Goal: Check status: Check status

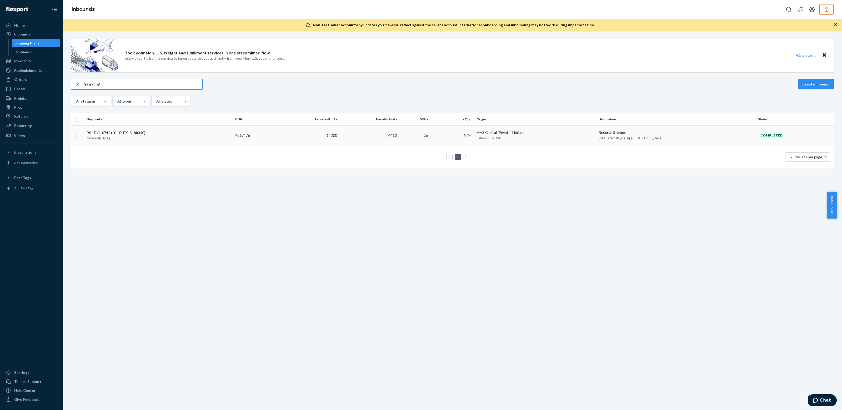
type input "9867476"
click at [159, 137] on div "RS - PO10742 (LCL FLEX-3188310) Created [DATE]" at bounding box center [158, 135] width 145 height 11
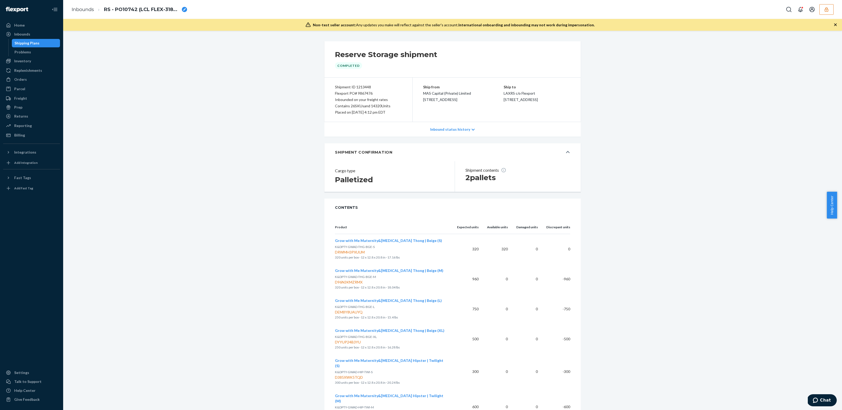
click at [456, 125] on div "Inbound status history" at bounding box center [452, 129] width 256 height 15
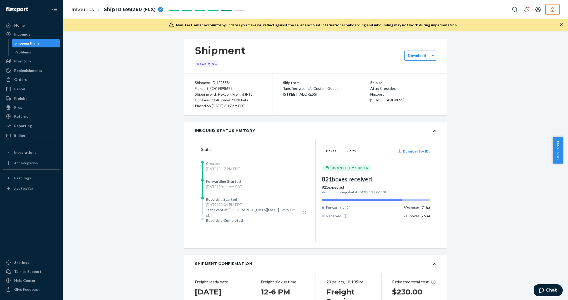
drag, startPoint x: 498, startPoint y: 63, endPoint x: 567, endPoint y: 20, distance: 80.8
click at [552, 12] on button "button" at bounding box center [553, 9] width 14 height 11
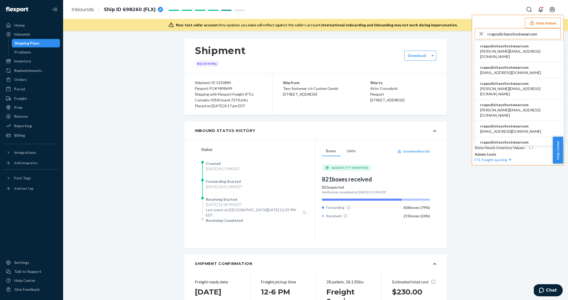
type input "rcapodicitaosfootwearcom"
click at [525, 51] on li "rcapodicitaosfootwearcom a.candia@aventus.com" at bounding box center [519, 51] width 89 height 21
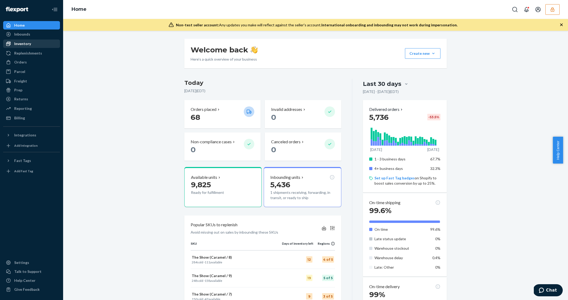
click at [33, 45] on div "Inventory" at bounding box center [32, 43] width 56 height 7
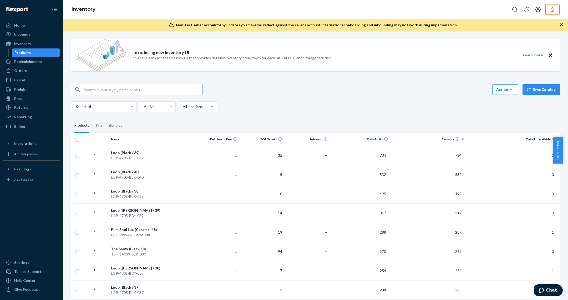
click at [126, 85] on input "text" at bounding box center [143, 89] width 118 height 11
type input "PLS-13644-TDRM-100"
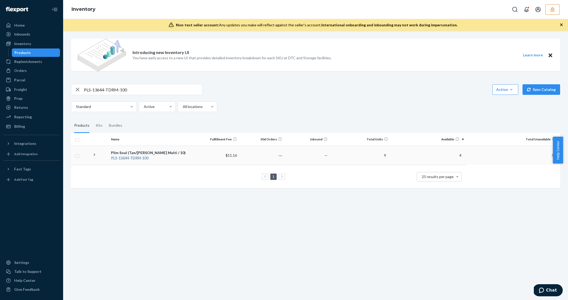
click at [165, 154] on div "Plim Soul (Tan/Dusty Rose Multi / 10)" at bounding box center [151, 152] width 81 height 5
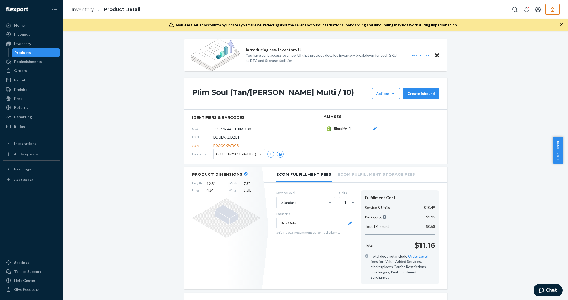
click at [227, 135] on span "DDULVXDDZLT" at bounding box center [226, 136] width 26 height 5
click at [227, 136] on span "DDULVXDDZLT" at bounding box center [226, 136] width 26 height 5
copy span "DDULVXDDZLT"
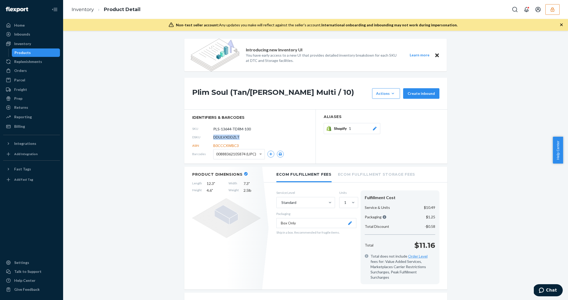
click at [553, 13] on button "button" at bounding box center [553, 9] width 14 height 11
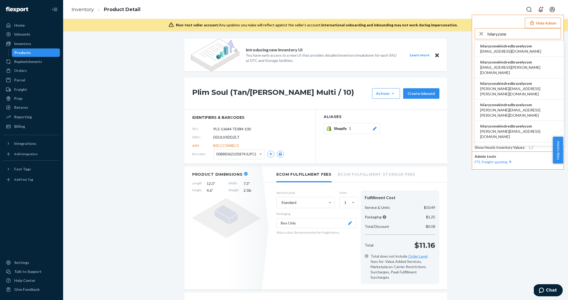
type input "hilaryzone"
click at [524, 49] on span "airine.mistula@kindredbravely.com" at bounding box center [510, 51] width 61 height 5
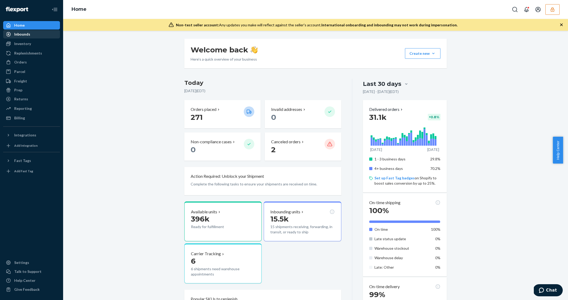
click at [35, 33] on div "Inbounds" at bounding box center [32, 34] width 56 height 7
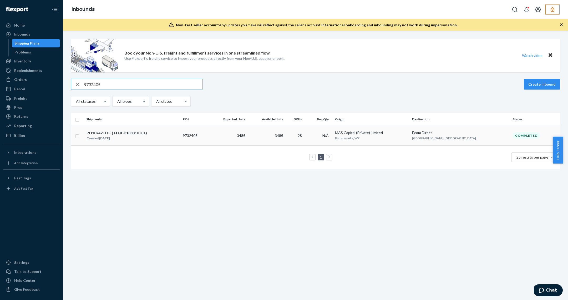
type input "9732405"
click at [168, 135] on div "PO10742.DTC ( FLEX-3188310 LCL) Created May 8, 2025" at bounding box center [132, 135] width 92 height 11
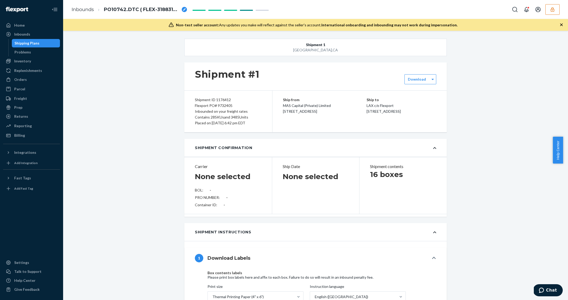
type input "FLEX-3188310"
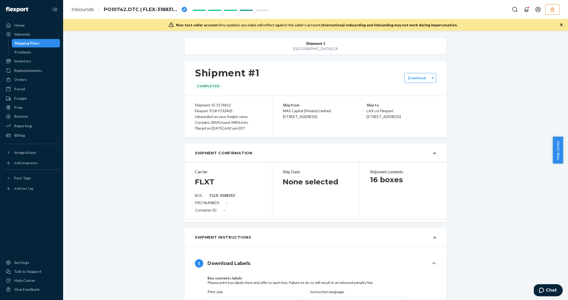
scroll to position [3, 0]
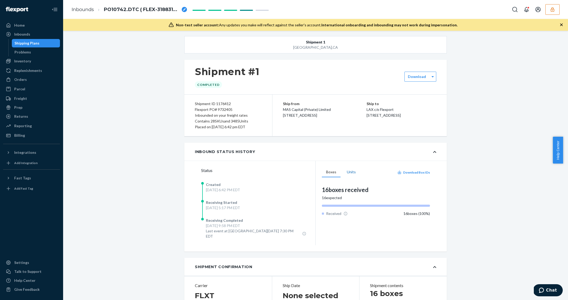
click at [345, 174] on button "Units" at bounding box center [351, 172] width 17 height 10
click at [322, 173] on button "Boxes" at bounding box center [331, 172] width 19 height 10
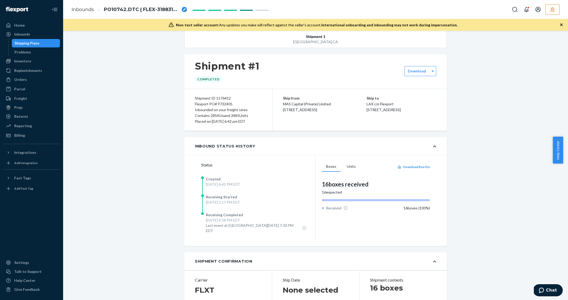
scroll to position [11, 0]
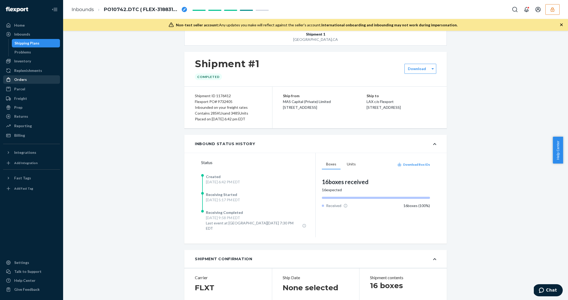
click at [29, 77] on div "Orders" at bounding box center [32, 79] width 56 height 7
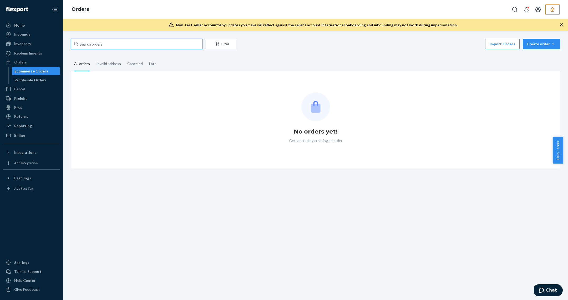
click at [100, 44] on input "text" at bounding box center [137, 44] width 132 height 11
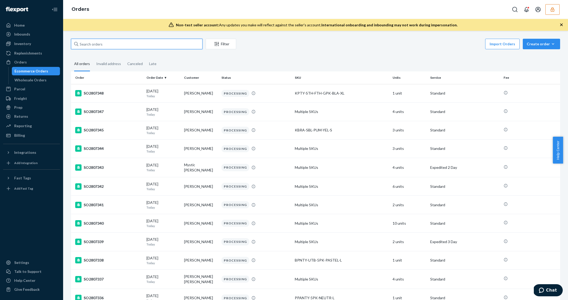
paste input "9732405"
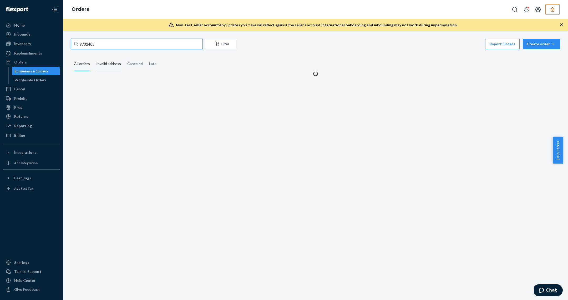
type input "9732405"
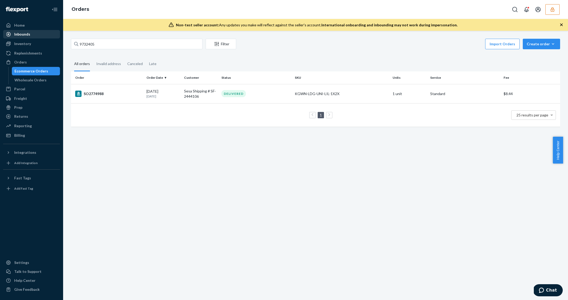
click at [27, 37] on div "Inbounds" at bounding box center [32, 34] width 56 height 7
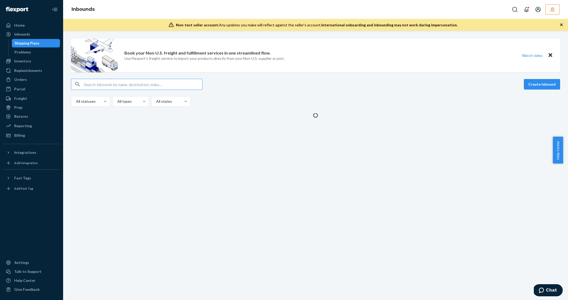
type input "9732405"
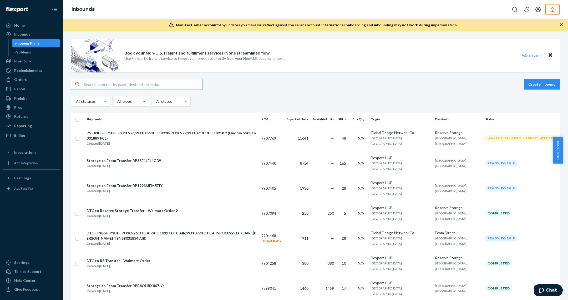
click at [122, 83] on input "text" at bounding box center [143, 84] width 118 height 11
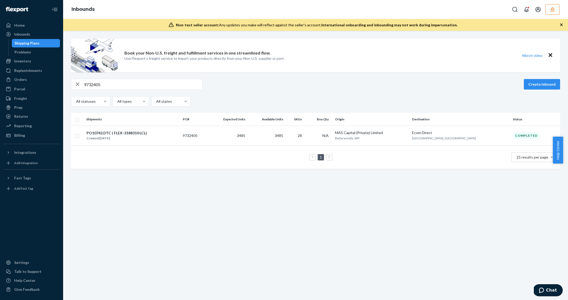
click at [99, 87] on input "9732405" at bounding box center [143, 84] width 118 height 11
paste input "866297"
type input "9866297"
click at [140, 139] on div "Created Jul 22, 2025" at bounding box center [117, 137] width 60 height 5
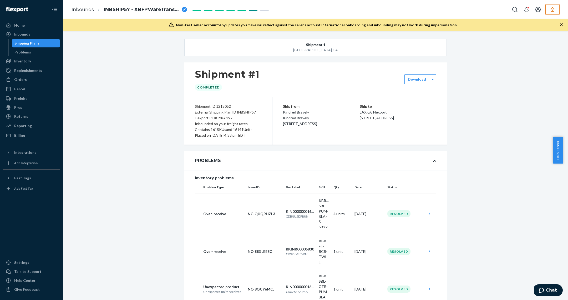
click at [272, 77] on div "Shipment #1 Completed" at bounding box center [315, 79] width 263 height 34
drag, startPoint x: 552, startPoint y: 6, endPoint x: 553, endPoint y: 9, distance: 3.0
click at [552, 6] on button "button" at bounding box center [553, 9] width 14 height 11
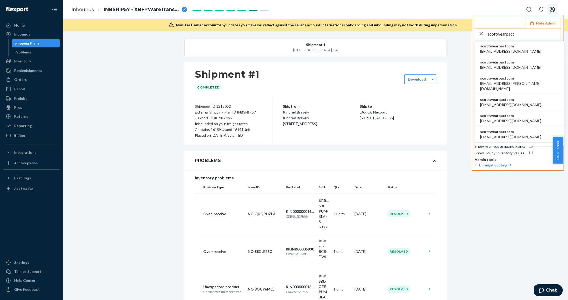
type input "scottwearpact"
click at [500, 44] on span "scottwearpactcom" at bounding box center [510, 45] width 61 height 5
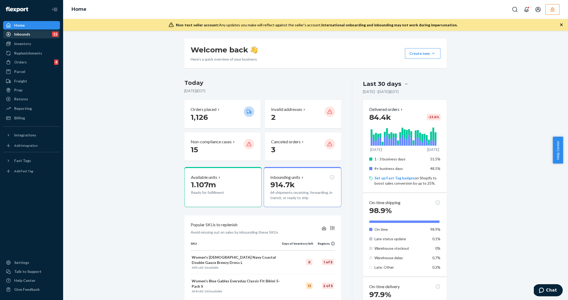
click at [33, 31] on div "Inbounds 15" at bounding box center [32, 34] width 56 height 7
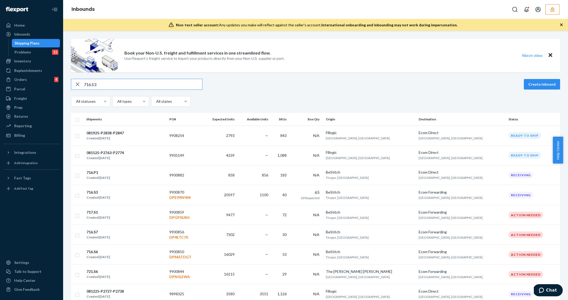
type input "716.S3"
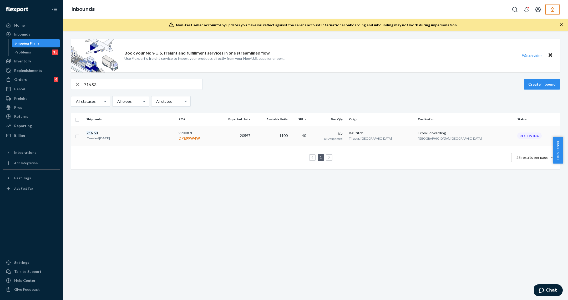
click at [288, 136] on span "1100" at bounding box center [283, 135] width 8 height 4
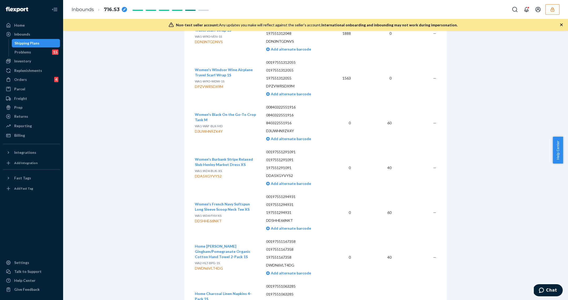
scroll to position [4019, 0]
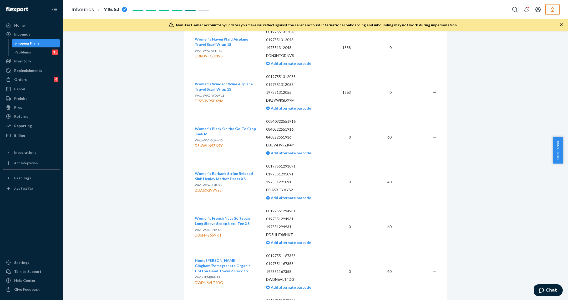
click at [210, 143] on div "D3UWHN9ZK4Y" at bounding box center [226, 145] width 63 height 5
copy div "D3UWHN9ZK4Y"
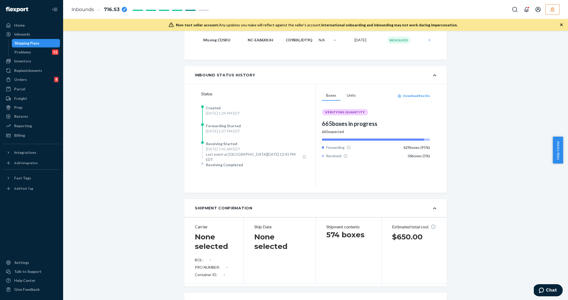
scroll to position [1886, 0]
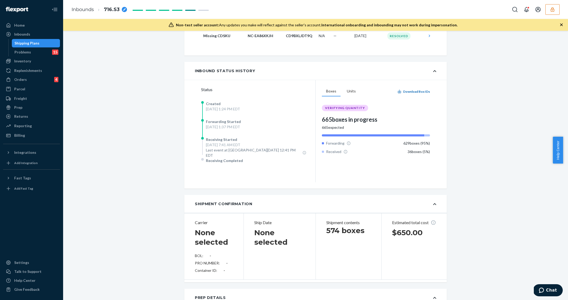
click at [407, 92] on button "Download Box IDs" at bounding box center [414, 91] width 33 height 4
drag, startPoint x: 58, startPoint y: 44, endPoint x: 54, endPoint y: 44, distance: 4.0
click at [58, 44] on div "Shipping Plans" at bounding box center [35, 42] width 47 height 7
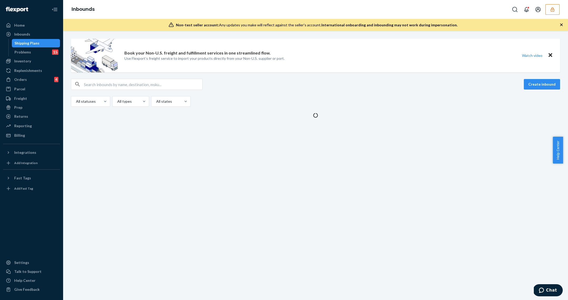
click at [54, 44] on div "Shipping Plans" at bounding box center [35, 42] width 47 height 7
click at [116, 86] on input "text" at bounding box center [143, 84] width 118 height 11
paste input "716.S5"
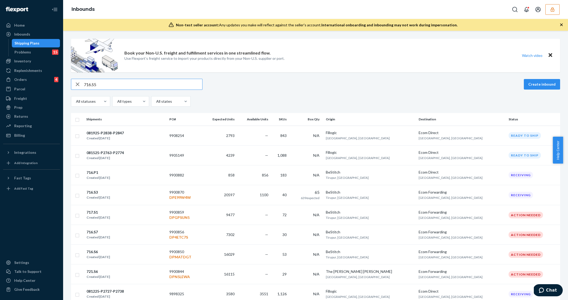
type input "716.S5"
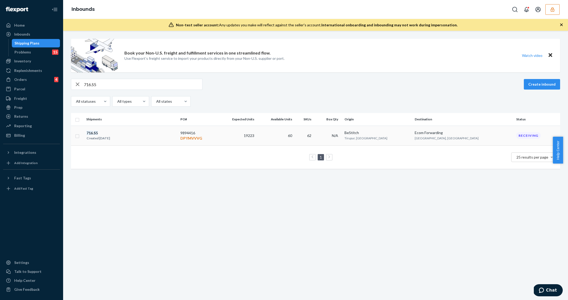
click at [178, 129] on td "716 . S5 Created [DATE]" at bounding box center [131, 136] width 94 height 20
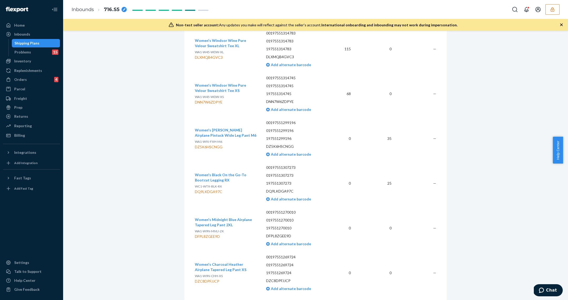
scroll to position [3707, 0]
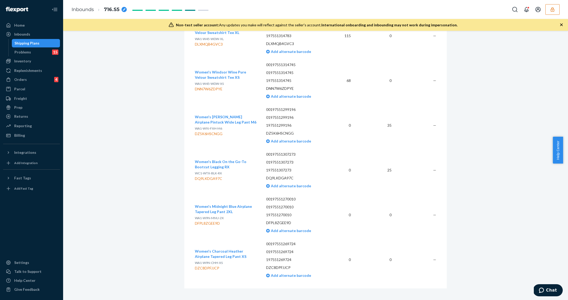
click at [48, 44] on div "Shipping Plans" at bounding box center [35, 42] width 47 height 7
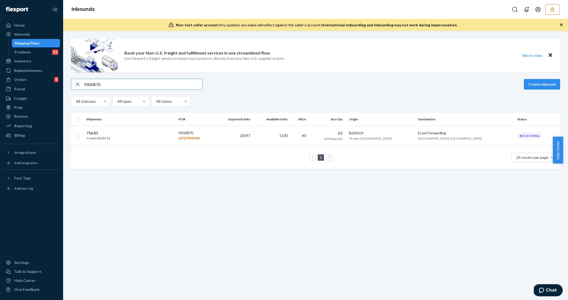
click at [102, 81] on input "9900870" at bounding box center [143, 84] width 118 height 11
paste input "894416"
type input "9894416"
click at [124, 132] on div "716.S5 Created Aug 11, 2025" at bounding box center [131, 135] width 90 height 11
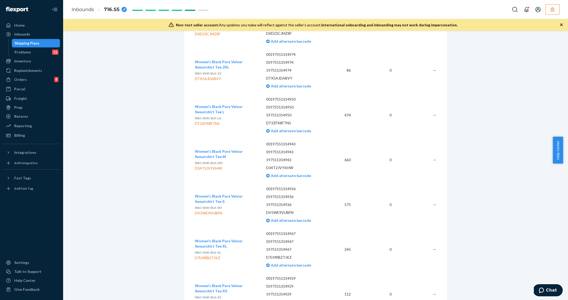
scroll to position [2626, 0]
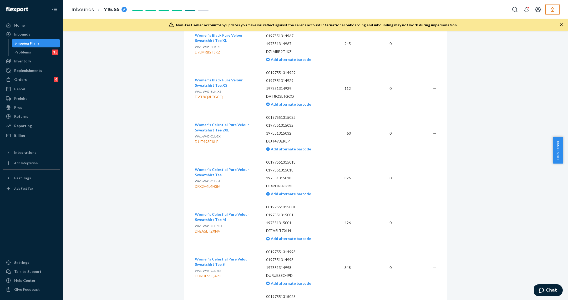
click at [39, 47] on link "Shipping Plans" at bounding box center [36, 43] width 48 height 8
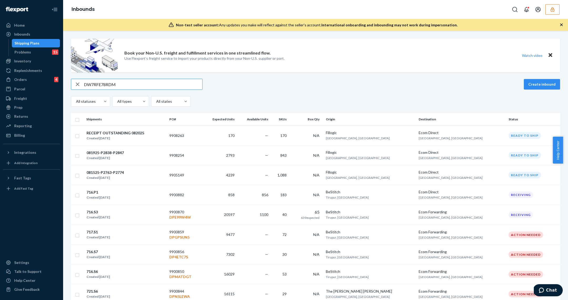
type input "DW7RFE78RDM"
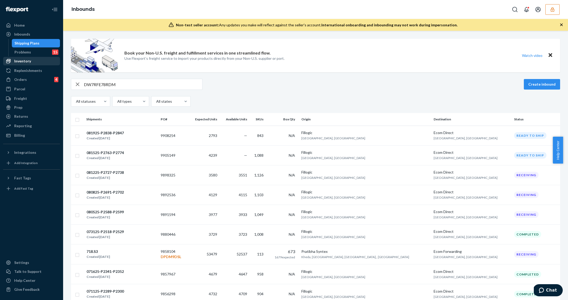
click at [19, 59] on div "Inventory" at bounding box center [22, 60] width 17 height 5
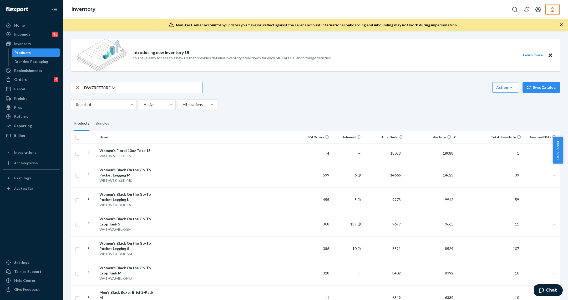
type input "DW7RFE78RDM"
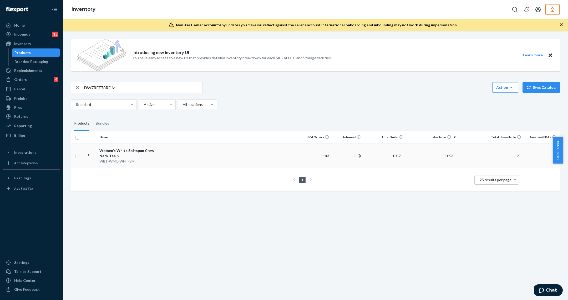
click at [153, 162] on div "WB1-WMC-WHT-SM" at bounding box center [126, 160] width 55 height 5
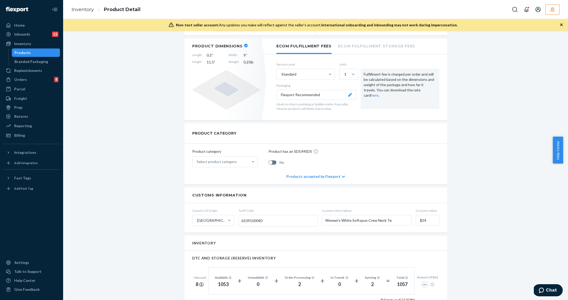
scroll to position [348, 0]
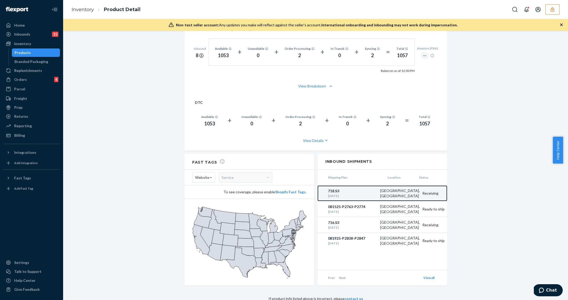
click at [431, 195] on link "718.S3 Jul 16, 2025 Phillipsburg, NJ Receiving" at bounding box center [383, 193] width 130 height 16
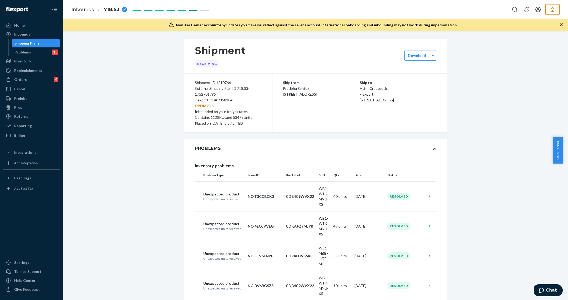
click at [220, 98] on div "Flexport PO# 9858104 DPDM9DSL" at bounding box center [228, 103] width 67 height 12
copy div "9858104"
drag, startPoint x: 363, startPoint y: 147, endPoint x: 131, endPoint y: 97, distance: 237.6
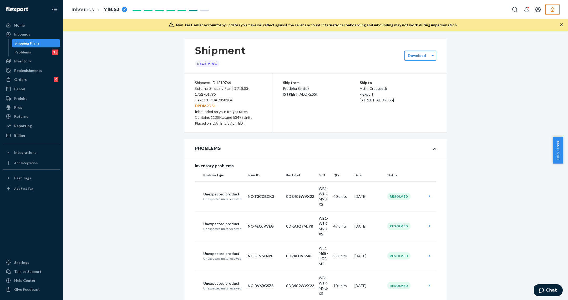
click at [363, 147] on div "Problems" at bounding box center [315, 148] width 263 height 19
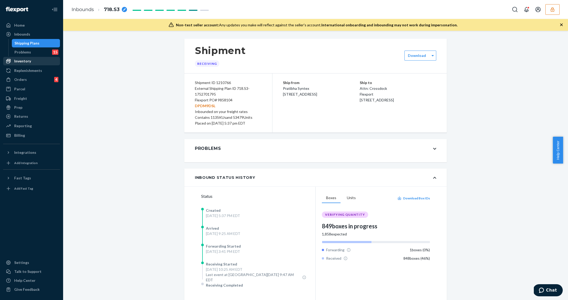
click at [24, 63] on div "Inventory" at bounding box center [22, 60] width 17 height 5
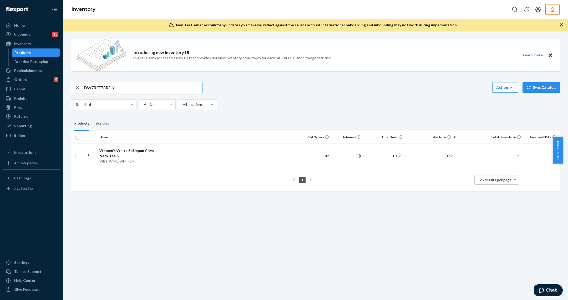
click at [111, 87] on input "DW7RFE78RDM" at bounding box center [143, 87] width 118 height 11
type input "DANWQ26BCRE"
click at [164, 159] on td at bounding box center [228, 155] width 143 height 24
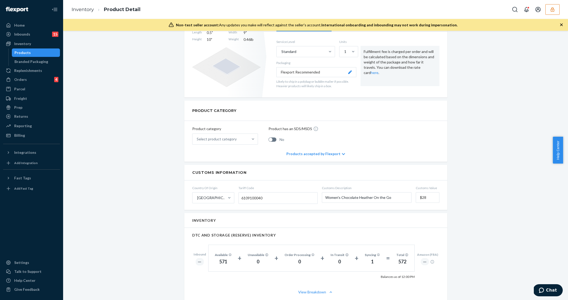
scroll to position [340, 0]
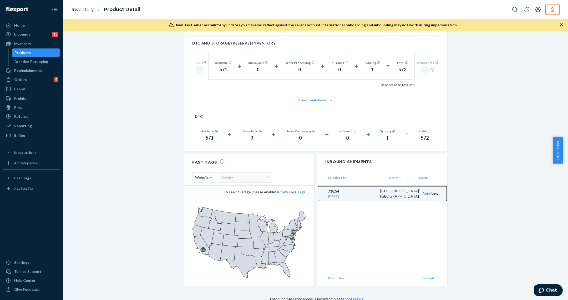
click at [378, 197] on div "[DATE]" at bounding box center [353, 196] width 50 height 4
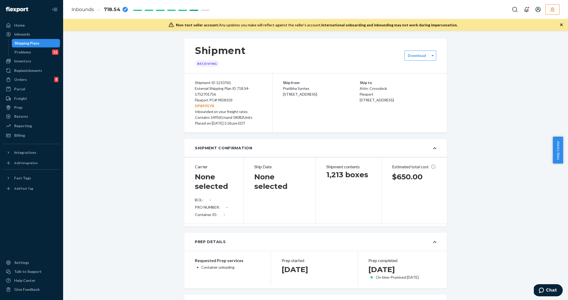
click at [291, 194] on div "Ship Date None selected" at bounding box center [280, 190] width 72 height 66
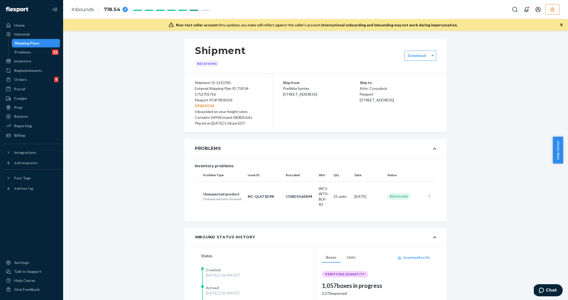
click at [222, 101] on div "Flexport PO# 9858103 DP85YGYX" at bounding box center [228, 103] width 67 height 12
copy div "9858103"
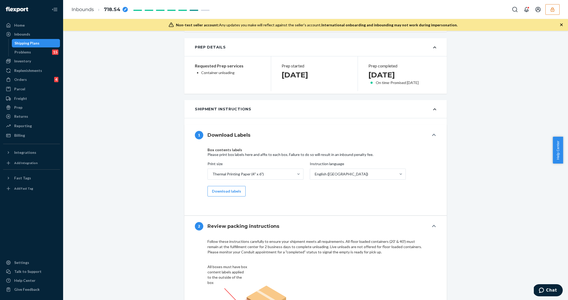
scroll to position [238, 0]
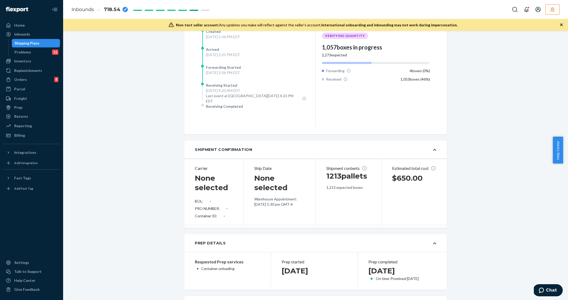
click at [23, 46] on div "Shipping Plans" at bounding box center [26, 43] width 25 height 5
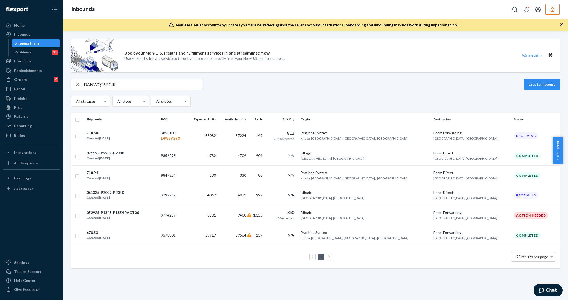
click at [155, 82] on input "DANWQ26BCRE" at bounding box center [143, 84] width 118 height 11
paste input "FPL8ZGEE9D"
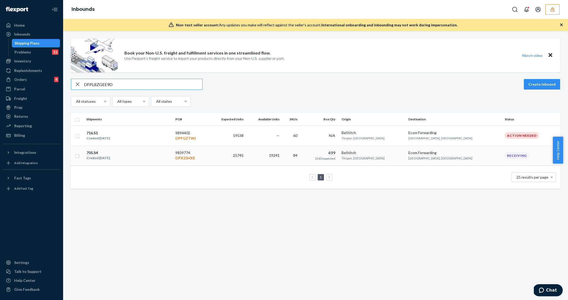
type input "DFPL8ZGEE9D"
click at [206, 158] on p "DPX25HXE" at bounding box center [190, 157] width 31 height 5
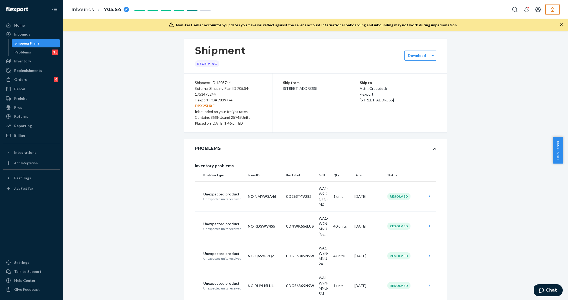
click at [224, 99] on div "Flexport PO# 9839774 DPX25HXE" at bounding box center [228, 103] width 67 height 12
copy div "9839774"
click at [225, 99] on div "Flexport PO# 9839774 DPX25HXE" at bounding box center [228, 103] width 67 height 12
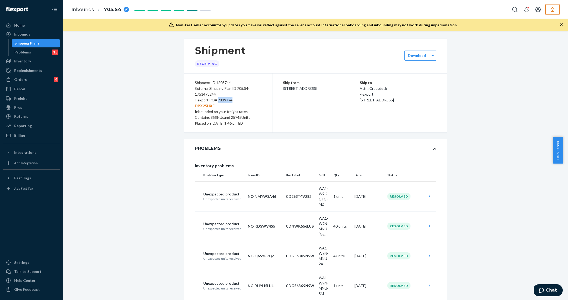
click at [225, 99] on div "Flexport PO# 9839774 DPX25HXE" at bounding box center [228, 103] width 67 height 12
copy div "9839774"
click at [41, 40] on div "Shipping Plans" at bounding box center [35, 42] width 47 height 7
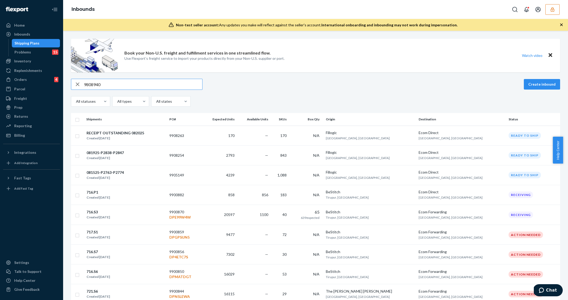
type input "9808940"
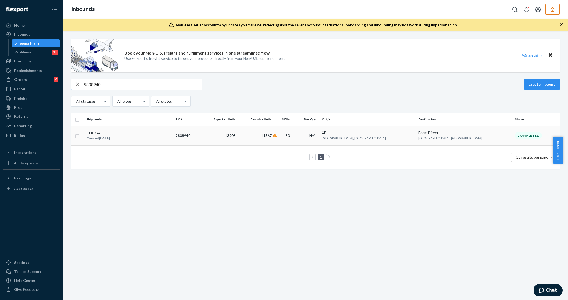
click at [238, 136] on td "13908" at bounding box center [218, 136] width 37 height 20
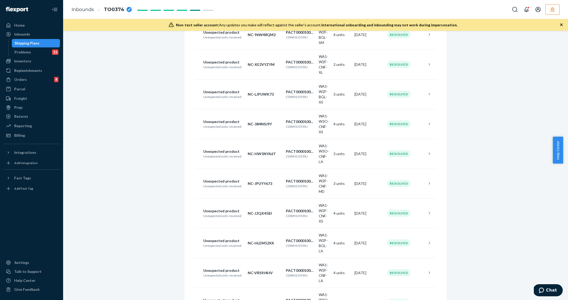
scroll to position [7243, 0]
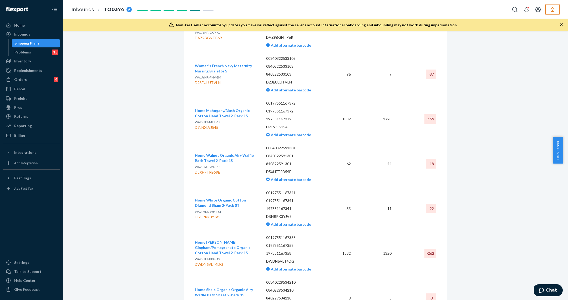
click at [216, 214] on div "DBHRRK3YJV5" at bounding box center [226, 216] width 63 height 5
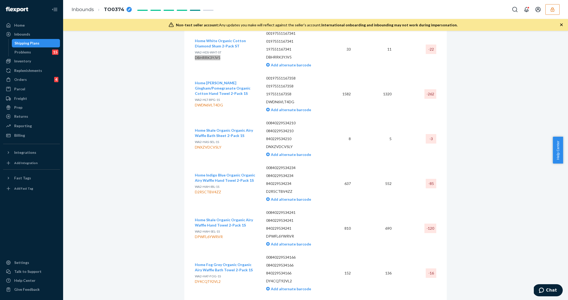
scroll to position [7406, 0]
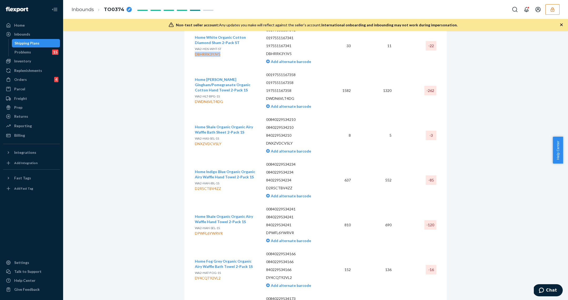
click at [216, 230] on div "DPWFL6YWRVR" at bounding box center [226, 232] width 63 height 5
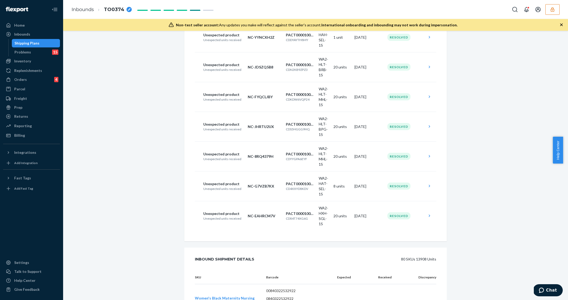
scroll to position [0, 0]
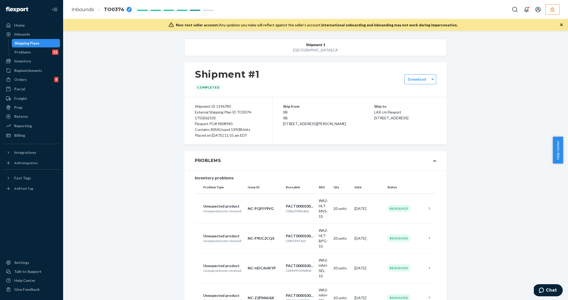
click at [38, 45] on div "Shipping Plans" at bounding box center [35, 42] width 47 height 7
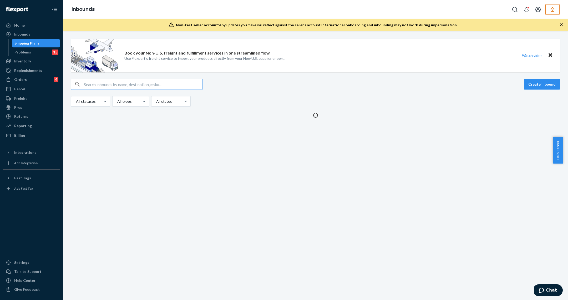
click at [124, 79] on input "text" at bounding box center [143, 84] width 118 height 11
click at [124, 82] on input "text" at bounding box center [143, 84] width 118 height 11
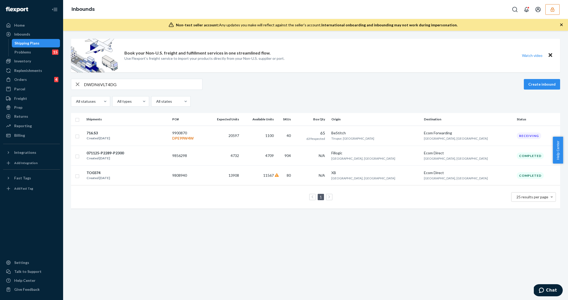
click at [124, 82] on input "DWDN6VLT4DG" at bounding box center [143, 84] width 118 height 11
paste input "PWFL6YWRVR"
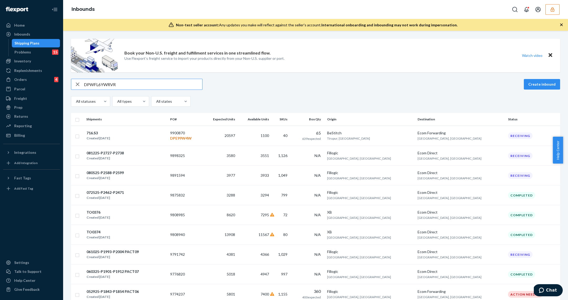
type input "DPWFL6YWRVR"
drag, startPoint x: 28, startPoint y: 58, endPoint x: 60, endPoint y: 63, distance: 31.9
click at [28, 58] on div "Inventory" at bounding box center [22, 60] width 17 height 5
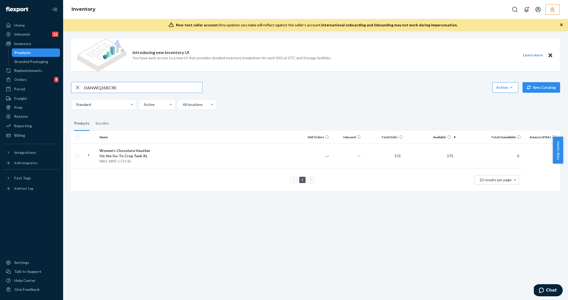
click at [137, 92] on input "DANWQ26BCRE" at bounding box center [143, 87] width 118 height 11
click at [136, 92] on input "DANWQ26BCRE" at bounding box center [143, 87] width 118 height 11
type input "DPWFL6YWRVR"
click at [159, 154] on td at bounding box center [228, 158] width 143 height 30
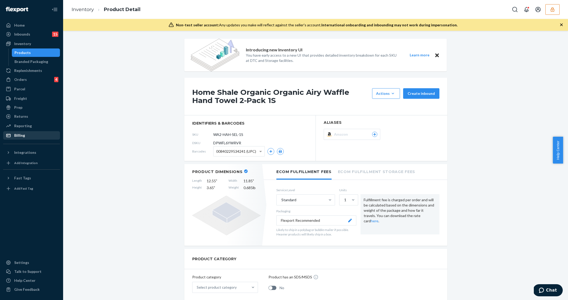
scroll to position [1, 0]
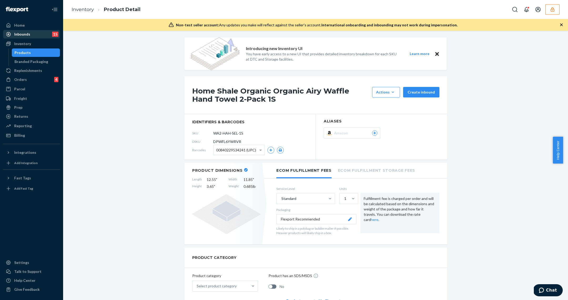
click at [33, 34] on div "Inbounds 15" at bounding box center [32, 34] width 56 height 7
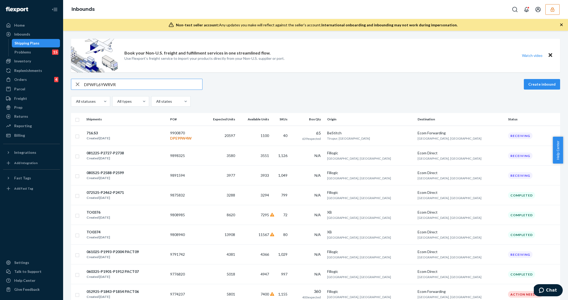
type input "DPWFL6YWRVR"
click at [271, 155] on td "3551" at bounding box center [254, 156] width 34 height 20
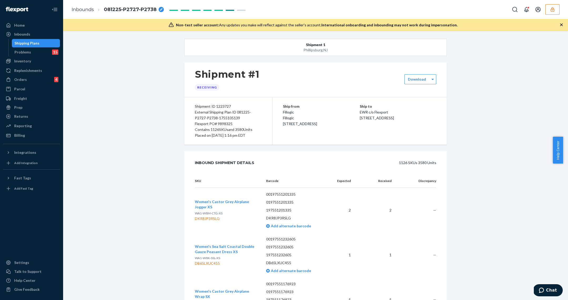
scroll to position [9400, 0]
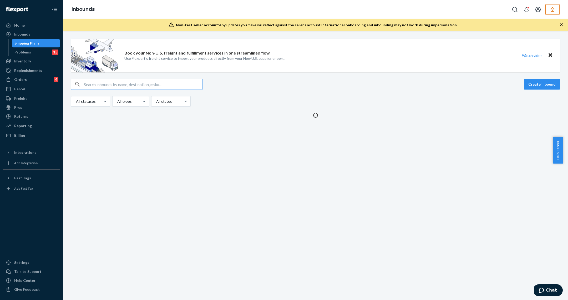
click at [118, 85] on input "text" at bounding box center [143, 84] width 118 height 11
paste input "DPWFL6YWRVR"
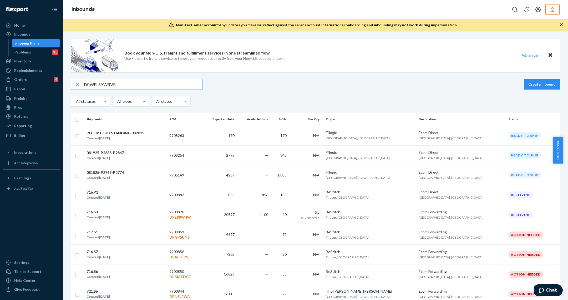
type input "DPWFL6YWRVR"
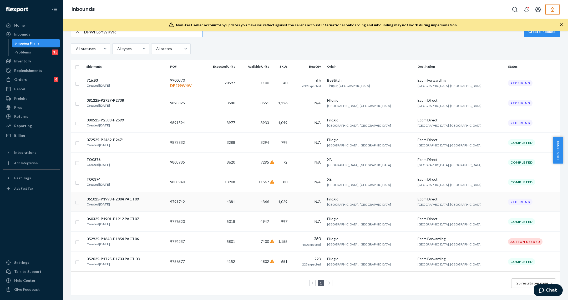
scroll to position [54, 0]
click at [158, 157] on div "TO0376 Created [DATE]" at bounding box center [126, 162] width 80 height 11
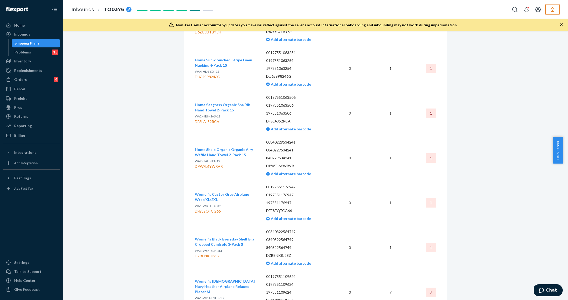
scroll to position [6944, 0]
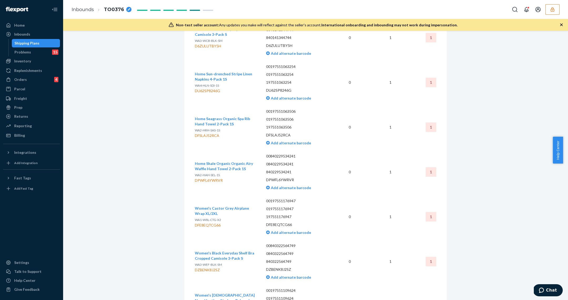
click at [42, 46] on div "Shipping Plans" at bounding box center [35, 42] width 47 height 7
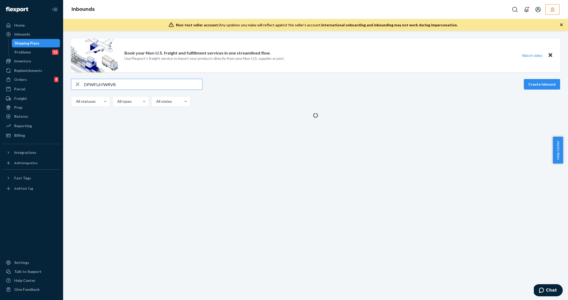
type input "DPWFL6YWRVR"
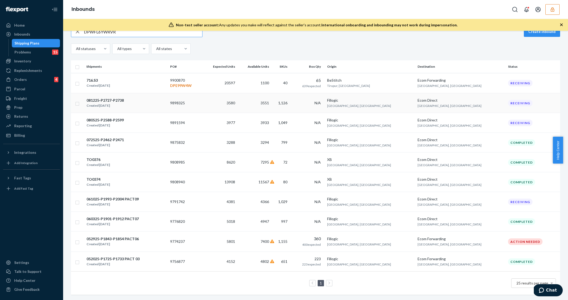
scroll to position [54, 0]
click at [121, 176] on div "TO0374 Created Jun 18, 2025" at bounding box center [126, 181] width 80 height 11
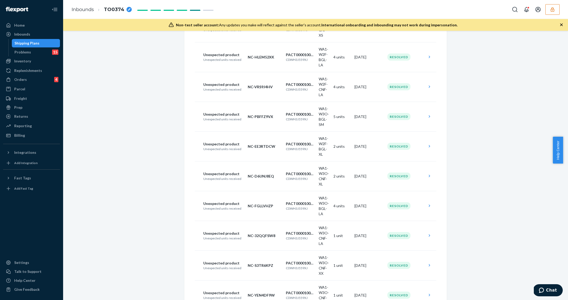
scroll to position [7378, 0]
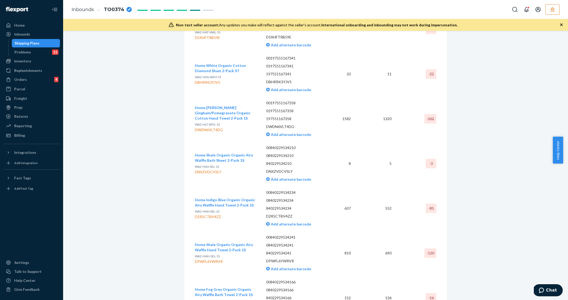
click at [33, 46] on div "Shipping Plans" at bounding box center [35, 42] width 47 height 7
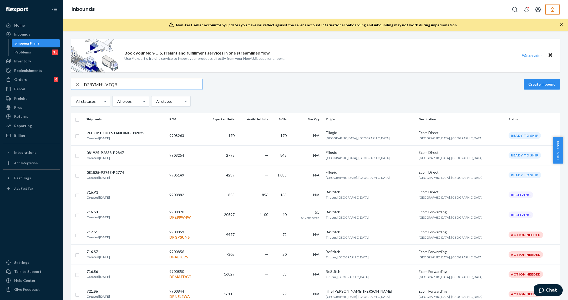
type input "D2RYMHUVTQB"
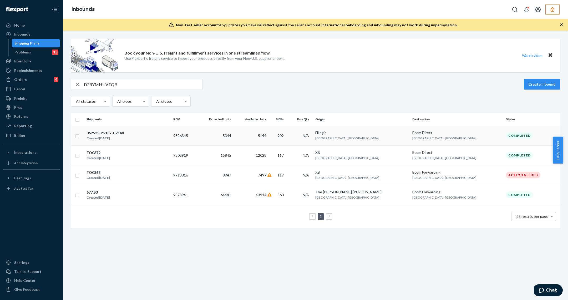
click at [119, 141] on td "062525-P2137-P2148 Created Jun 25, 2025" at bounding box center [127, 136] width 87 height 20
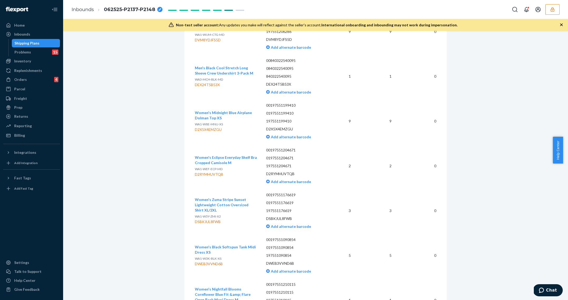
scroll to position [34992, 0]
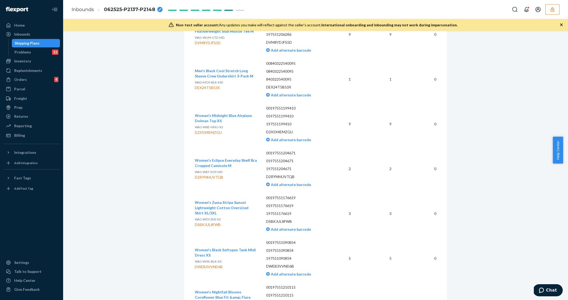
click at [20, 42] on div "Shipping Plans" at bounding box center [26, 43] width 25 height 5
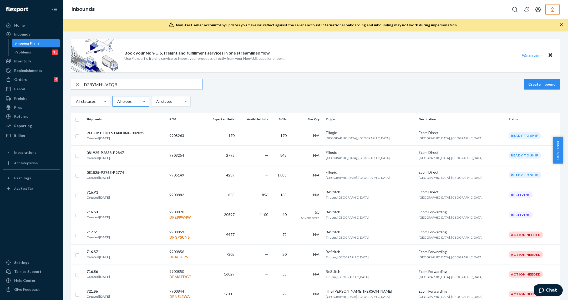
type input "D2RYMHUVTQB"
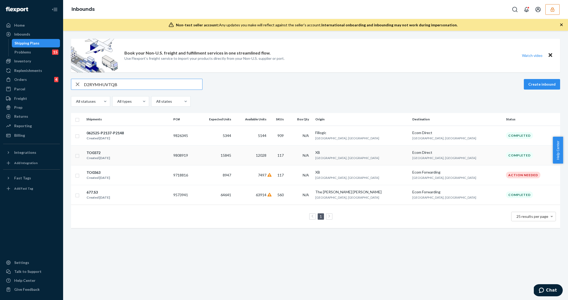
click at [158, 157] on div "TO0372 Created Jun 18, 2025" at bounding box center [127, 155] width 83 height 11
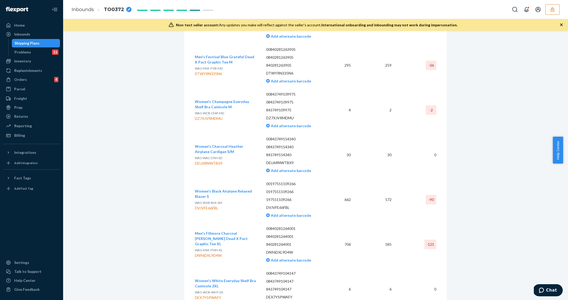
scroll to position [3624, 0]
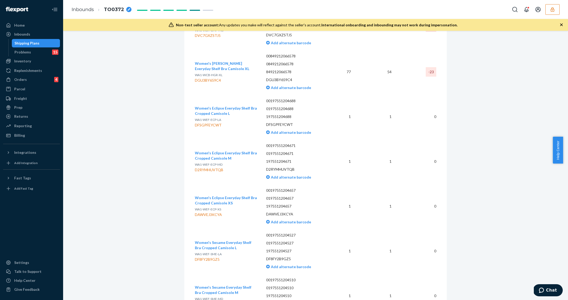
click at [36, 42] on div "Shipping Plans" at bounding box center [26, 43] width 25 height 5
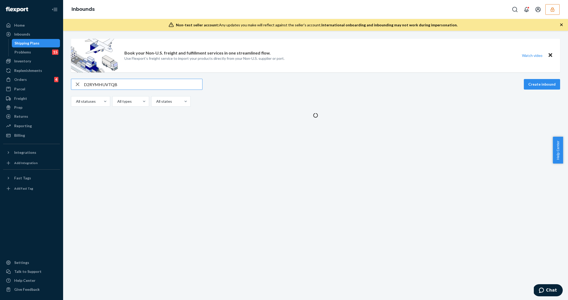
type input "D2RYMHUVTQB"
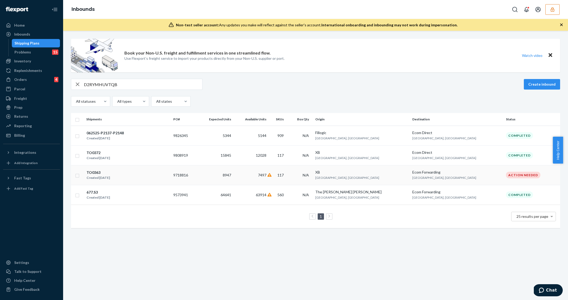
click at [169, 177] on div "TO0363 Created Apr 29, 2025" at bounding box center [127, 174] width 83 height 11
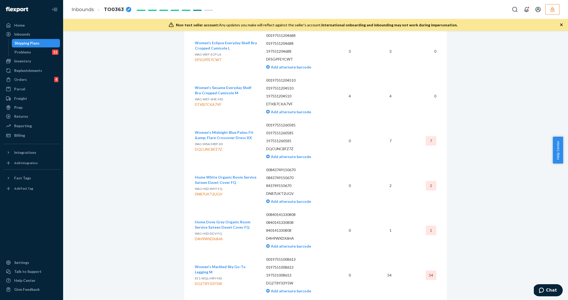
scroll to position [9550, 0]
click at [47, 43] on div "Shipping Plans" at bounding box center [35, 42] width 47 height 7
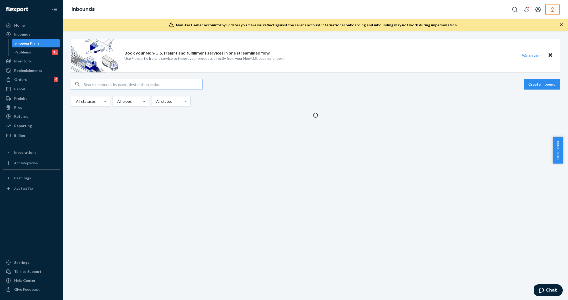
click at [113, 86] on input "text" at bounding box center [143, 84] width 118 height 11
type input "D2RYMHUVTQB"
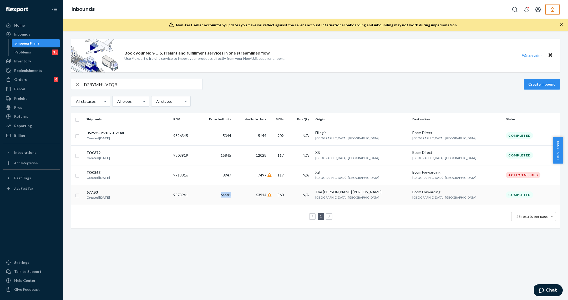
click at [220, 196] on td "64641" at bounding box center [215, 195] width 36 height 20
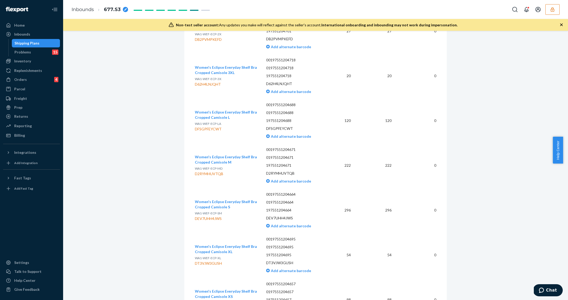
scroll to position [42913, 0]
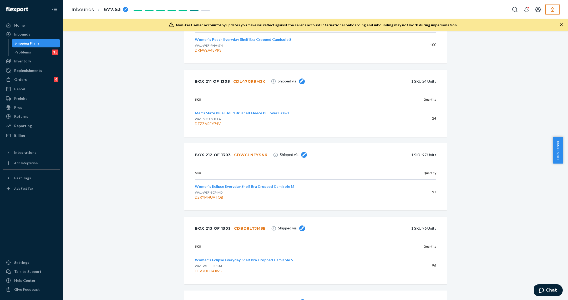
click at [31, 44] on div "Shipping Plans" at bounding box center [26, 43] width 25 height 5
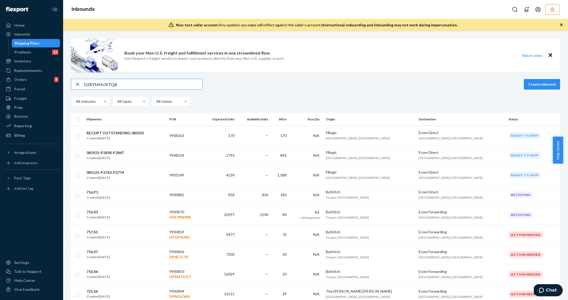
type input "D2RYMHUVTQB"
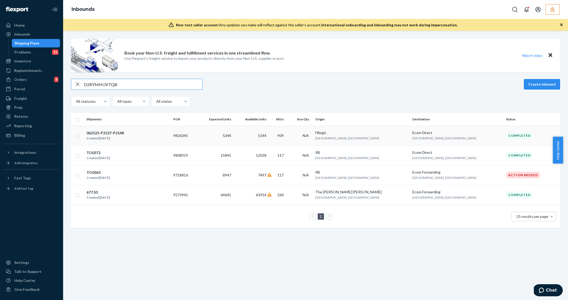
type input "D2RYMHUVTQB"
click at [232, 137] on td "5344" at bounding box center [215, 136] width 36 height 20
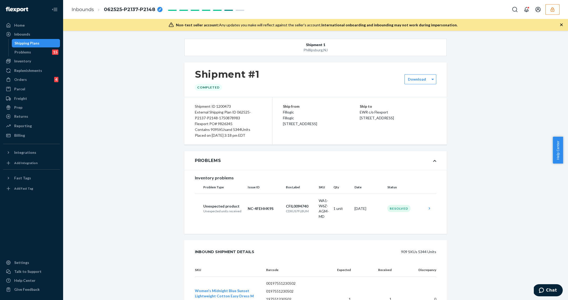
click at [292, 152] on div "Problems" at bounding box center [315, 160] width 263 height 19
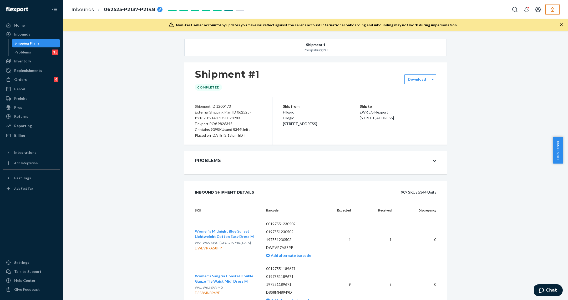
click at [222, 124] on div "Flexport PO# 9826345" at bounding box center [228, 124] width 67 height 6
copy div "9826345"
click at [27, 42] on div "Shipping Plans" at bounding box center [26, 43] width 25 height 5
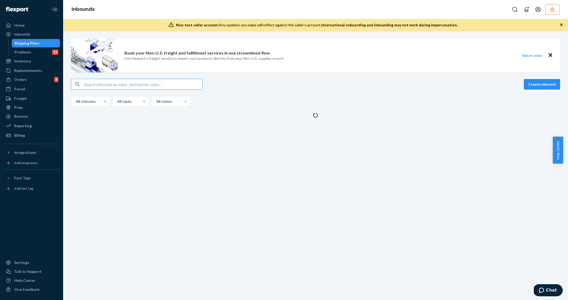
click at [96, 79] on input "text" at bounding box center [143, 84] width 118 height 11
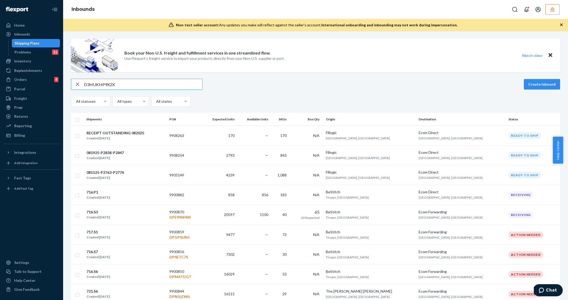
type input "D3HUKHP9X2X"
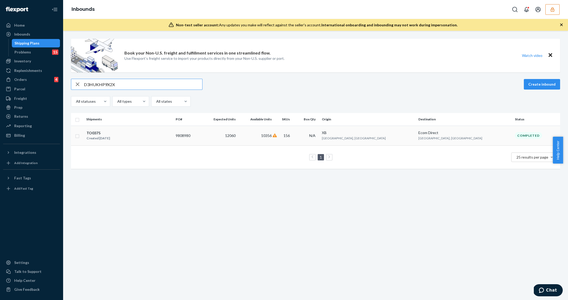
click at [172, 135] on div "TO0375 Created Jun 18, 2025" at bounding box center [128, 135] width 85 height 11
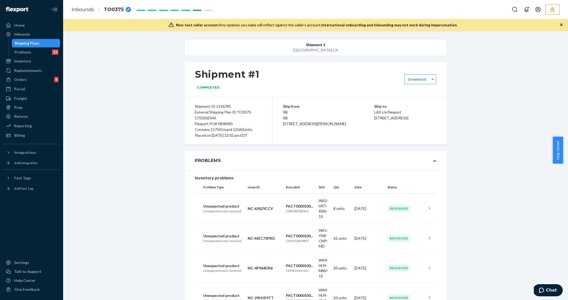
click at [220, 121] on div "Flexport PO# 9808980" at bounding box center [228, 124] width 67 height 6
click at [221, 121] on div "Flexport PO# 9808980" at bounding box center [228, 124] width 67 height 6
copy div "9808980"
click at [202, 131] on div "Contains 157 SKUs and 12060 Units" at bounding box center [228, 130] width 67 height 6
click at [50, 43] on div "Shipping Plans" at bounding box center [35, 42] width 47 height 7
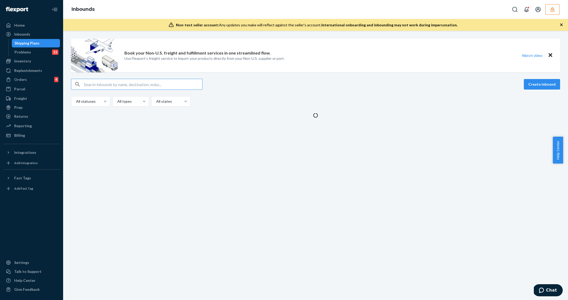
click at [96, 82] on input "text" at bounding box center [143, 84] width 118 height 11
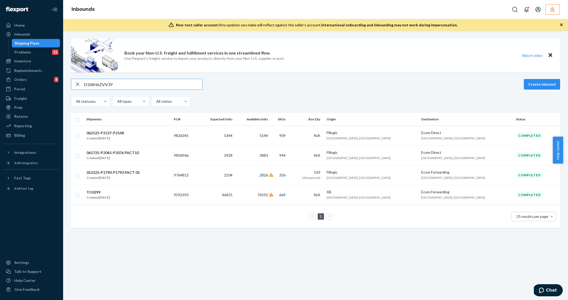
type input "D3J8H6ZVV3Y"
click at [235, 138] on td "5344" at bounding box center [216, 136] width 37 height 20
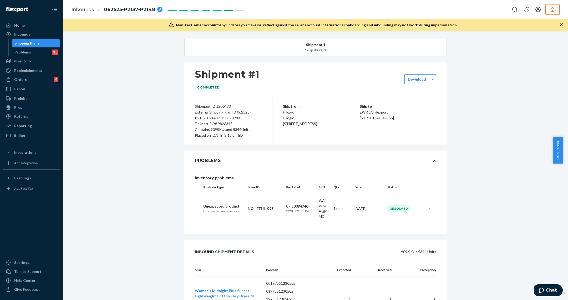
scroll to position [17692, 0]
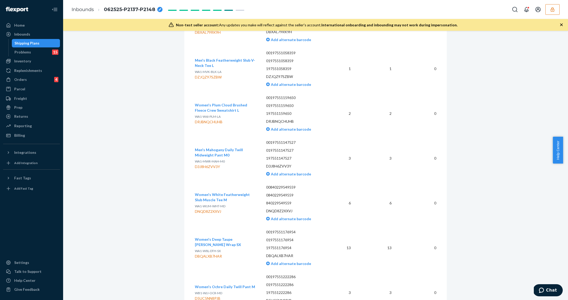
click at [49, 39] on div "Shipping Plans" at bounding box center [35, 42] width 47 height 7
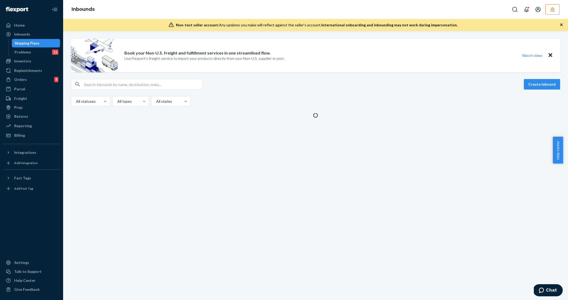
click at [48, 41] on div "Shipping Plans" at bounding box center [35, 42] width 47 height 7
click at [131, 86] on input "text" at bounding box center [143, 84] width 118 height 11
paste input "D3J8H6ZVV3Y"
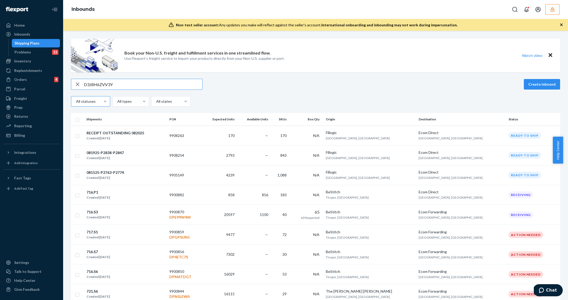
type input "D3J8H6ZVV3Y"
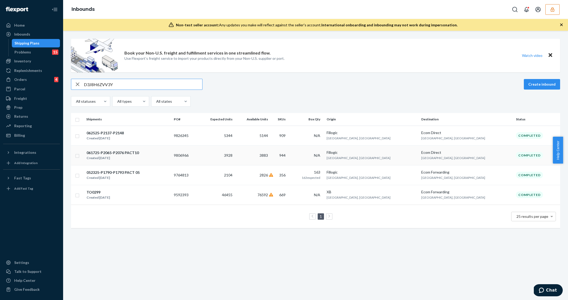
click at [164, 157] on div "061725-P2065-P2076 PACT10 Created Jun 17, 2025" at bounding box center [127, 155] width 83 height 11
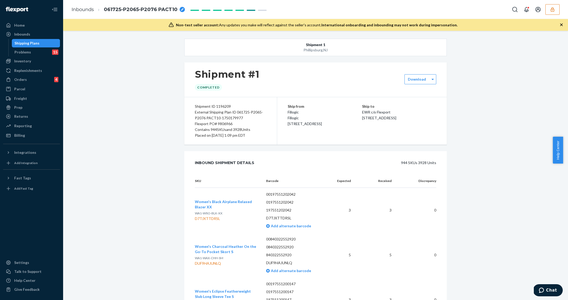
scroll to position [13426, 0]
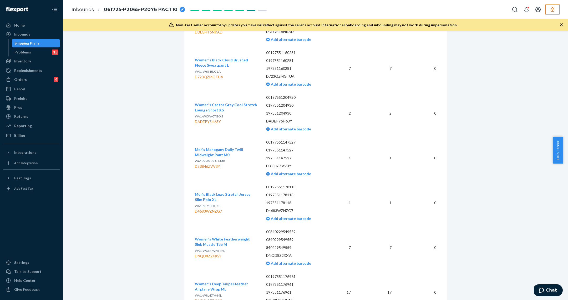
click at [27, 41] on div "Shipping Plans" at bounding box center [26, 43] width 25 height 5
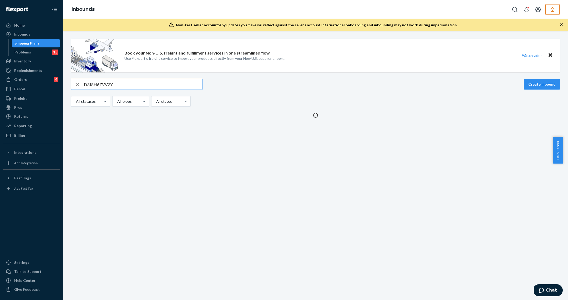
type input "D3J8H6ZVV3Y"
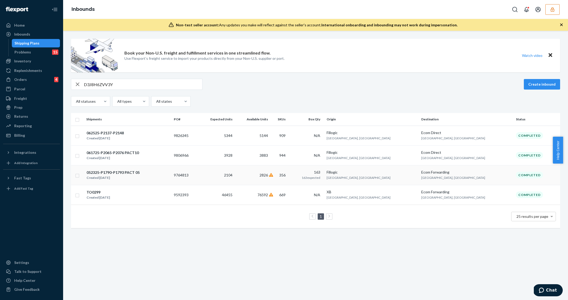
click at [270, 174] on td "2826" at bounding box center [253, 175] width 36 height 20
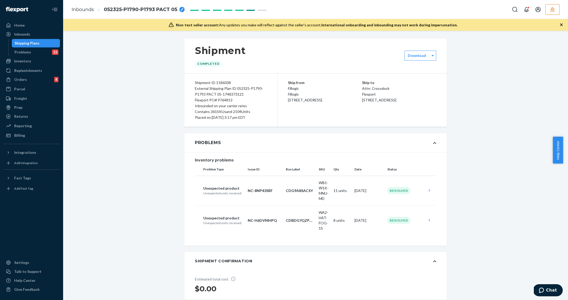
scroll to position [3114, 0]
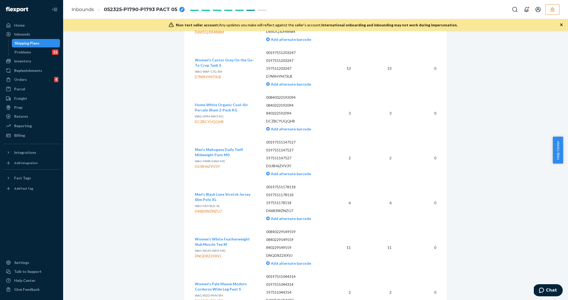
click at [27, 43] on div "Shipping Plans" at bounding box center [26, 43] width 25 height 5
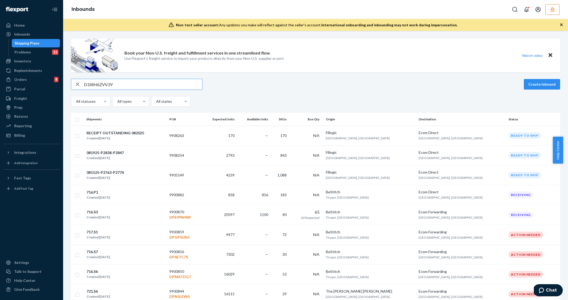
type input "D3J8H6ZVV3Y"
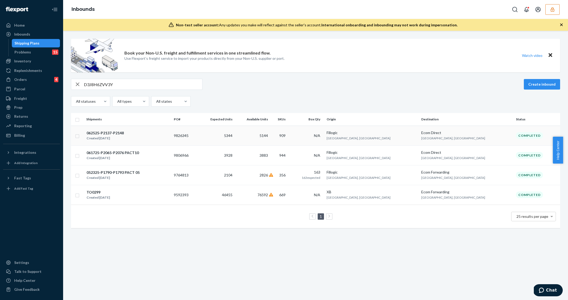
click at [170, 135] on div "062525-P2137-P2148 Created Jun 25, 2025" at bounding box center [127, 135] width 83 height 11
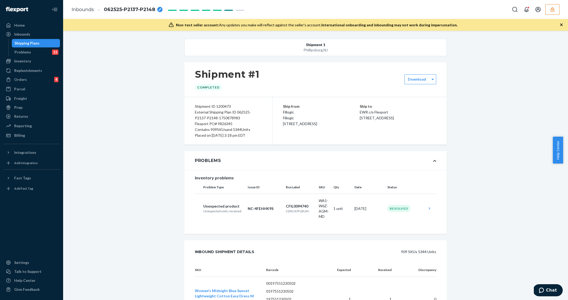
click at [227, 125] on div "Flexport PO# 9826345" at bounding box center [228, 124] width 67 height 6
copy div "9826345"
click at [43, 41] on div "Shipping Plans" at bounding box center [35, 42] width 47 height 7
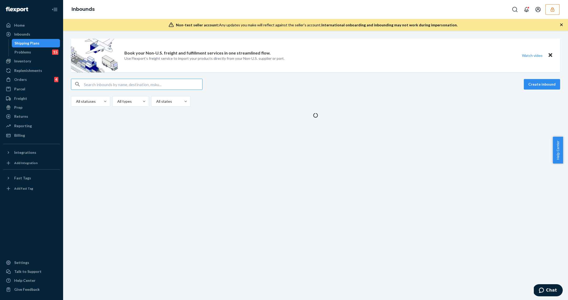
click at [114, 83] on input "text" at bounding box center [143, 84] width 118 height 11
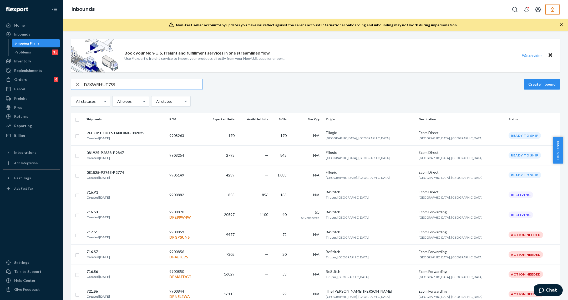
type input "D3XWRHUT7S9"
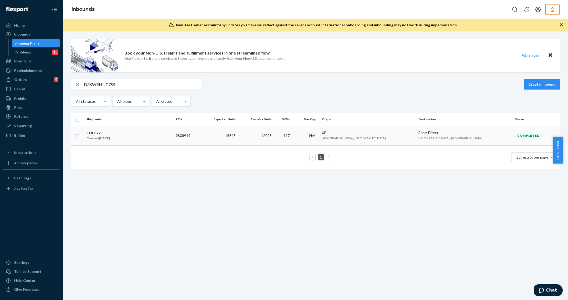
click at [127, 137] on div "TO0372 Created Jun 18, 2025" at bounding box center [128, 135] width 85 height 11
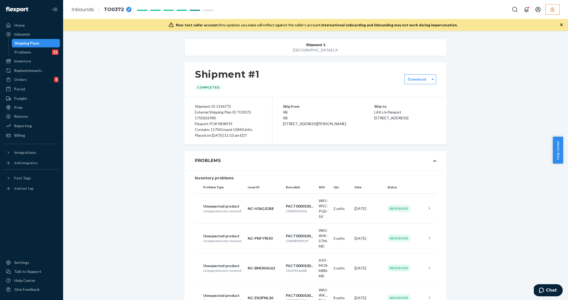
click at [225, 122] on div "Flexport PO# 9808919" at bounding box center [228, 124] width 67 height 6
copy div "9808919"
click at [40, 46] on div "Shipping Plans" at bounding box center [35, 42] width 47 height 7
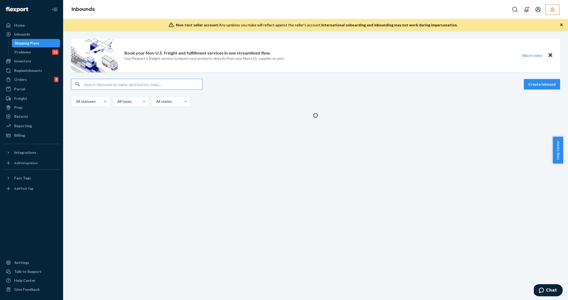
click at [104, 80] on input "text" at bounding box center [143, 84] width 118 height 11
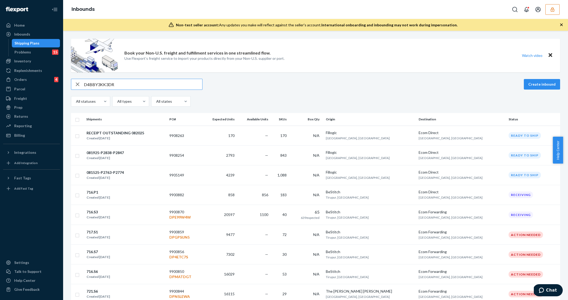
type input "D4BBY3KK3DR"
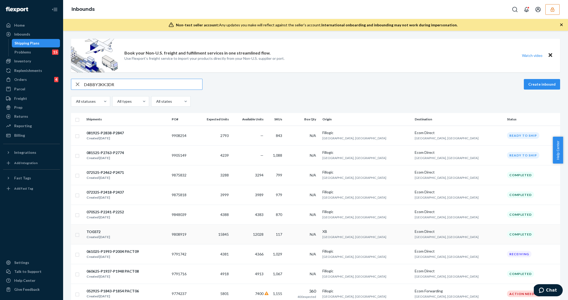
click at [231, 230] on td "15845" at bounding box center [213, 234] width 36 height 20
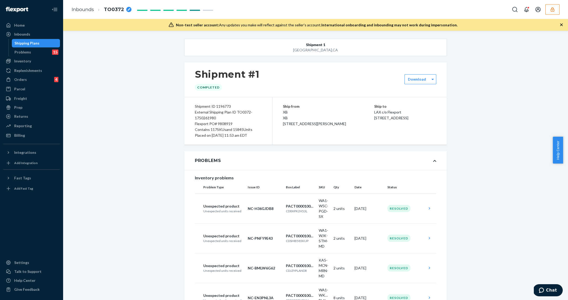
click at [226, 122] on div "Flexport PO# 9808919" at bounding box center [228, 124] width 67 height 6
copy div "9808919"
click at [40, 44] on div "Shipping Plans" at bounding box center [35, 42] width 47 height 7
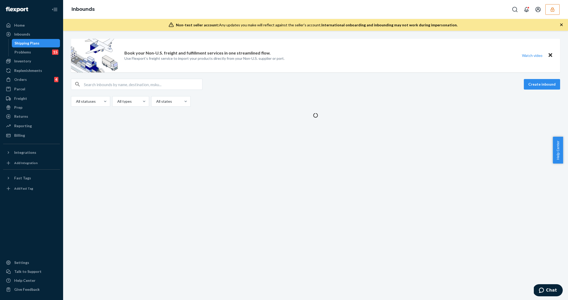
click at [106, 83] on input "text" at bounding box center [143, 84] width 118 height 11
paste input "D4EE8PREFAF"
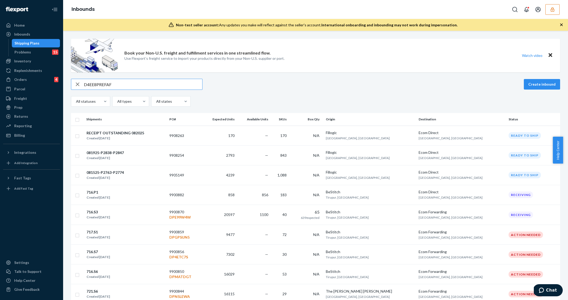
type input "D4EE8PREFAF"
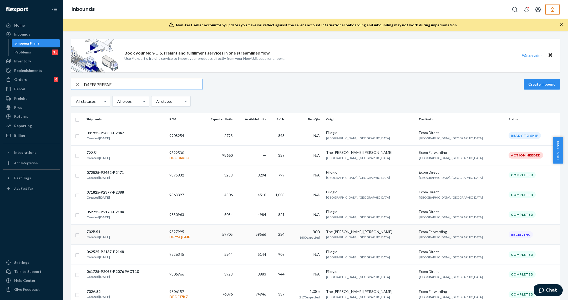
click at [200, 238] on td "9827995 DPYSQGHE" at bounding box center [183, 234] width 33 height 20
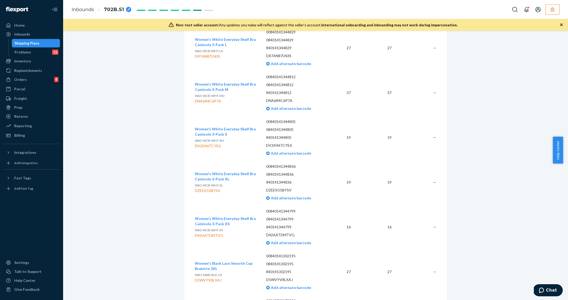
scroll to position [4207, 0]
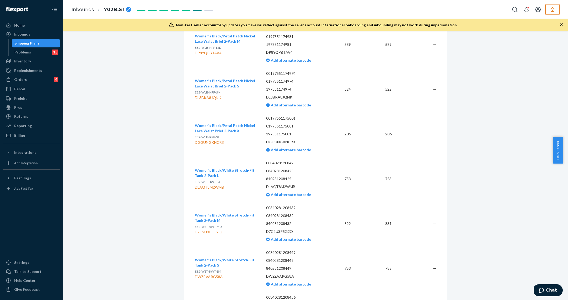
click at [40, 46] on div "Shipping Plans" at bounding box center [35, 42] width 47 height 7
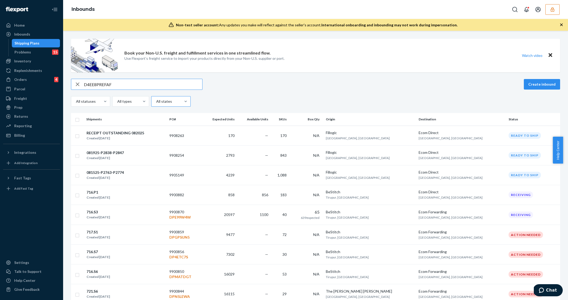
type input "D4EE8PREFAF"
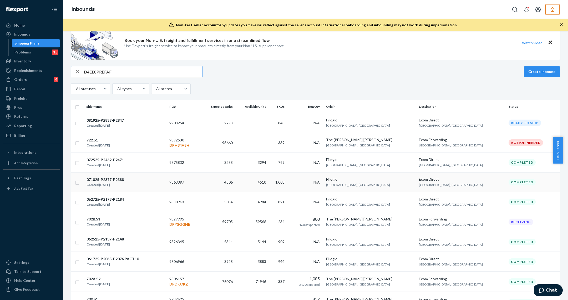
scroll to position [36, 0]
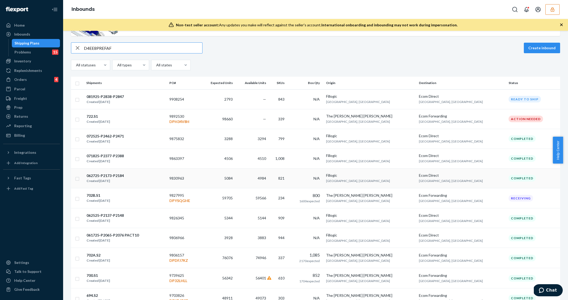
click at [224, 181] on td "5084" at bounding box center [217, 178] width 35 height 20
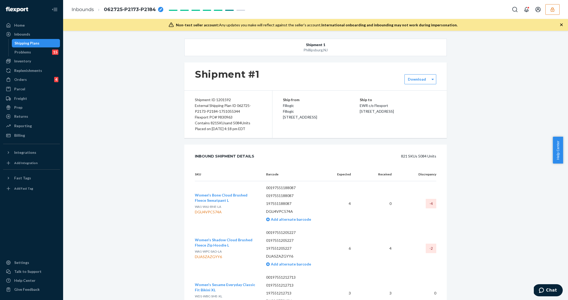
click at [228, 168] on th "SKU" at bounding box center [228, 174] width 67 height 13
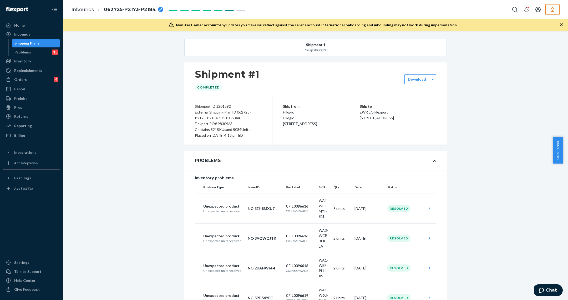
scroll to position [18437, 0]
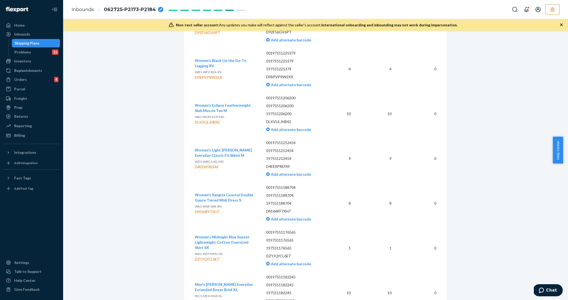
click at [31, 44] on div "Shipping Plans" at bounding box center [26, 43] width 25 height 5
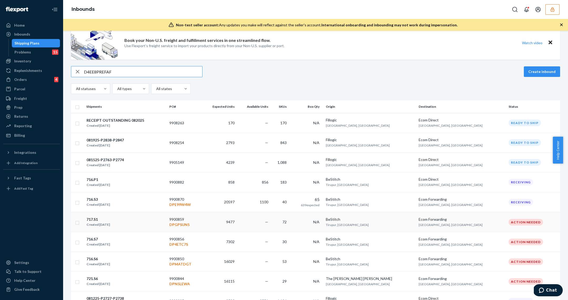
scroll to position [30, 0]
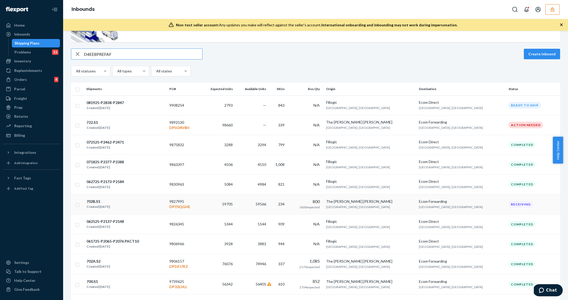
type input "D4EE8PREFAF"
click at [102, 200] on div "702B.S1" at bounding box center [98, 201] width 23 height 5
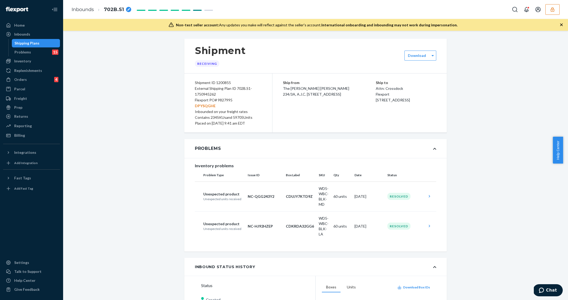
scroll to position [5875, 0]
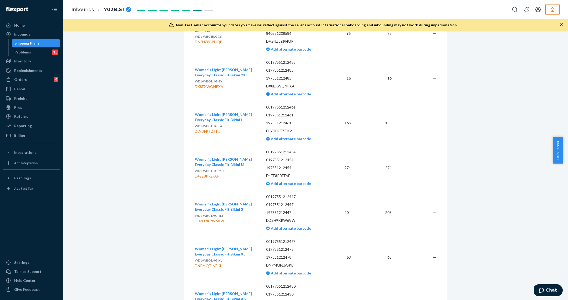
click at [22, 42] on div "Shipping Plans" at bounding box center [26, 43] width 25 height 5
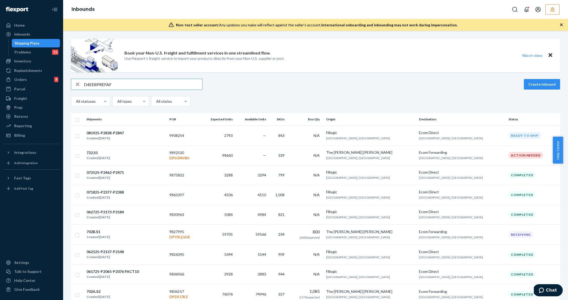
type input "D4EE8PREFAF"
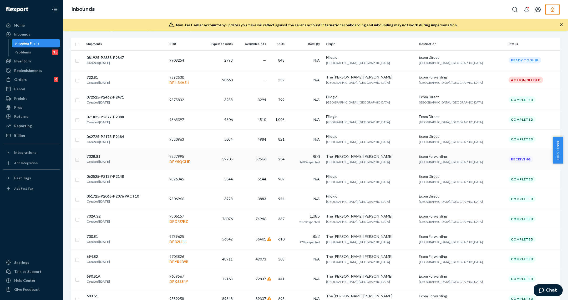
scroll to position [113, 0]
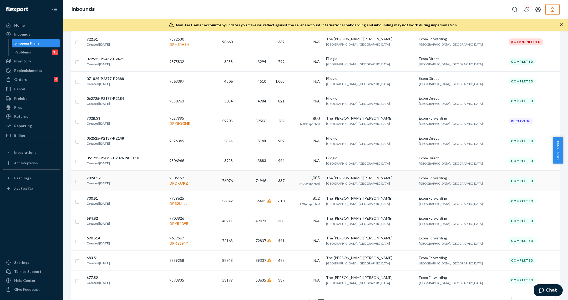
click at [200, 173] on td "9806157 DPDFJ7KZ" at bounding box center [183, 180] width 33 height 20
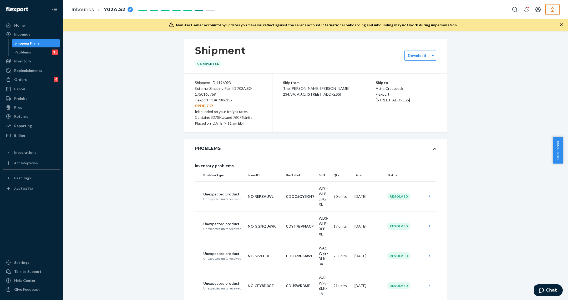
click at [387, 91] on p "Flexport" at bounding box center [406, 94] width 61 height 6
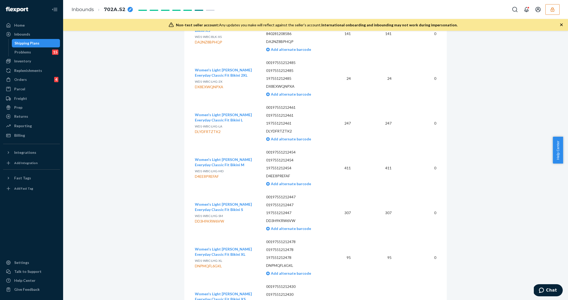
click at [36, 46] on div "Shipping Plans" at bounding box center [26, 43] width 25 height 5
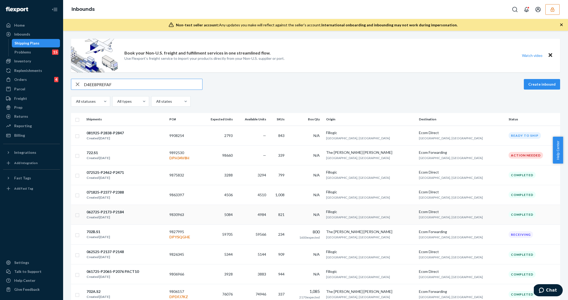
type input "D4EE8PREFAF"
click at [200, 214] on td "9830963" at bounding box center [183, 214] width 33 height 20
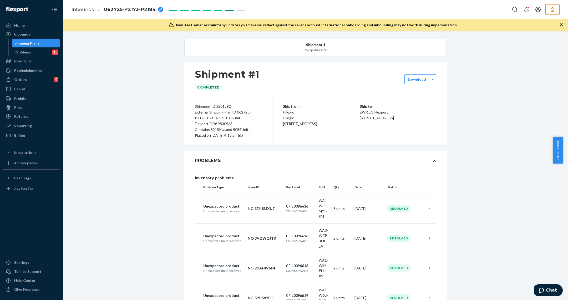
click at [225, 123] on div "Flexport PO# 9830963" at bounding box center [228, 124] width 67 height 6
copy div "9830963"
click at [41, 46] on div "Shipping Plans" at bounding box center [35, 42] width 47 height 7
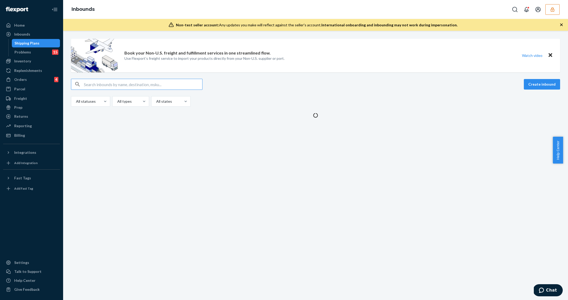
drag, startPoint x: 41, startPoint y: 46, endPoint x: 93, endPoint y: 86, distance: 66.3
click at [93, 86] on input "text" at bounding box center [143, 84] width 118 height 11
click at [92, 84] on input "text" at bounding box center [143, 84] width 118 height 11
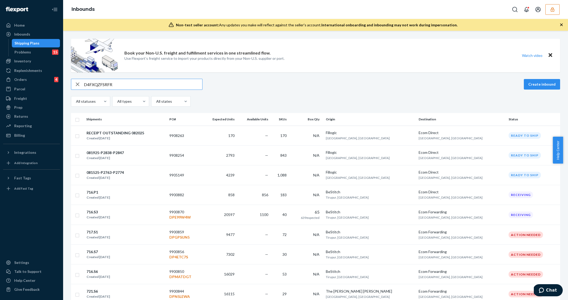
type input "D4FXQZFSRFR"
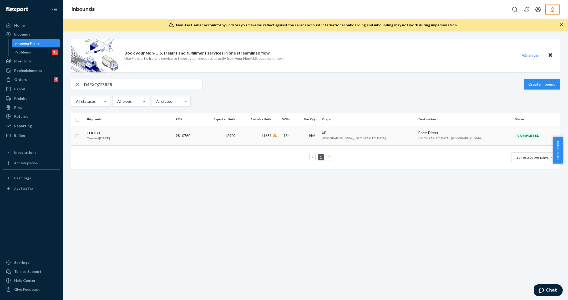
drag, startPoint x: 93, startPoint y: 86, endPoint x: 268, endPoint y: 136, distance: 181.5
click at [238, 136] on td "12902" at bounding box center [218, 136] width 37 height 20
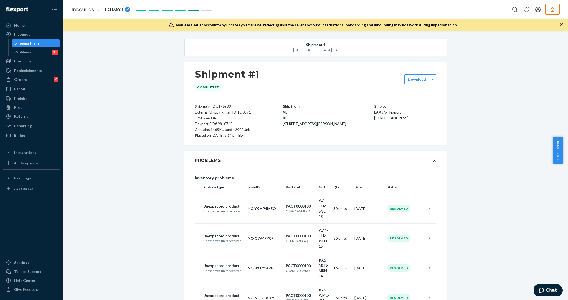
click at [225, 123] on div "Flexport PO# 9810760" at bounding box center [228, 124] width 67 height 6
copy div "9810760"
drag, startPoint x: 36, startPoint y: 49, endPoint x: 37, endPoint y: 44, distance: 5.8
click at [36, 49] on div "Problems 15" at bounding box center [35, 51] width 47 height 7
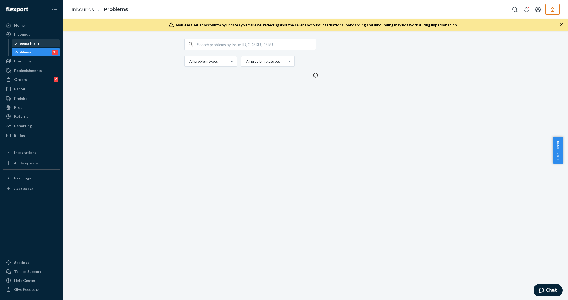
click at [37, 44] on div "Shipping Plans" at bounding box center [26, 43] width 25 height 5
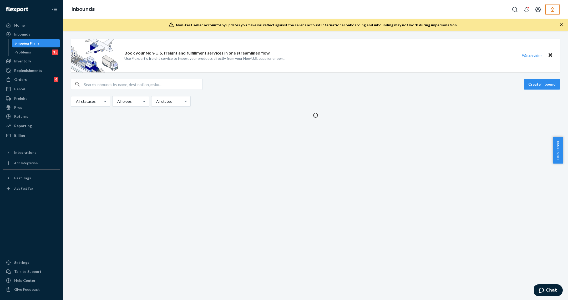
click at [30, 42] on div "Shipping Plans" at bounding box center [26, 43] width 25 height 5
click at [130, 85] on input "text" at bounding box center [143, 84] width 118 height 11
paste input "D4RPUHHS4JQ"
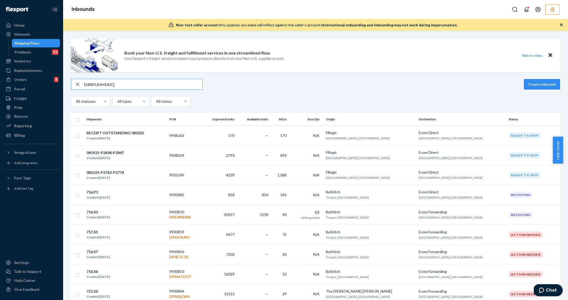
type input "D4RPUHHS4JQ"
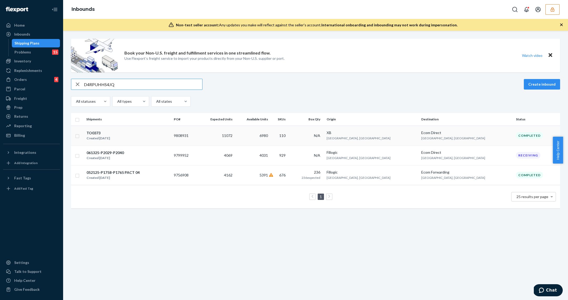
click at [145, 136] on div "TO0373 Created Jun 18, 2025" at bounding box center [127, 135] width 83 height 11
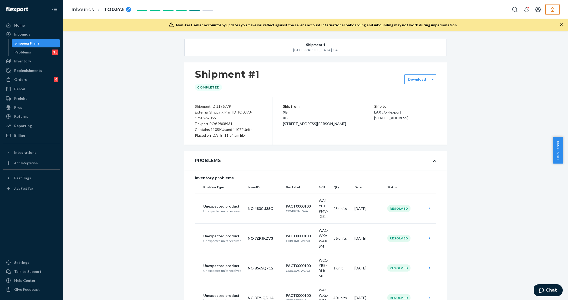
click at [225, 124] on div "Flexport PO# 9808931" at bounding box center [228, 124] width 67 height 6
copy div "9808931"
click at [20, 44] on div "Shipping Plans" at bounding box center [26, 43] width 25 height 5
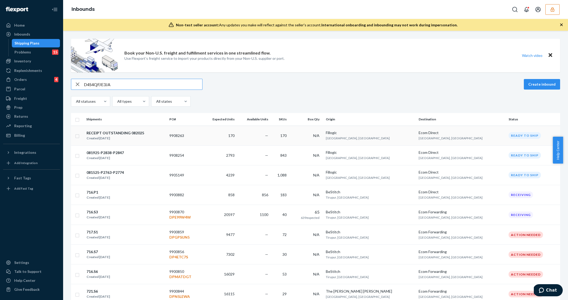
type input "D4S4QFJE3JA"
drag, startPoint x: 157, startPoint y: 135, endPoint x: 116, endPoint y: 83, distance: 65.6
drag, startPoint x: 117, startPoint y: 83, endPoint x: 128, endPoint y: 80, distance: 11.9
click at [117, 83] on input "D4S4QFJE3JA" at bounding box center [143, 84] width 118 height 11
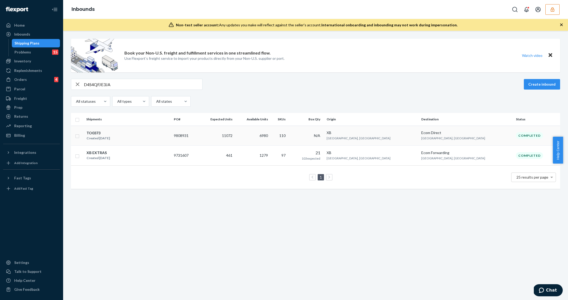
click at [135, 136] on div "TO0373 Created Jun 18, 2025" at bounding box center [127, 135] width 83 height 11
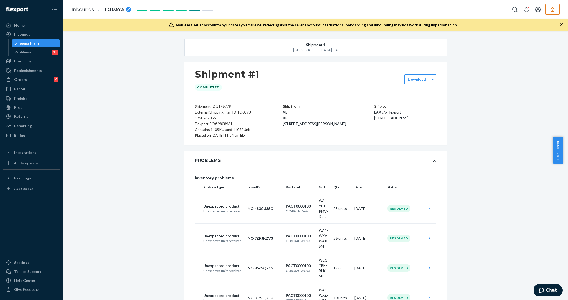
click at [221, 124] on div "Flexport PO# 9808931" at bounding box center [228, 124] width 67 height 6
copy div "9808931"
click at [49, 43] on div "Shipping Plans" at bounding box center [35, 42] width 47 height 7
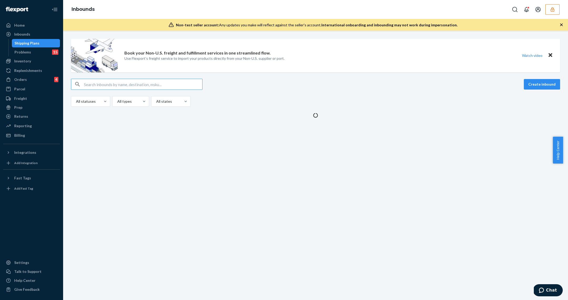
type input "D4VR9HPWYHE"
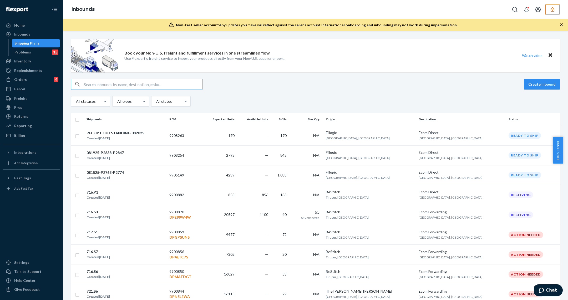
click at [137, 85] on input "text" at bounding box center [143, 84] width 118 height 11
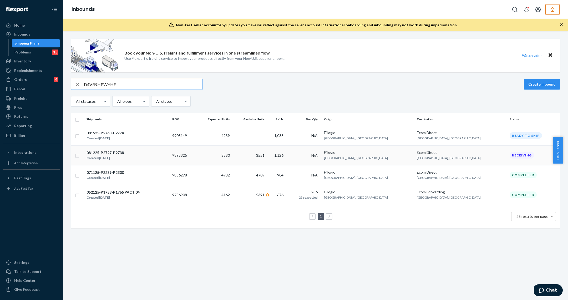
type input "D4VR9HPWYHE"
click at [232, 154] on td "3580" at bounding box center [214, 155] width 36 height 20
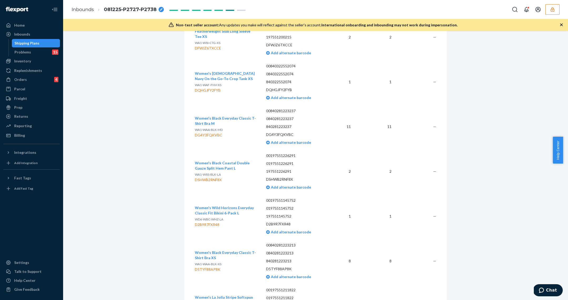
scroll to position [29205, 0]
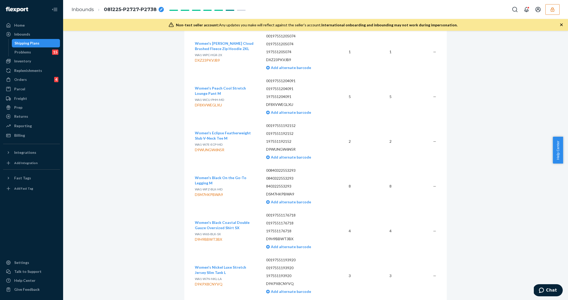
click at [30, 45] on div "Shipping Plans" at bounding box center [26, 43] width 25 height 5
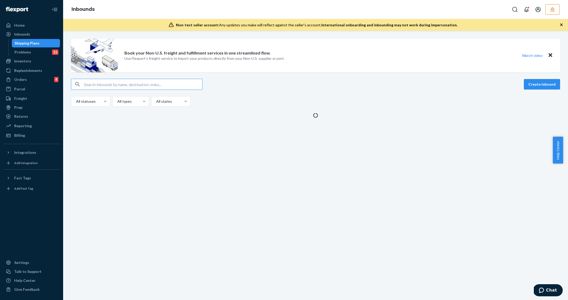
click at [101, 88] on input "text" at bounding box center [143, 84] width 118 height 11
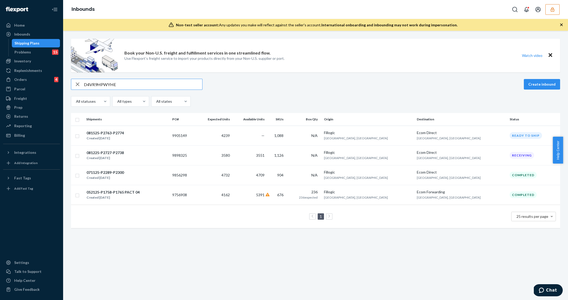
type input "D4VR9HPWYHE"
click at [155, 140] on div "081525-P2763-P2774 Created Aug 19, 2025" at bounding box center [127, 135] width 82 height 11
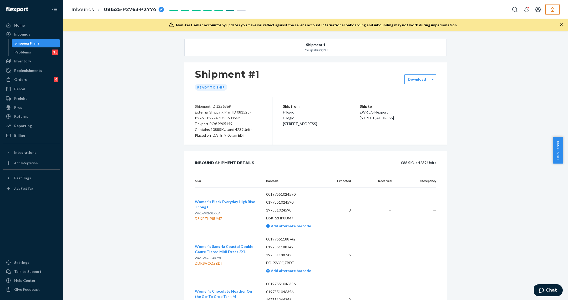
click at [39, 44] on div "Shipping Plans" at bounding box center [35, 42] width 47 height 7
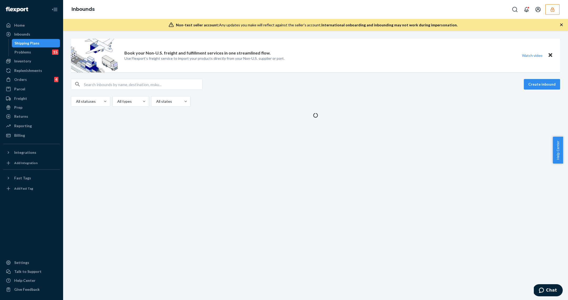
drag, startPoint x: 143, startPoint y: 76, endPoint x: 142, endPoint y: 80, distance: 4.0
click at [143, 76] on div "Book your Non-U.S. freight and fulfillment services in one streamlined flow. Us…" at bounding box center [315, 78] width 497 height 79
click at [144, 82] on input "text" at bounding box center [143, 84] width 118 height 11
paste input "D55B2A34S8P"
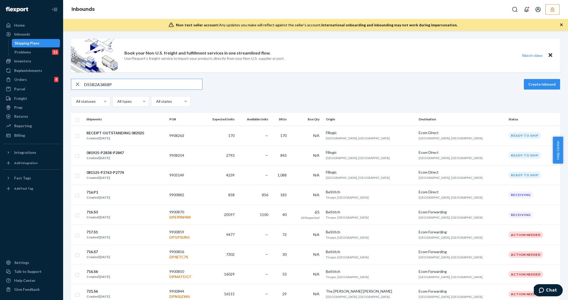
type input "D55B2A34S8P"
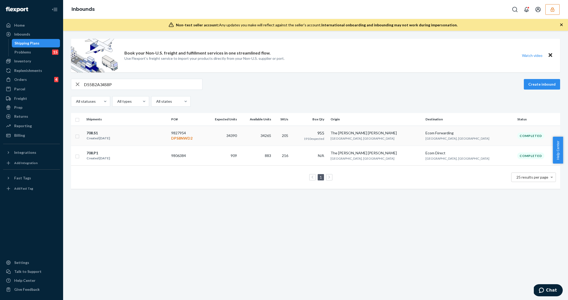
click at [239, 137] on td "34390" at bounding box center [222, 136] width 36 height 20
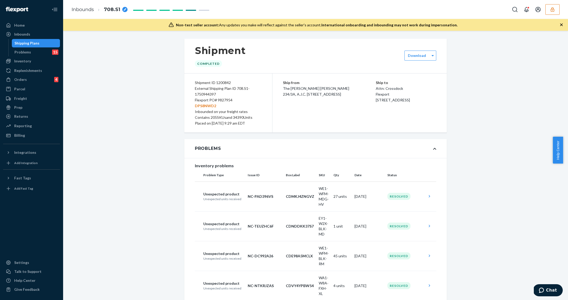
scroll to position [6684, 0]
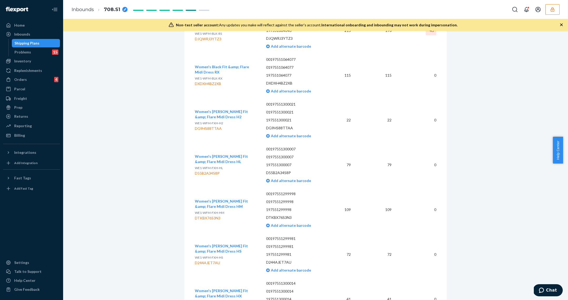
click at [36, 42] on div "Shipping Plans" at bounding box center [26, 43] width 25 height 5
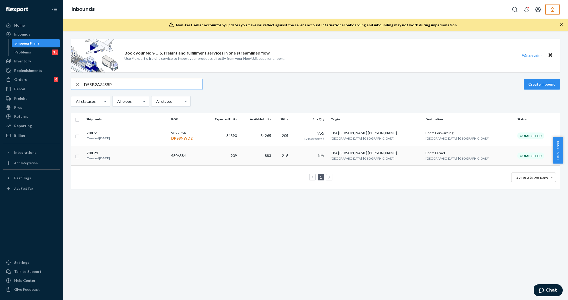
type input "D55B2A34S8P"
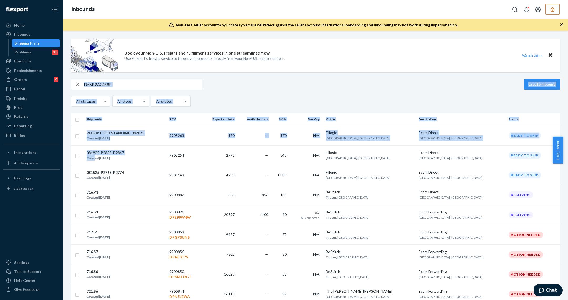
drag, startPoint x: 94, startPoint y: 158, endPoint x: 134, endPoint y: 81, distance: 87.0
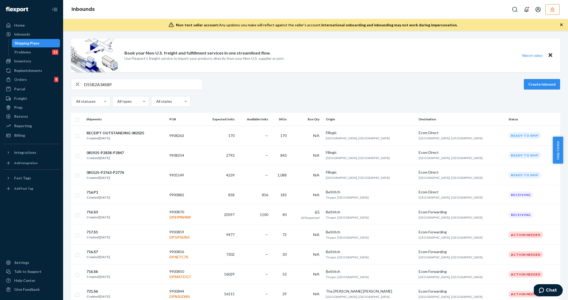
click at [133, 81] on input "D55B2A34S8P" at bounding box center [143, 84] width 118 height 11
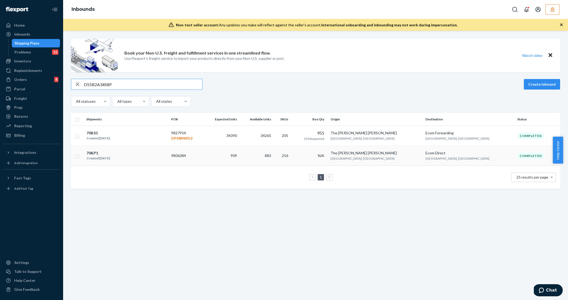
click at [149, 155] on div "708.P1 Created Jun 17, 2025" at bounding box center [126, 155] width 81 height 11
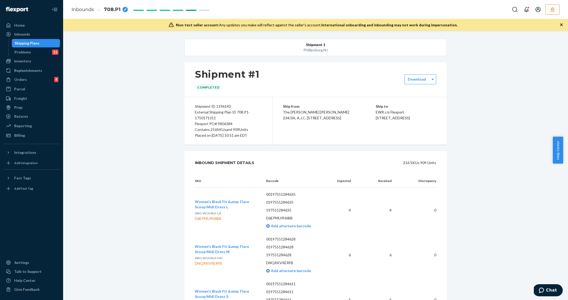
click at [229, 123] on div "Flexport PO# 9806384" at bounding box center [228, 124] width 67 height 6
click at [227, 123] on div "Flexport PO# 9806384" at bounding box center [228, 124] width 67 height 6
click at [227, 124] on div "Flexport PO# 9806384" at bounding box center [228, 124] width 67 height 6
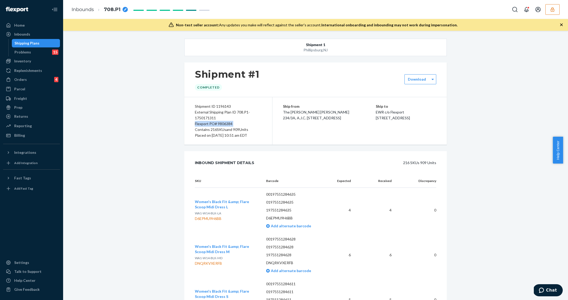
click at [227, 124] on div "Flexport PO# 9806384" at bounding box center [228, 124] width 67 height 6
click at [228, 124] on div "Flexport PO# 9806384" at bounding box center [228, 124] width 67 height 6
click at [225, 139] on div "Shipment ID 1196143 External Shipping Plan ID 708.P1-1750171311 Flexport PO# 98…" at bounding box center [228, 120] width 88 height 47
click at [223, 125] on div "Flexport PO# 9806384" at bounding box center [228, 124] width 67 height 6
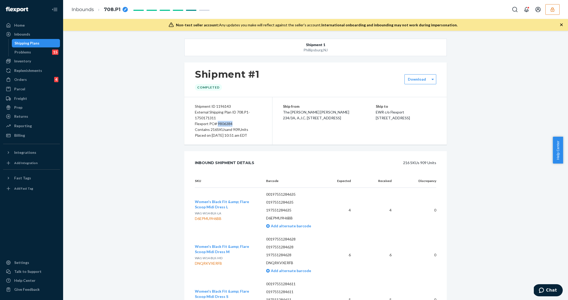
click at [223, 125] on div "Flexport PO# 9806384" at bounding box center [228, 124] width 67 height 6
copy div "9806384"
click at [42, 44] on div "Shipping Plans" at bounding box center [35, 42] width 47 height 7
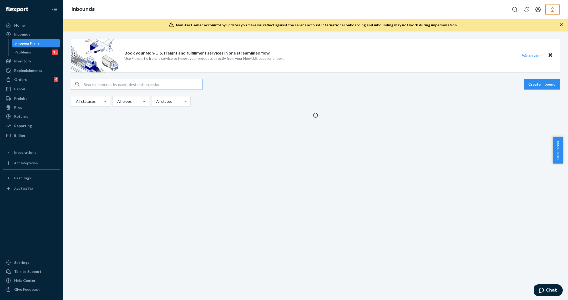
click at [112, 84] on input "text" at bounding box center [143, 84] width 118 height 11
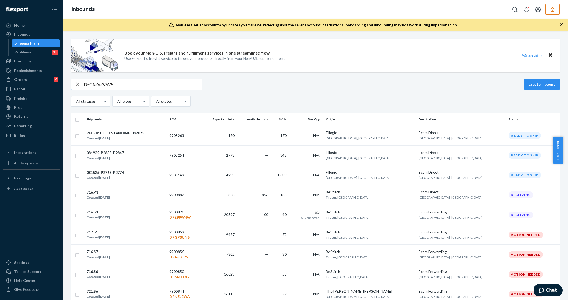
type input "D5CAZ6ZV5V5"
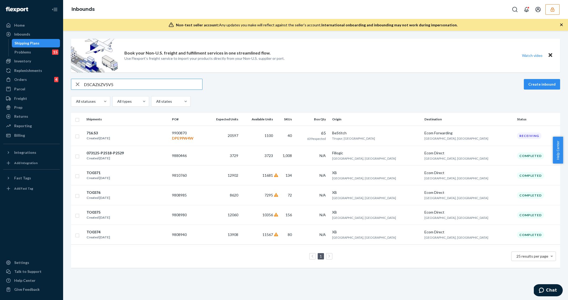
click at [292, 93] on div "D5CAZ6ZV5V5 Create inbound All statuses All types All states" at bounding box center [315, 93] width 489 height 28
click at [273, 176] on span "11681" at bounding box center [268, 175] width 11 height 4
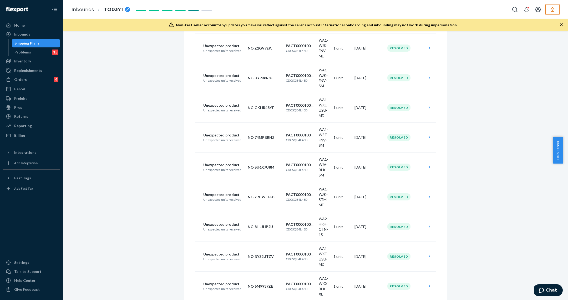
scroll to position [9693, 0]
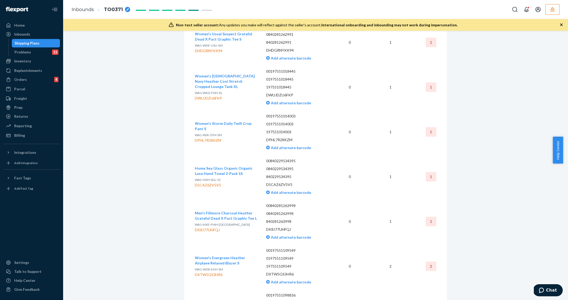
click at [48, 44] on div "Shipping Plans" at bounding box center [35, 42] width 47 height 7
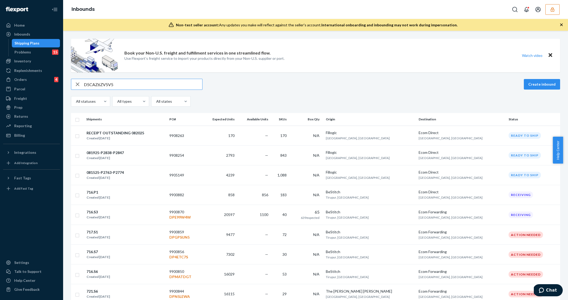
type input "D5CAZ6ZV5V5"
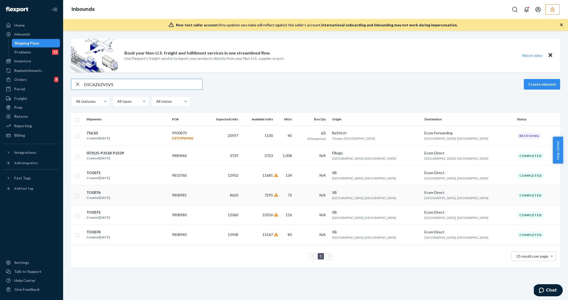
click at [168, 199] on div "TO0376 Created [DATE]" at bounding box center [127, 194] width 82 height 11
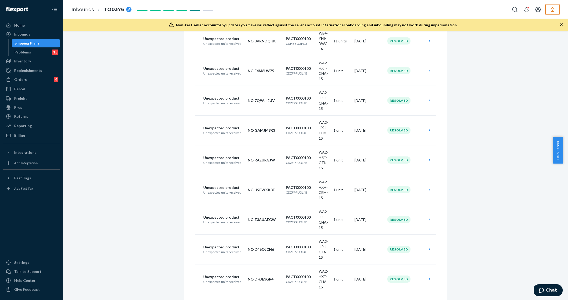
scroll to position [5602, 0]
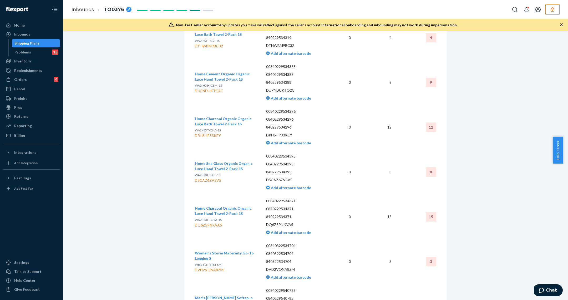
click at [31, 43] on div "Shipping Plans" at bounding box center [26, 43] width 25 height 5
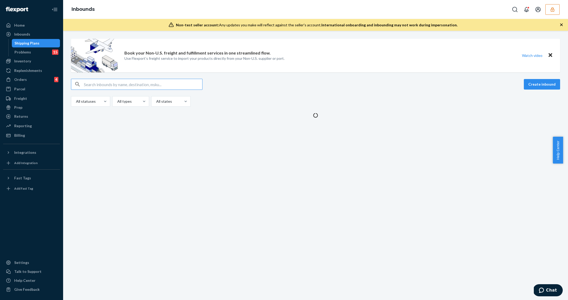
type input "D5CAZ6ZV5V5"
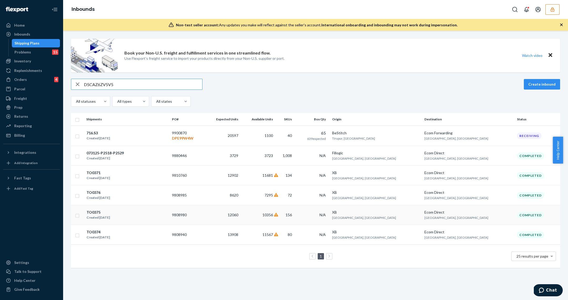
click at [205, 217] on td "9808980" at bounding box center [187, 215] width 35 height 20
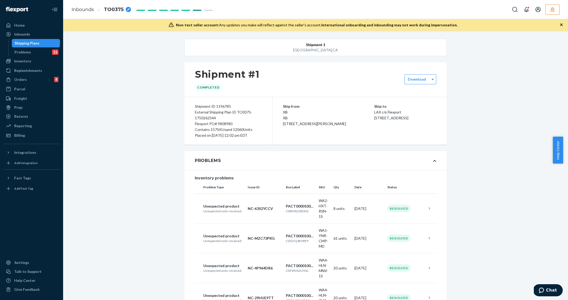
click at [221, 122] on div "Flexport PO# 9808980" at bounding box center [228, 124] width 67 height 6
copy div "9808980"
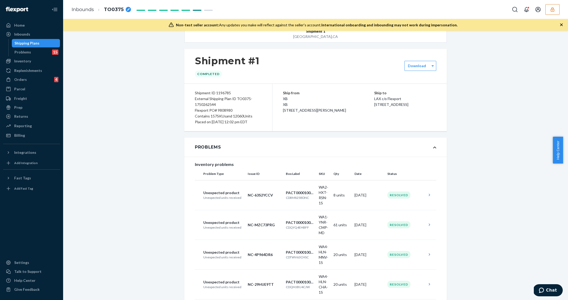
scroll to position [166, 0]
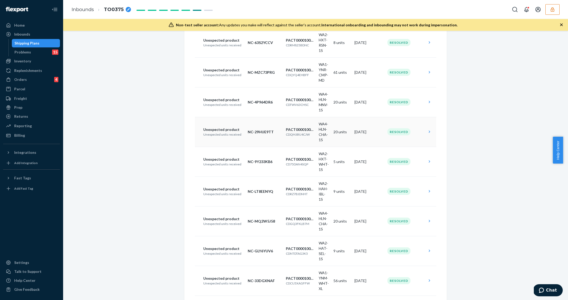
click at [254, 124] on td "NC-29HUE9TT" at bounding box center [265, 132] width 38 height 30
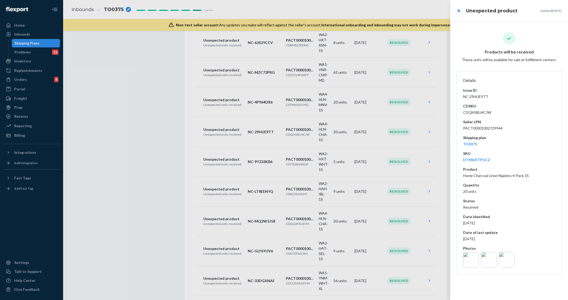
click at [43, 38] on div at bounding box center [284, 150] width 568 height 300
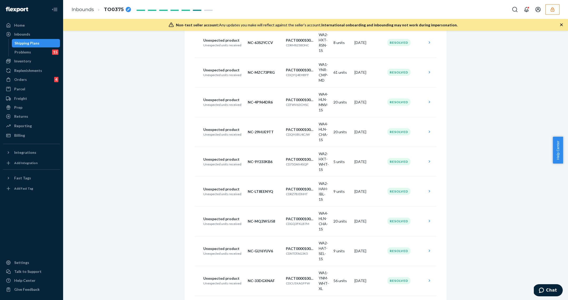
click at [43, 41] on div "Shipping Plans" at bounding box center [35, 42] width 47 height 7
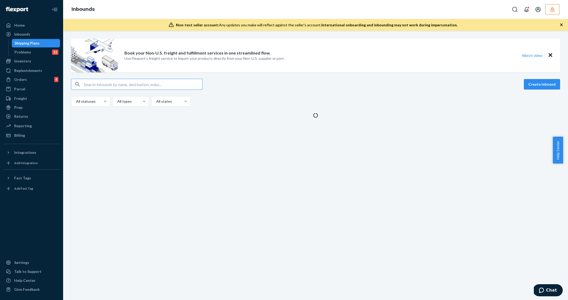
click at [113, 85] on input "text" at bounding box center [143, 84] width 118 height 11
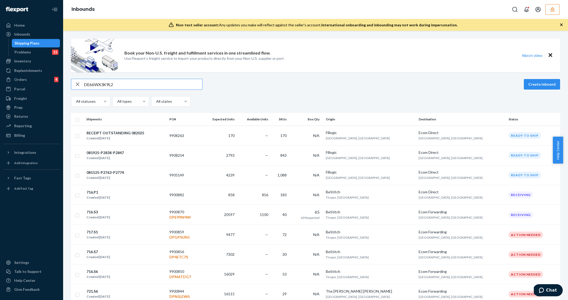
type input "DE66WX3K9L2"
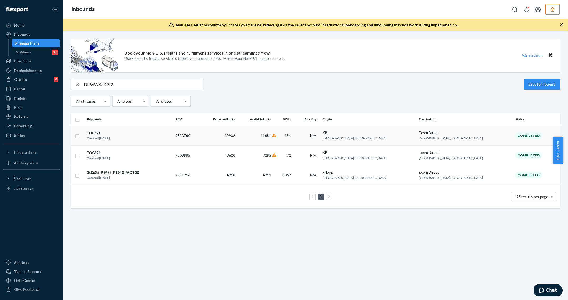
click at [237, 136] on td "12902" at bounding box center [218, 136] width 37 height 20
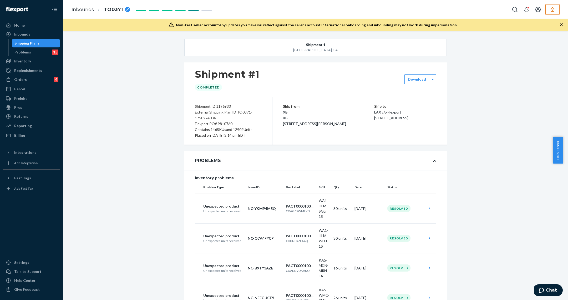
click at [228, 123] on div "Flexport PO# 9810760" at bounding box center [228, 124] width 67 height 6
click at [31, 34] on div "Inbounds" at bounding box center [32, 34] width 56 height 7
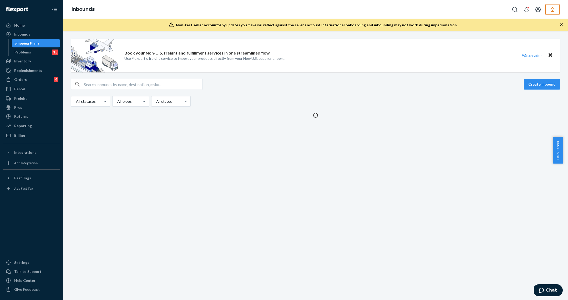
click at [32, 39] on div "Shipping Plans" at bounding box center [35, 42] width 47 height 7
drag, startPoint x: 87, startPoint y: 82, endPoint x: 87, endPoint y: 94, distance: 11.8
click at [89, 79] on input "text" at bounding box center [143, 84] width 118 height 11
paste input "712.P1"
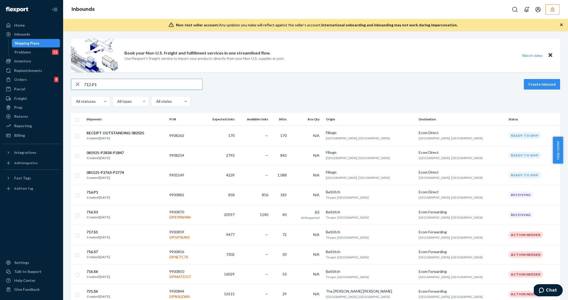
type input "712.P1"
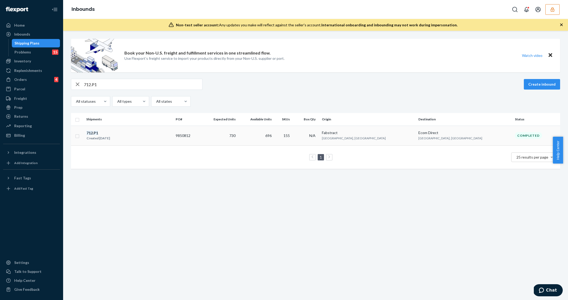
click at [172, 136] on div "712 . P1 Created Jul 10, 2025" at bounding box center [128, 135] width 85 height 11
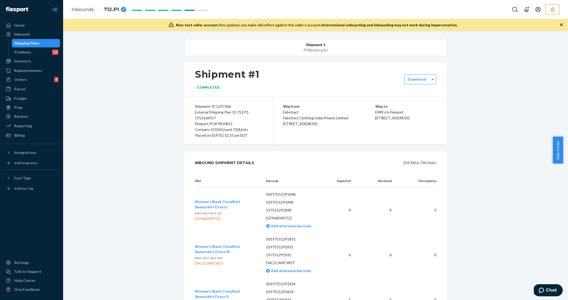
click at [25, 43] on div "Shipping Plans" at bounding box center [26, 43] width 25 height 5
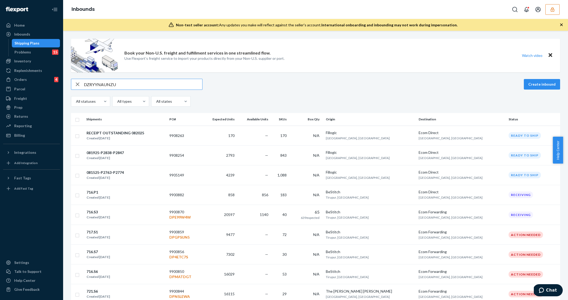
type input "DZRYYNAUNZU"
click at [117, 83] on input "DZRYYNAUNZU" at bounding box center [143, 84] width 118 height 11
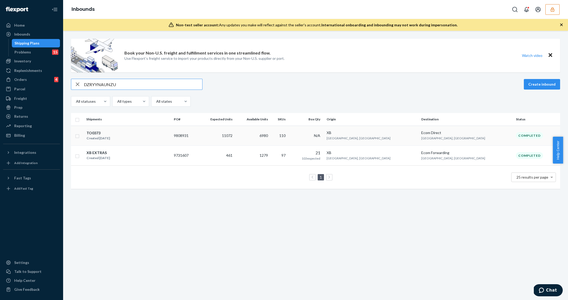
click at [151, 141] on td "TO0373 Created Jun 18, 2025" at bounding box center [128, 136] width 88 height 20
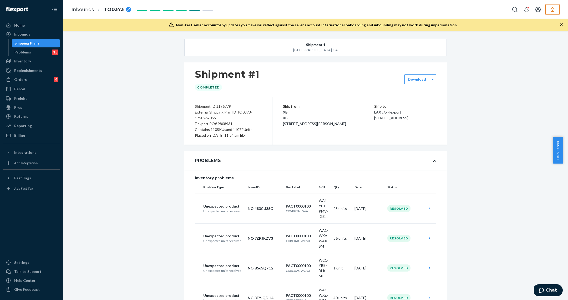
click at [223, 123] on div "Flexport PO# 9808931" at bounding box center [228, 124] width 67 height 6
copy div "9808931"
click at [22, 39] on div "Shipping Plans" at bounding box center [35, 42] width 47 height 7
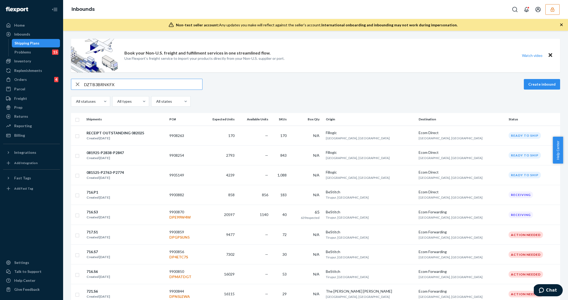
type input "DZTB3BRNKFX"
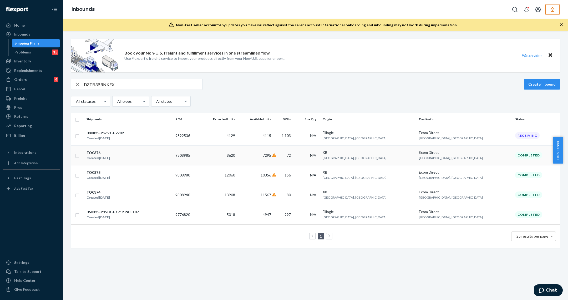
click at [200, 153] on td "9808985" at bounding box center [186, 155] width 27 height 20
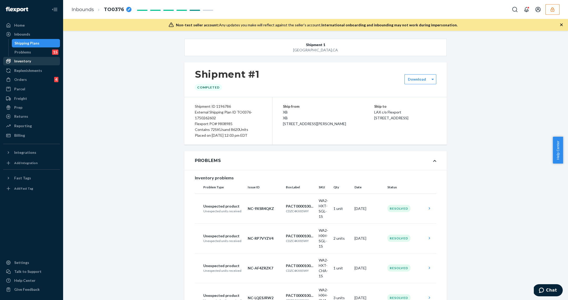
drag, startPoint x: 130, startPoint y: 109, endPoint x: 57, endPoint y: 62, distance: 87.2
click at [224, 123] on div "Flexport PO# 9808985" at bounding box center [228, 124] width 67 height 6
copy div "9808985"
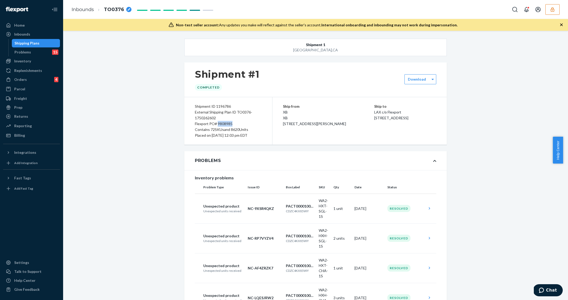
click at [48, 41] on div "Shipping Plans" at bounding box center [35, 42] width 47 height 7
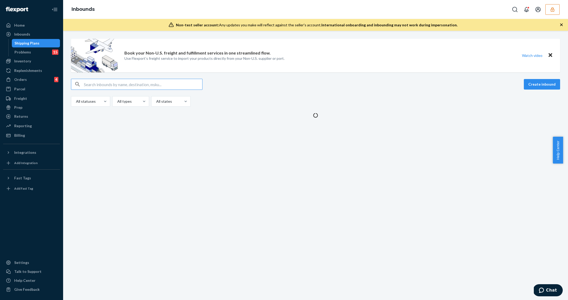
click at [71, 52] on div "Book your Non-U.S. freight and fulfillment services in one streamlined flow. Us…" at bounding box center [315, 78] width 497 height 79
click at [126, 87] on input "text" at bounding box center [143, 84] width 118 height 11
paste input "DZTB3BRNKFX"
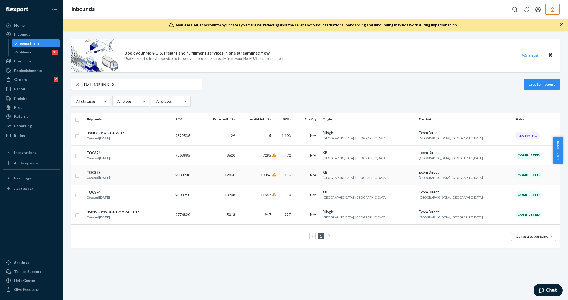
type input "DZTB3BRNKFX"
click at [273, 171] on td "10356" at bounding box center [255, 175] width 36 height 20
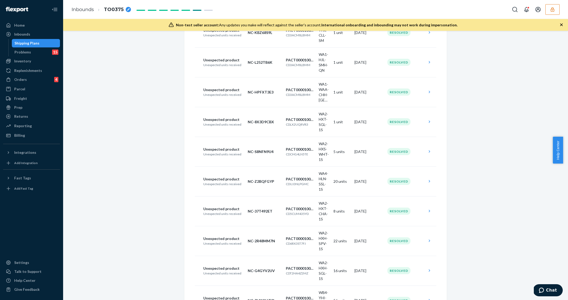
scroll to position [9060, 0]
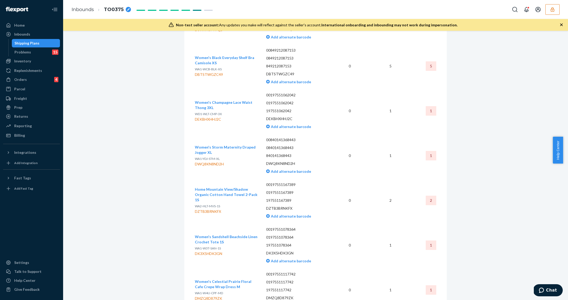
click at [47, 44] on div "Shipping Plans" at bounding box center [35, 42] width 47 height 7
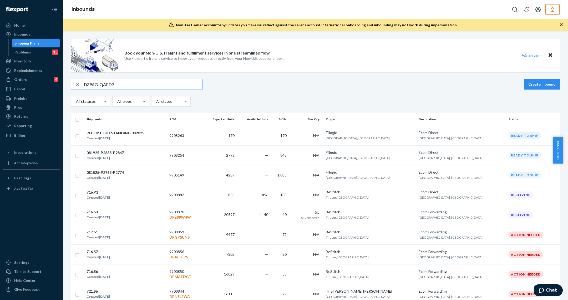
type input "DZ9AGJQAPD7"
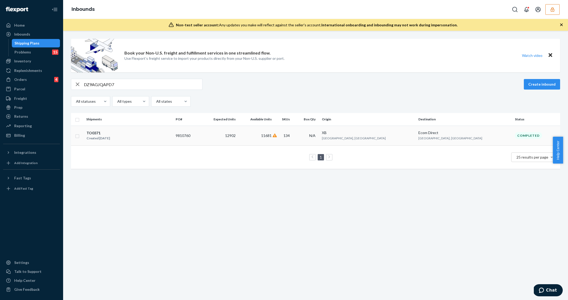
click at [154, 135] on div "TO0371 Created Jun 18, 2025" at bounding box center [128, 135] width 85 height 11
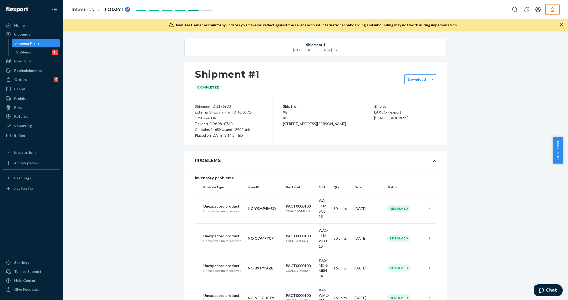
click at [223, 124] on div "Flexport PO# 9810760" at bounding box center [228, 124] width 67 height 6
copy div "9810760"
click at [41, 44] on div "Shipping Plans" at bounding box center [35, 42] width 47 height 7
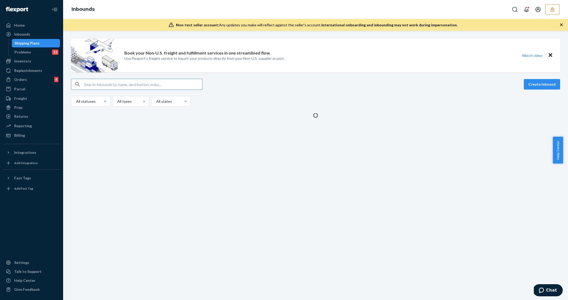
click at [86, 86] on input "text" at bounding box center [143, 84] width 118 height 11
type input "DYQAB7FY2R2"
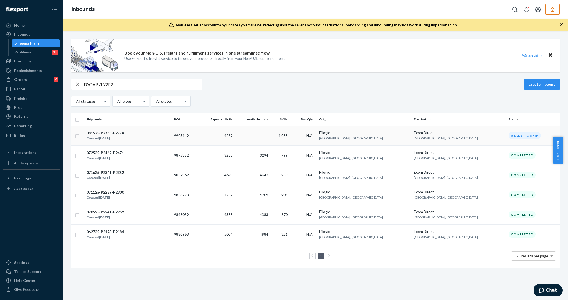
click at [198, 133] on td "9905149" at bounding box center [185, 136] width 26 height 20
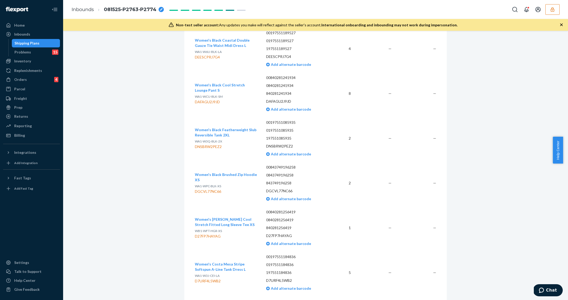
scroll to position [39515, 0]
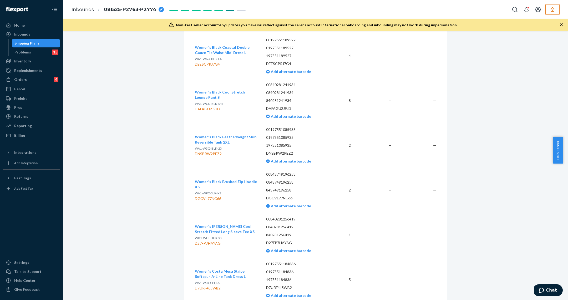
click at [35, 39] on link "Shipping Plans" at bounding box center [36, 43] width 48 height 8
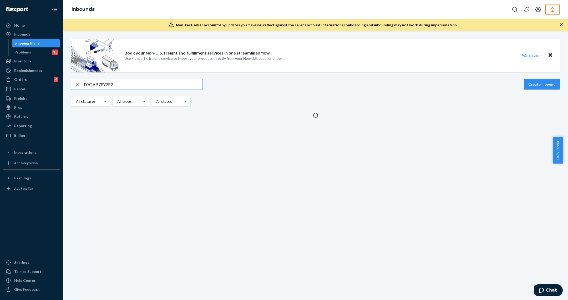
type input "DYQAB7FY2R2"
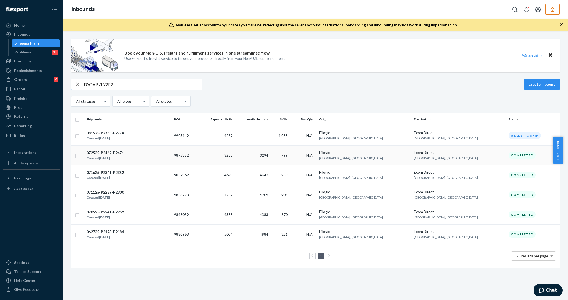
click at [292, 150] on td "799" at bounding box center [281, 155] width 22 height 20
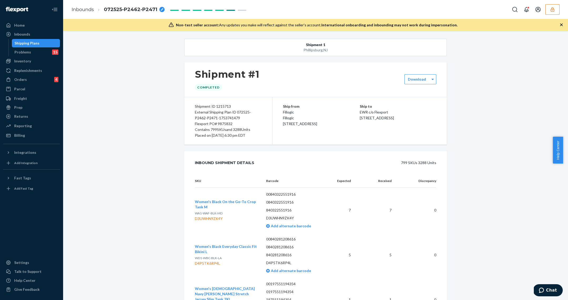
scroll to position [1931, 0]
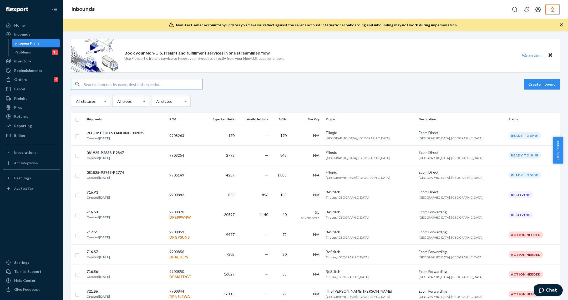
click at [111, 84] on input "text" at bounding box center [143, 84] width 118 height 11
click at [145, 82] on input "text" at bounding box center [143, 84] width 118 height 11
paste input "D7LNXLVJ545"
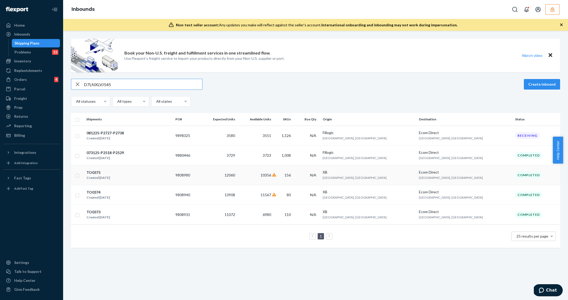
type input "D7LNXLVJ545"
click at [171, 176] on div "TO0375 Created Jun 18, 2025" at bounding box center [128, 174] width 85 height 11
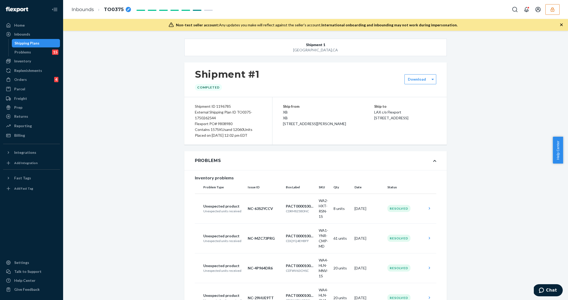
click at [226, 124] on div "Flexport PO# 9808980" at bounding box center [228, 124] width 67 height 6
copy div "9808980"
click at [34, 47] on div "Shipping Plans" at bounding box center [35, 42] width 47 height 7
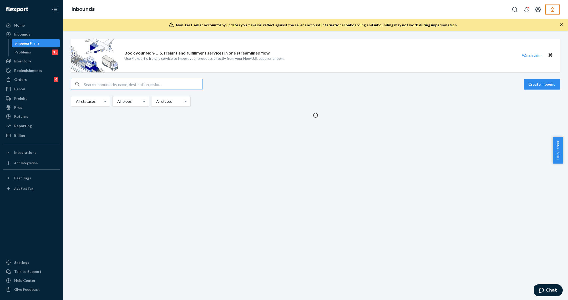
click at [105, 83] on input "text" at bounding box center [143, 84] width 118 height 11
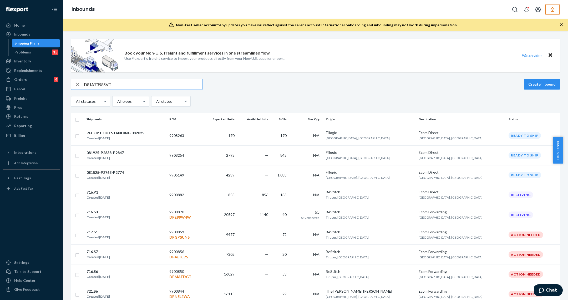
type input "D8JA7398SVT"
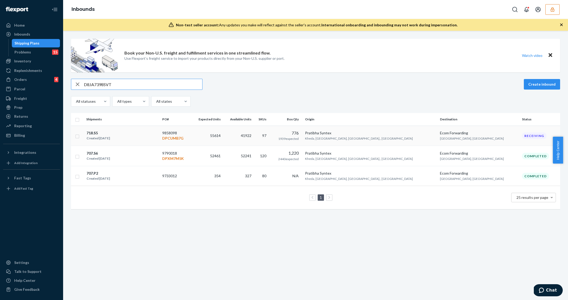
click at [144, 139] on div "718.S5 Created Jul 16, 2025" at bounding box center [122, 135] width 72 height 11
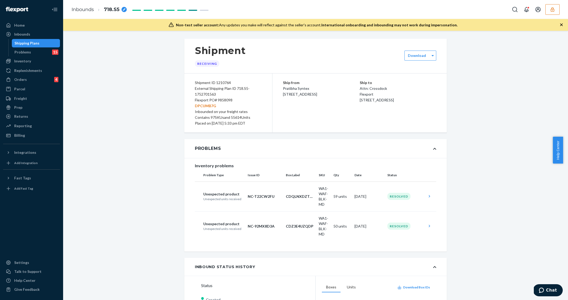
click at [224, 99] on div "Flexport PO# 9858098 DPCUMB7G" at bounding box center [228, 103] width 67 height 12
copy div "9858098"
click at [32, 46] on div "Shipping Plans" at bounding box center [35, 42] width 47 height 7
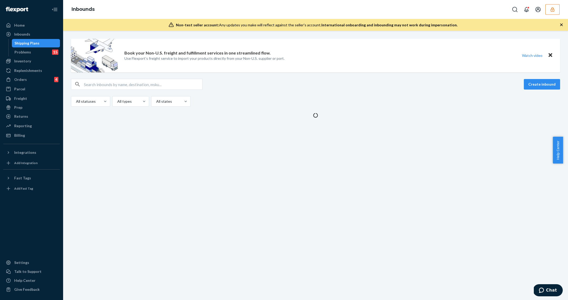
click at [111, 84] on input "text" at bounding box center [143, 84] width 118 height 11
paste input "DPEZB7DCZA2"
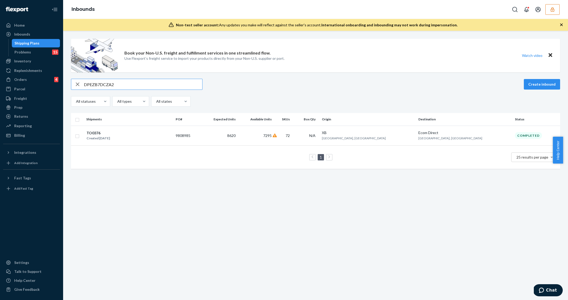
type input "DPEZB7DCZA2"
click at [130, 136] on div "TO0376 Created [DATE]" at bounding box center [128, 135] width 85 height 11
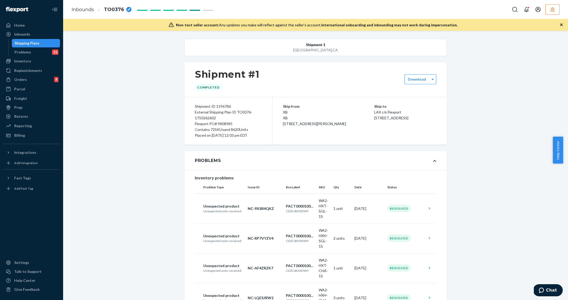
click at [224, 124] on div "Flexport PO# 9808985" at bounding box center [228, 124] width 67 height 6
click at [224, 198] on td "Unexpected product Unexpected units received" at bounding box center [220, 208] width 51 height 30
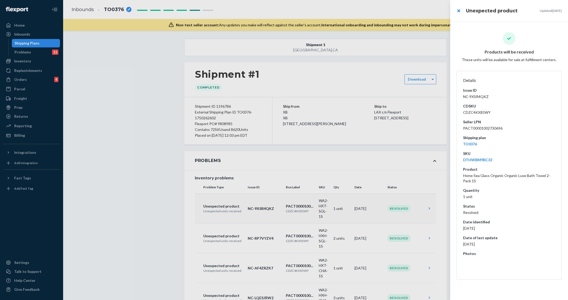
scroll to position [4528, 0]
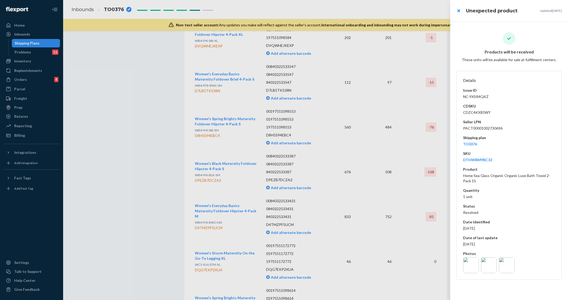
click at [261, 32] on div at bounding box center [284, 150] width 568 height 300
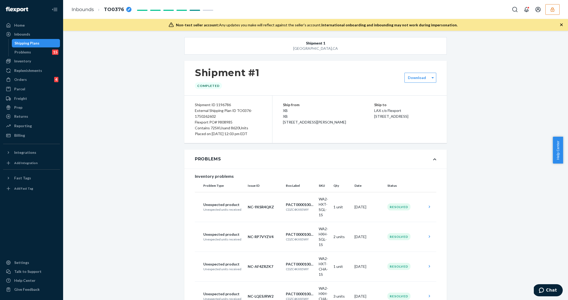
scroll to position [0, 0]
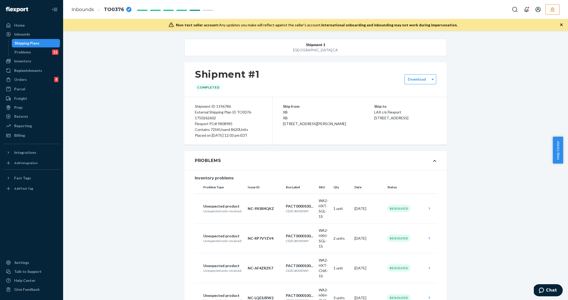
click at [226, 121] on div "Flexport PO# 9808985" at bounding box center [228, 124] width 67 height 6
copy div "9808985"
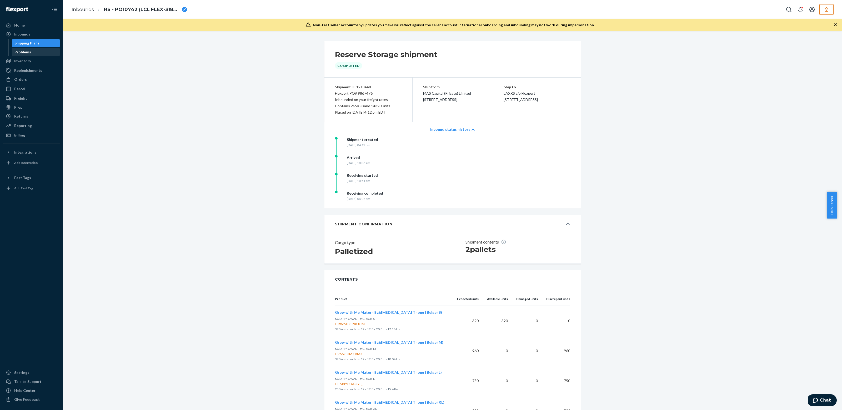
click at [20, 55] on div "Problems" at bounding box center [35, 51] width 47 height 7
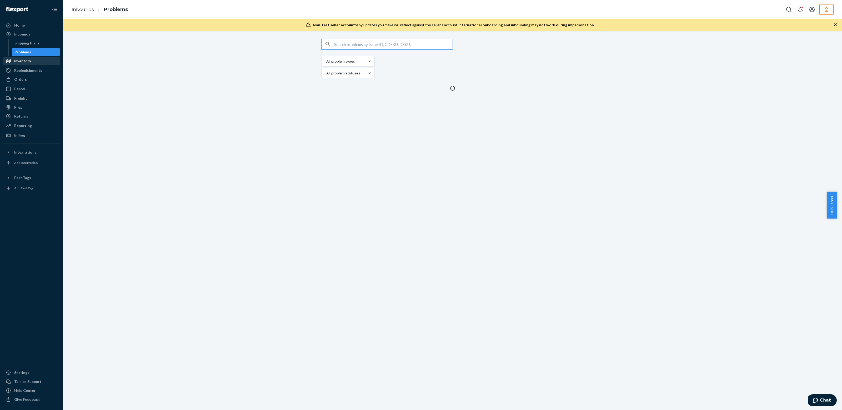
click at [22, 60] on div "Inventory" at bounding box center [22, 60] width 17 height 5
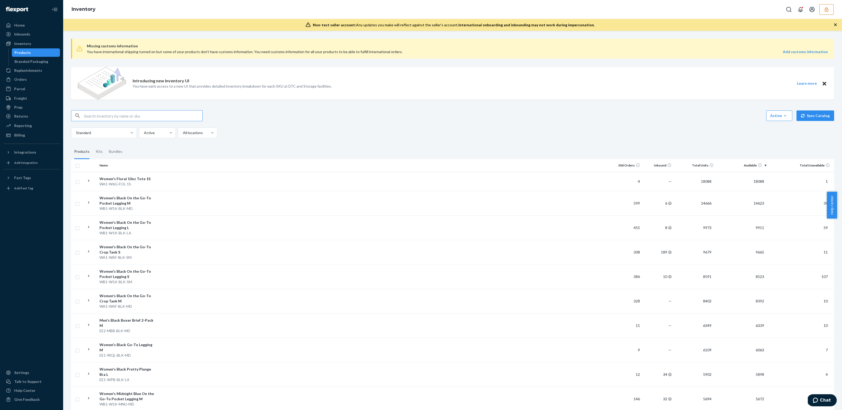
click at [111, 116] on input "text" at bounding box center [143, 116] width 118 height 11
type input "D2EMV8UT6NS"
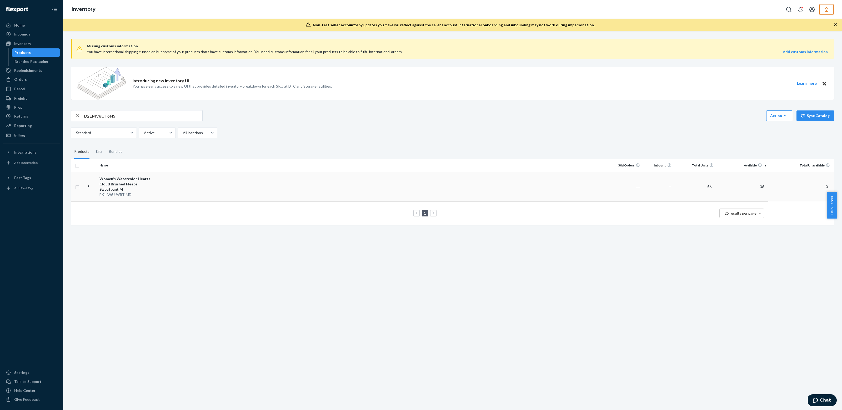
click at [247, 189] on td at bounding box center [384, 187] width 454 height 30
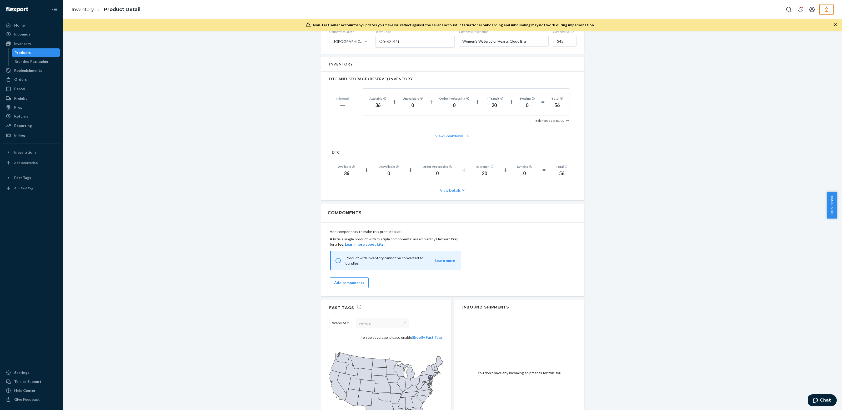
scroll to position [304, 0]
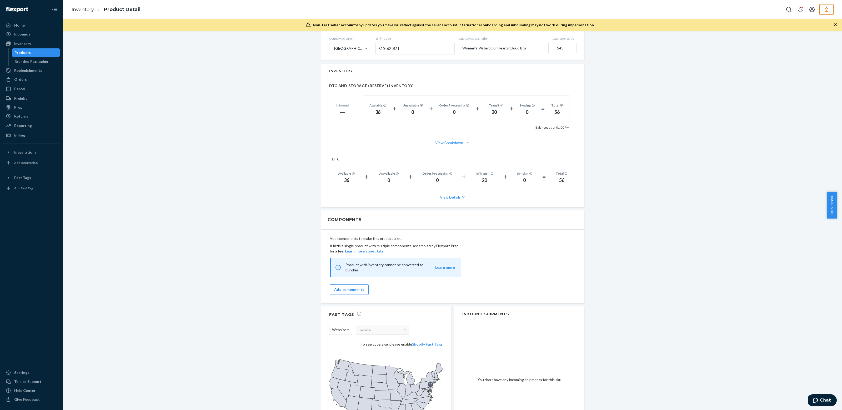
click at [38, 53] on div "Products" at bounding box center [35, 52] width 47 height 7
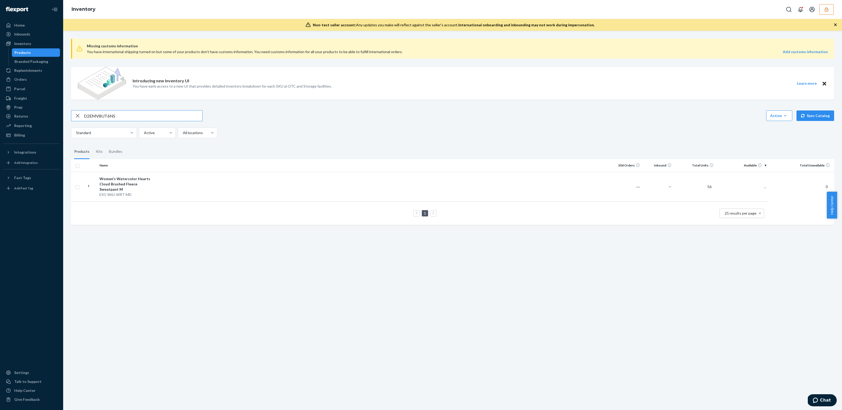
click at [114, 116] on input "D2EMV8UT6NS" at bounding box center [143, 116] width 118 height 11
drag, startPoint x: 114, startPoint y: 116, endPoint x: 117, endPoint y: 114, distance: 3.6
click at [114, 116] on input "D2EMV8UT6NS" at bounding box center [143, 116] width 118 height 11
type input "DB5L84Y5PNA"
click at [133, 187] on div "EX1-W8T-LVL-MD" at bounding box center [126, 189] width 55 height 5
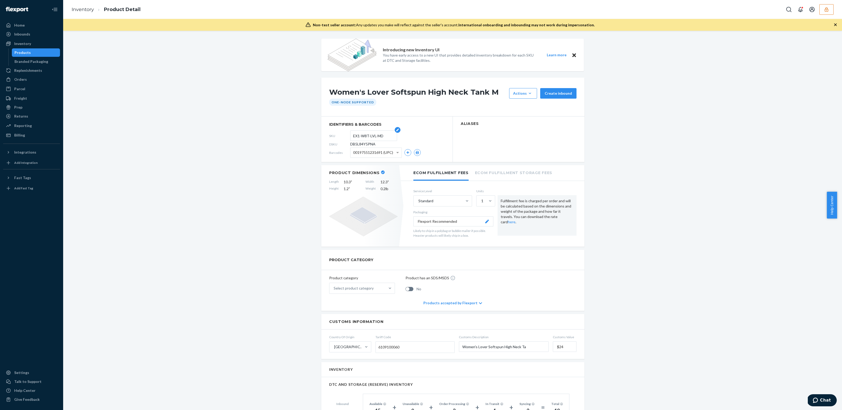
click at [367, 135] on input "EX1-W8T-LVL-MD" at bounding box center [373, 136] width 41 height 10
click at [366, 135] on input "EX1-W8T-LVL-MD" at bounding box center [373, 136] width 41 height 10
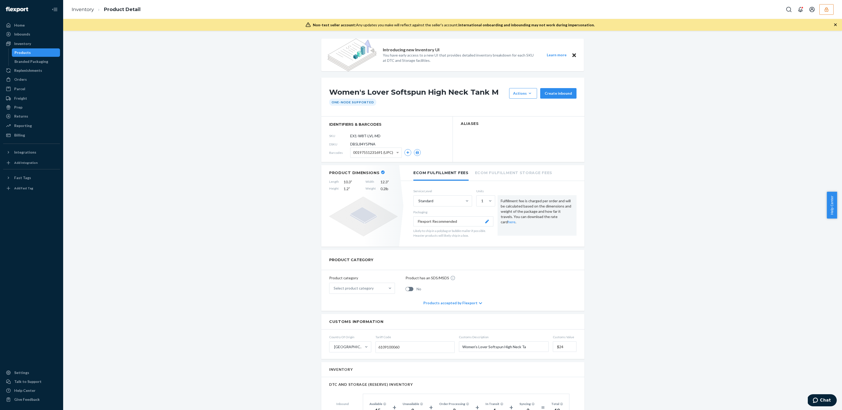
click at [27, 50] on div "Products" at bounding box center [35, 52] width 47 height 7
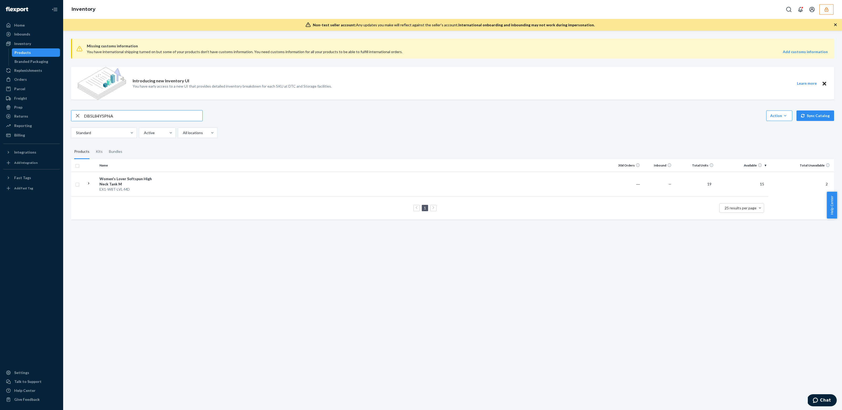
click at [99, 117] on input "DB5L84Y5PNA" at bounding box center [143, 116] width 118 height 11
type input "DZXGXZYMDGF"
click at [225, 180] on td at bounding box center [384, 184] width 454 height 24
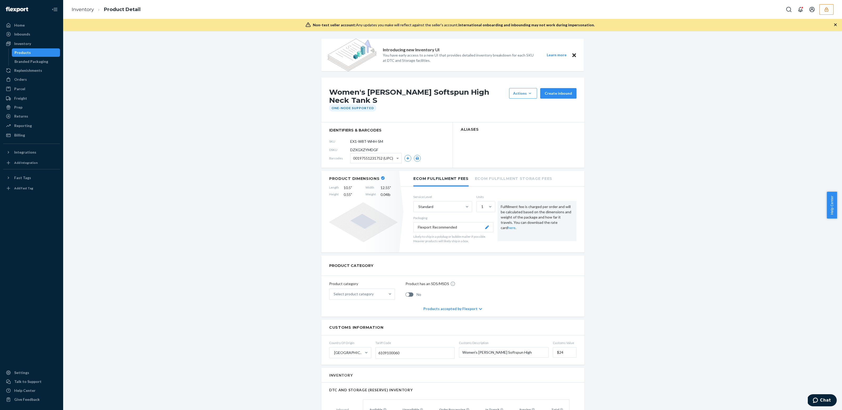
click at [361, 150] on span "DZXGXZYMDGF" at bounding box center [364, 149] width 28 height 5
click at [370, 142] on input "EX1-W8T-WHH-SM" at bounding box center [373, 142] width 41 height 10
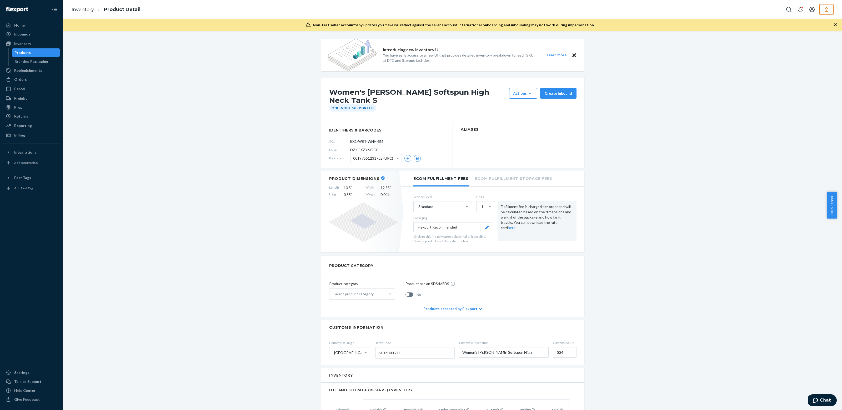
click at [29, 52] on div "Products" at bounding box center [22, 52] width 16 height 5
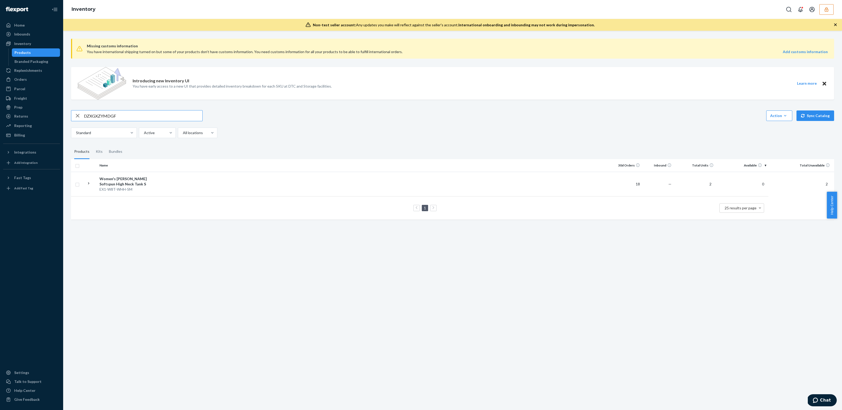
click at [122, 115] on input "DZXGXZYMDGF" at bounding box center [143, 116] width 118 height 11
type input "DSJEAKGESQ7"
click at [155, 174] on td "Women's Floral Eclipse Classic Fit Bikini 2-Pack M EE2-WBC-FOE-MD" at bounding box center [126, 184] width 59 height 24
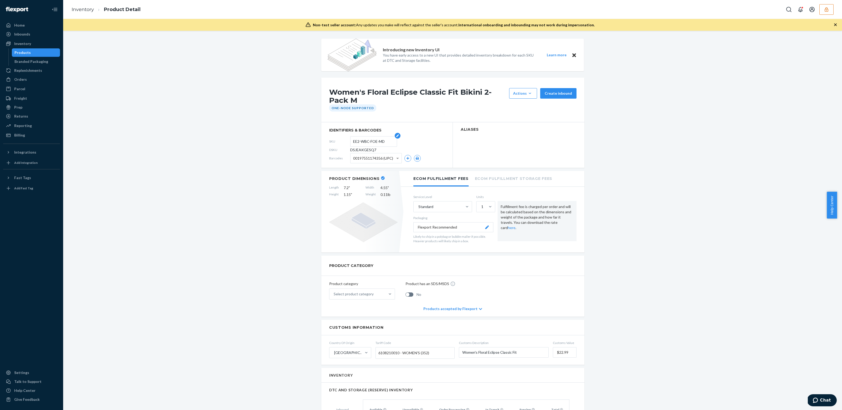
click at [363, 141] on input "EE2-WBC-FOE-MD" at bounding box center [373, 142] width 41 height 10
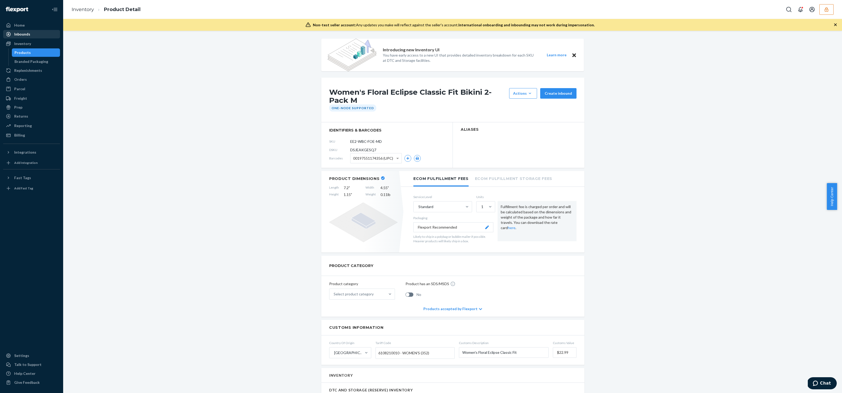
click at [28, 35] on div "Inbounds" at bounding box center [22, 34] width 16 height 5
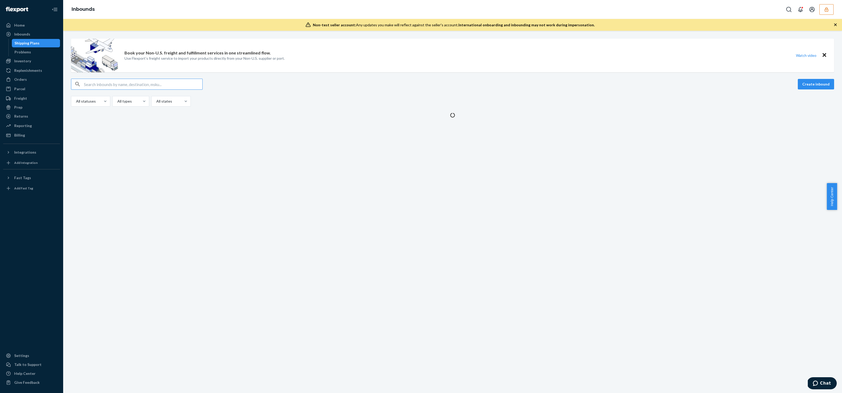
type input "718.P2."
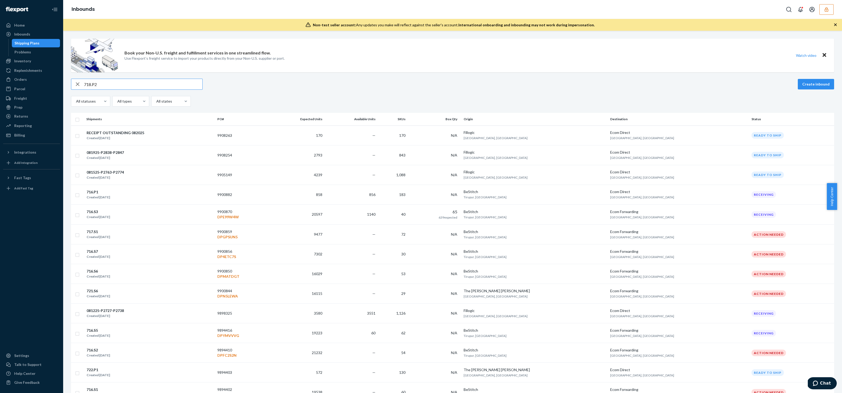
type input "718.P2"
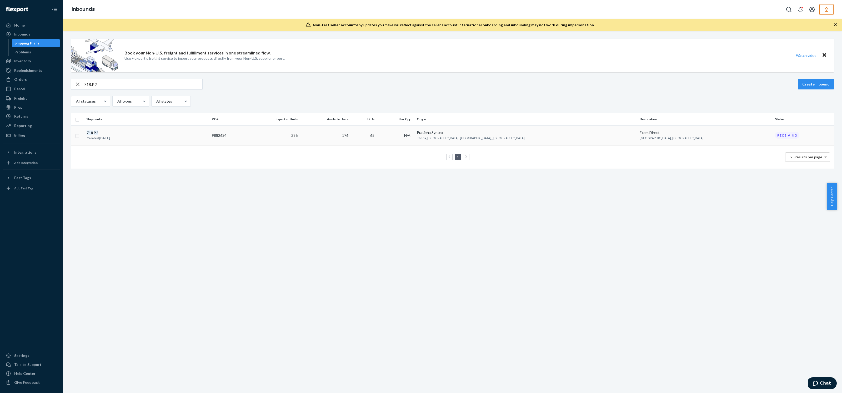
click at [118, 133] on div "718 . P2 Created [DATE]" at bounding box center [146, 135] width 121 height 11
type input "718.P2"
click at [136, 132] on div "718 . P2 Created [DATE]" at bounding box center [146, 135] width 121 height 11
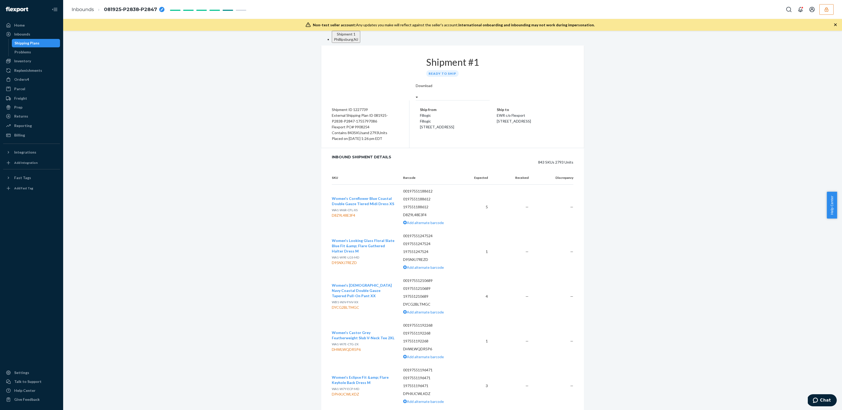
click at [24, 46] on div "Shipping Plans" at bounding box center [35, 42] width 47 height 7
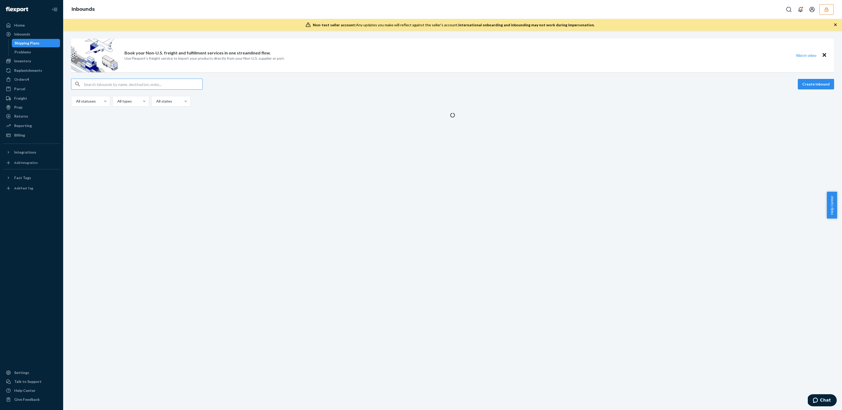
click at [107, 83] on input "text" at bounding box center [143, 84] width 118 height 11
type input "v"
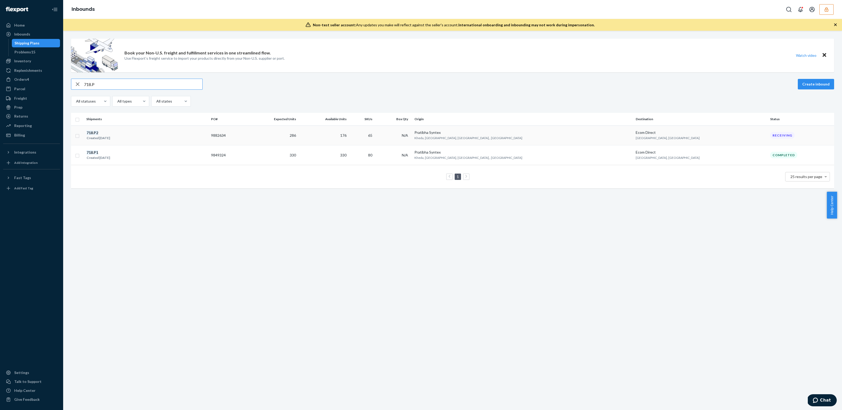
type input "718.P"
click at [116, 140] on div "718 . P2 Created [DATE]" at bounding box center [146, 135] width 121 height 11
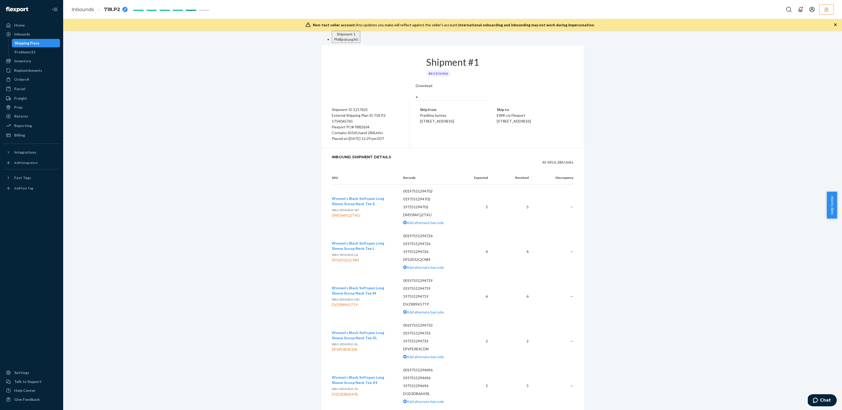
click at [356, 124] on div "Flexport PO# 9882634" at bounding box center [365, 127] width 67 height 6
copy div "9882634"
click at [35, 44] on div "Shipping Plans" at bounding box center [26, 43] width 25 height 5
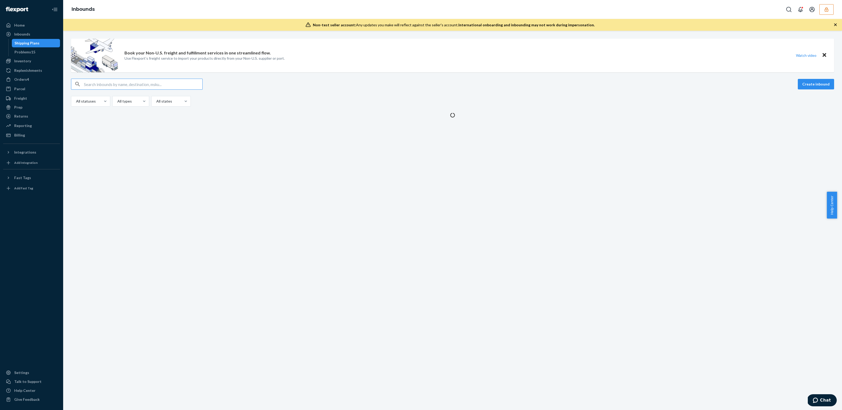
click at [133, 85] on input "text" at bounding box center [143, 84] width 118 height 11
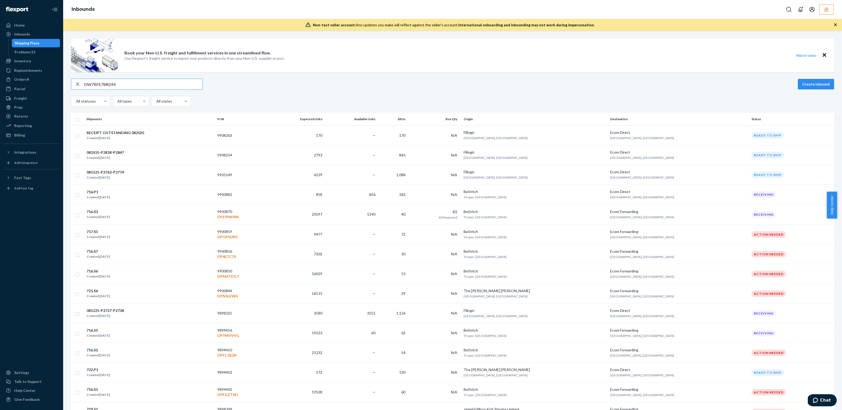
type input "DW7RFE78RDM"
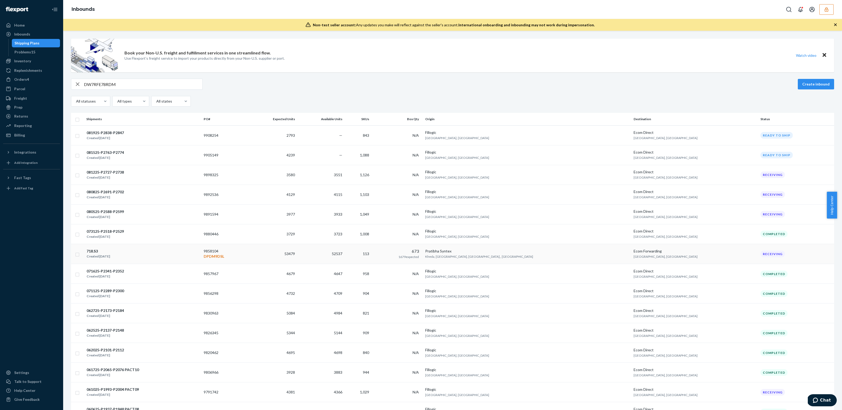
click at [162, 253] on div "718.S3 Created [DATE]" at bounding box center [142, 253] width 113 height 11
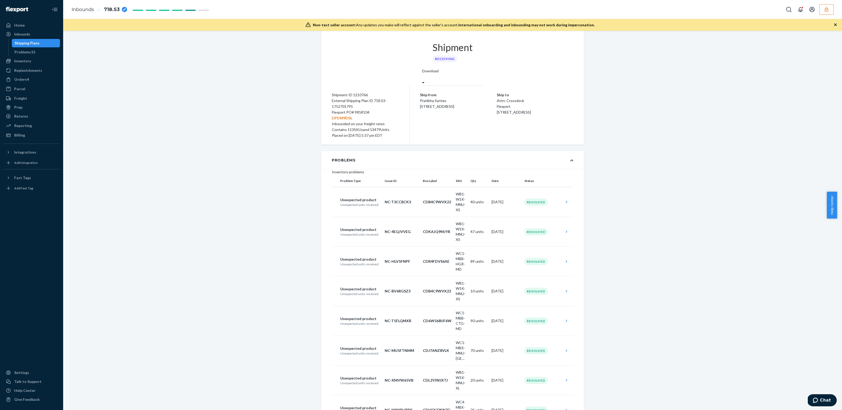
click at [358, 109] on div "Flexport PO# 9858104 DPDM9DSL" at bounding box center [365, 115] width 67 height 12
copy div "9858104"
click at [39, 43] on div "Shipping Plans" at bounding box center [35, 42] width 47 height 7
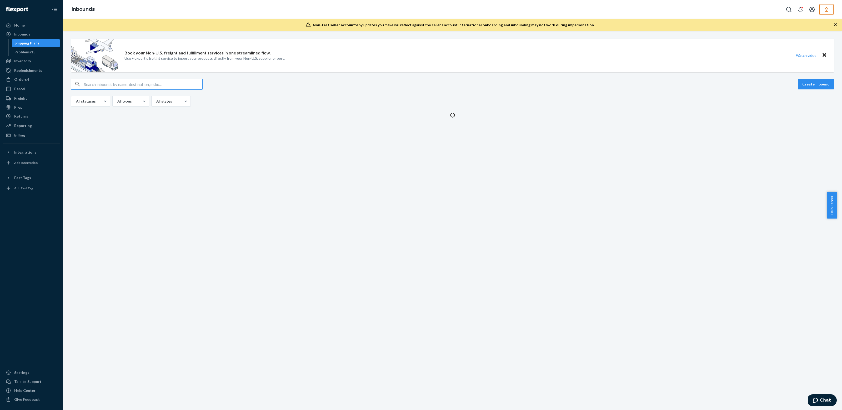
click at [113, 86] on input "text" at bounding box center [143, 84] width 118 height 11
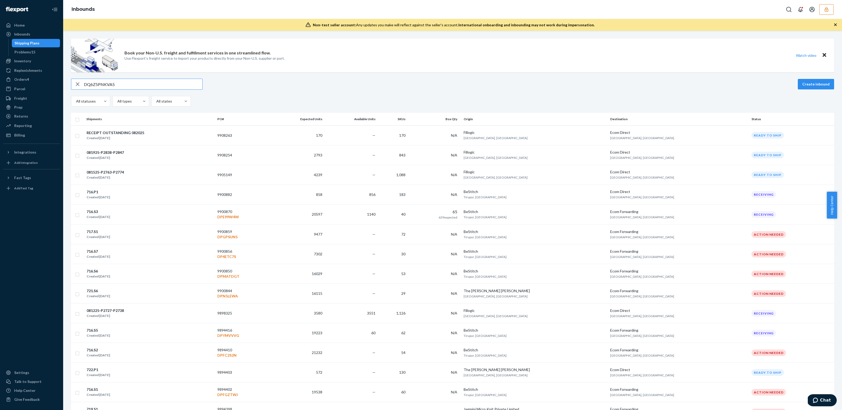
type input "DQ6Z5PNKVA5"
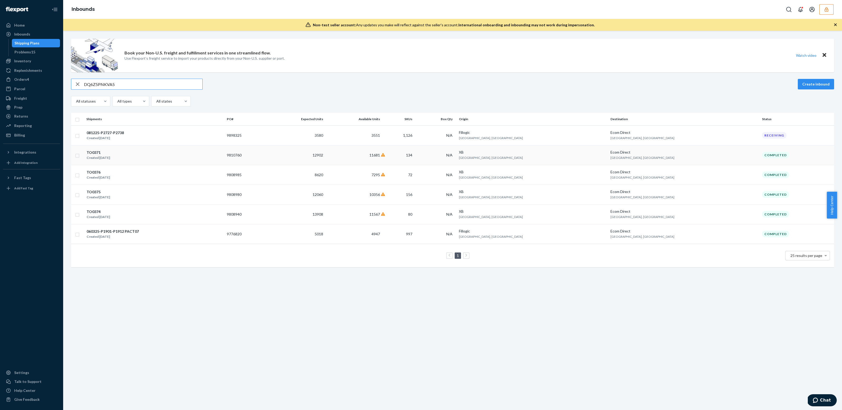
click at [142, 158] on div "TO0371 Created [DATE]" at bounding box center [154, 155] width 136 height 11
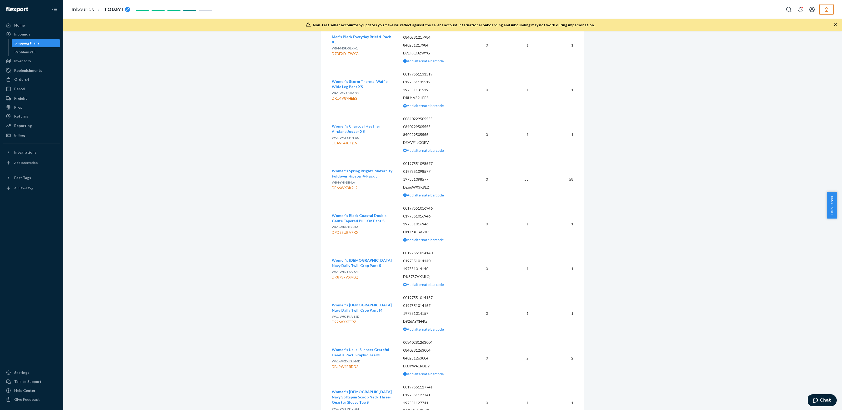
scroll to position [11337, 0]
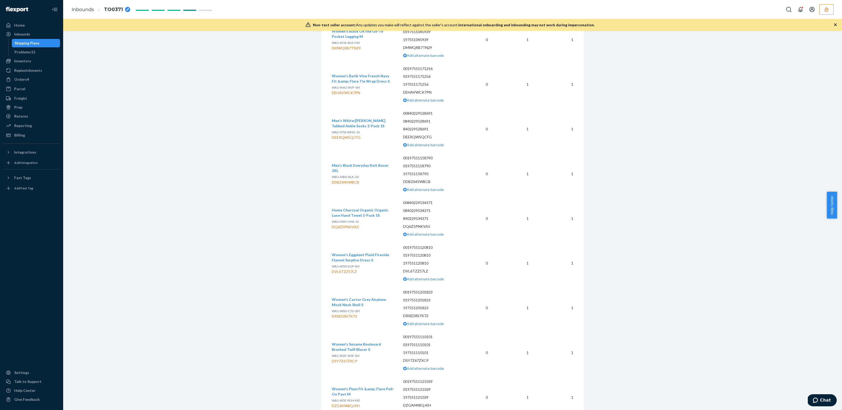
click at [27, 40] on div "Shipping Plans" at bounding box center [35, 42] width 47 height 7
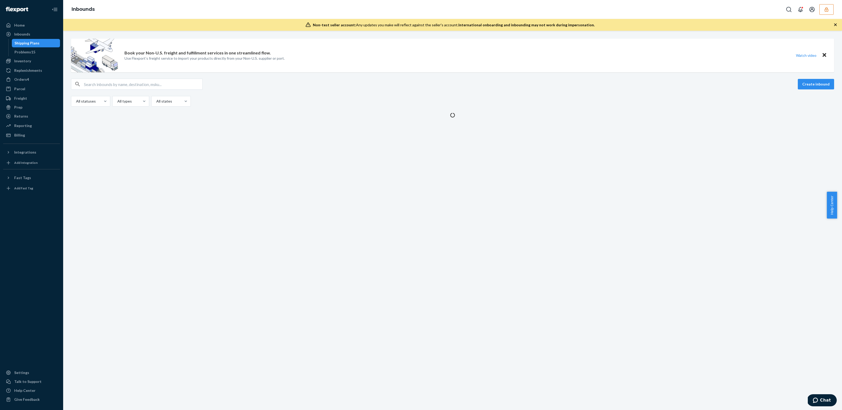
click at [157, 78] on div "Book your Non-U.S. freight and fulfillment services in one streamlined flow. Us…" at bounding box center [452, 78] width 771 height 79
click at [157, 79] on input "text" at bounding box center [143, 84] width 118 height 11
paste input "DQ6Z5PNKVA5"
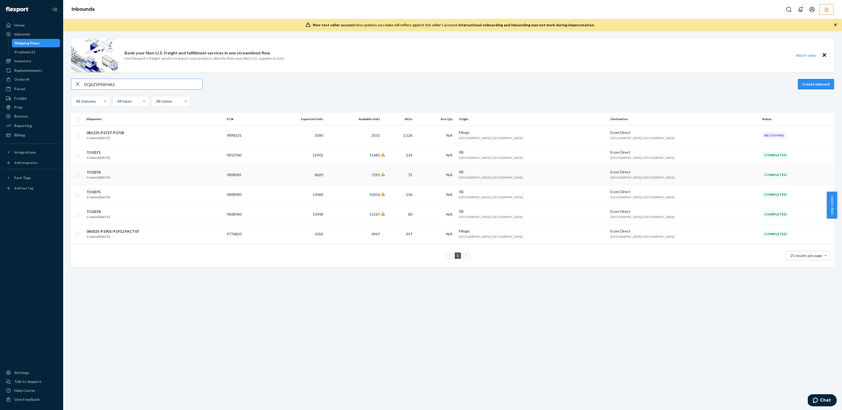
type input "DQ6Z5PNKVA5"
click at [202, 179] on td "TO0376 Created [DATE]" at bounding box center [154, 175] width 140 height 20
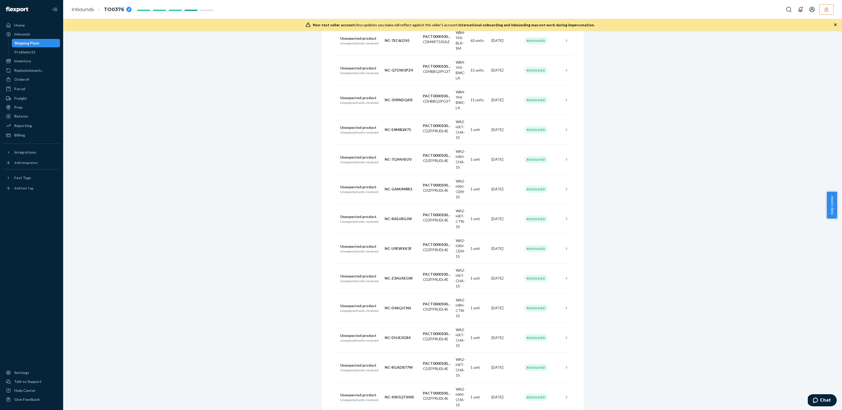
scroll to position [5591, 0]
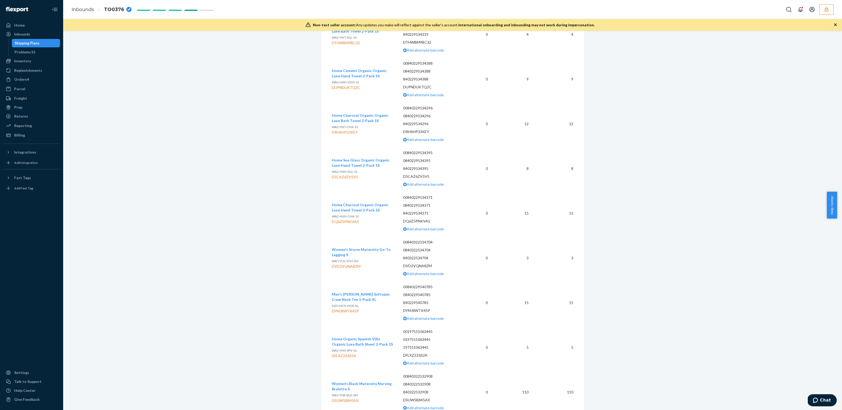
click at [29, 44] on div "Shipping Plans" at bounding box center [26, 43] width 25 height 5
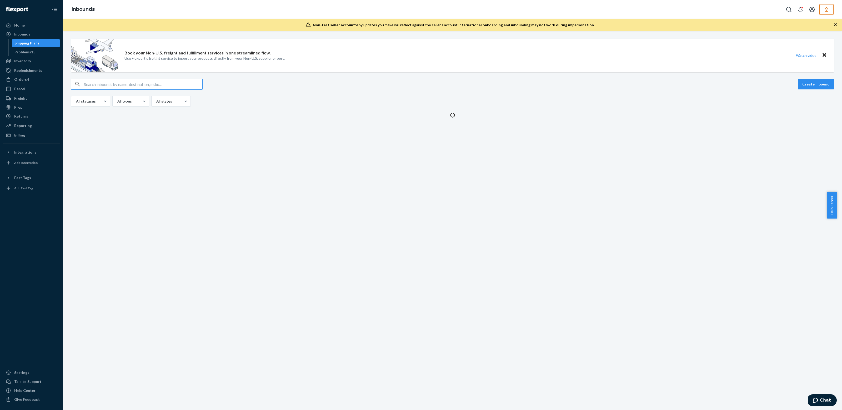
click at [103, 83] on input "text" at bounding box center [143, 84] width 118 height 11
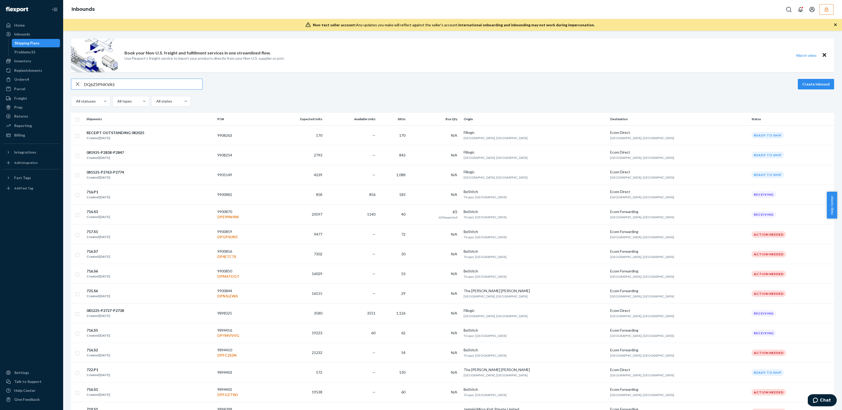
type input "DQ6Z5PNKVA5"
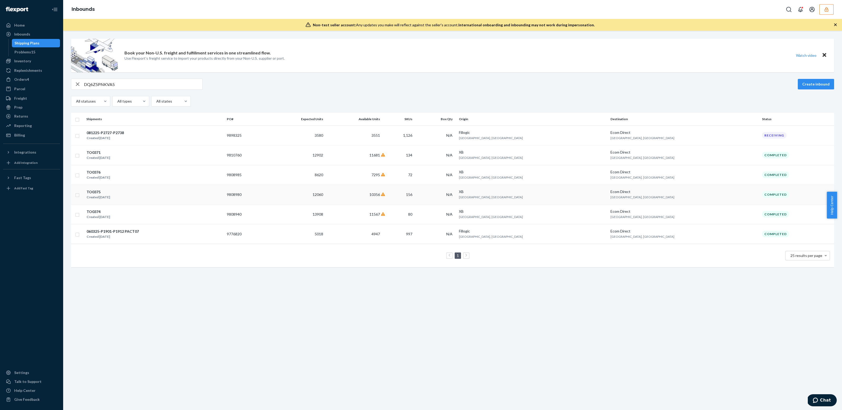
click at [147, 190] on div "TO0375 Created [DATE]" at bounding box center [154, 194] width 136 height 11
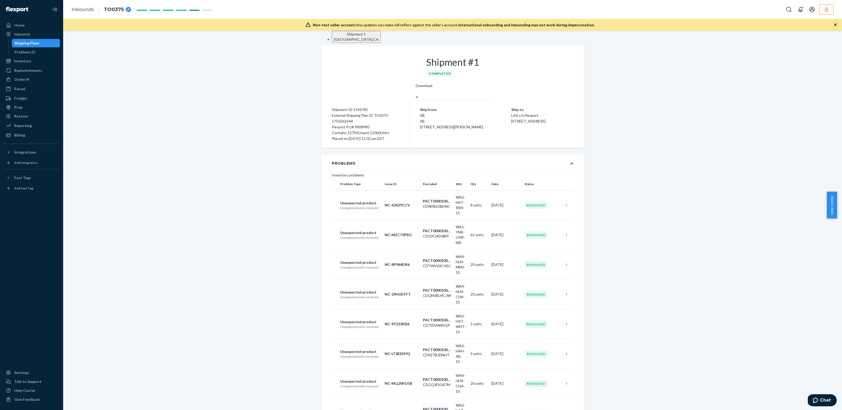
click at [360, 125] on div "Flexport PO# 9808980" at bounding box center [365, 127] width 67 height 6
click at [361, 124] on div "Flexport PO# 9808980" at bounding box center [365, 127] width 67 height 6
copy div "9808980"
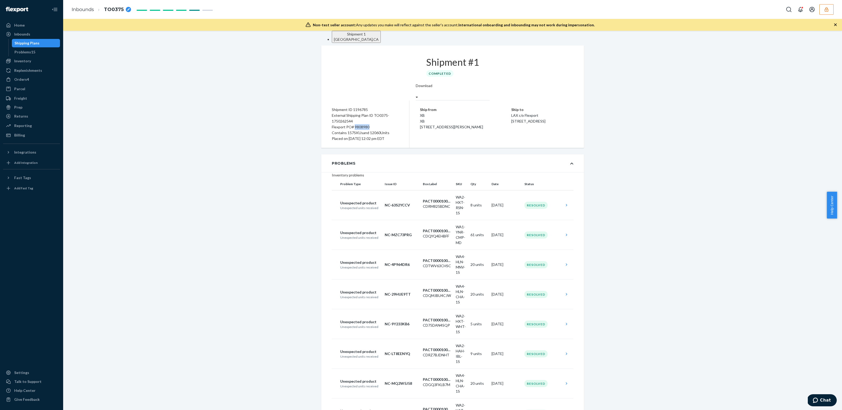
click at [33, 42] on div "Shipping Plans" at bounding box center [26, 43] width 25 height 5
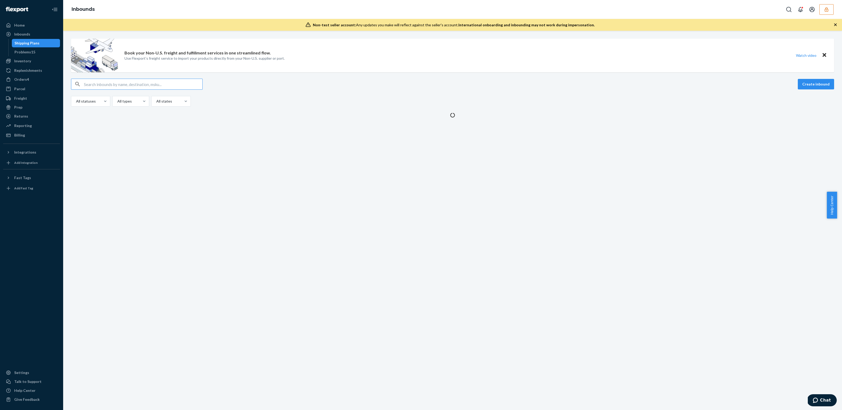
click at [129, 81] on input "text" at bounding box center [143, 84] width 118 height 11
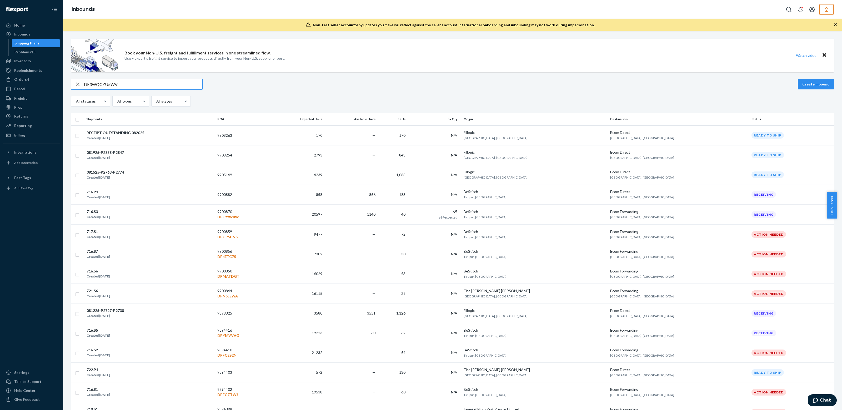
type input "DE3WQCZU5WV"
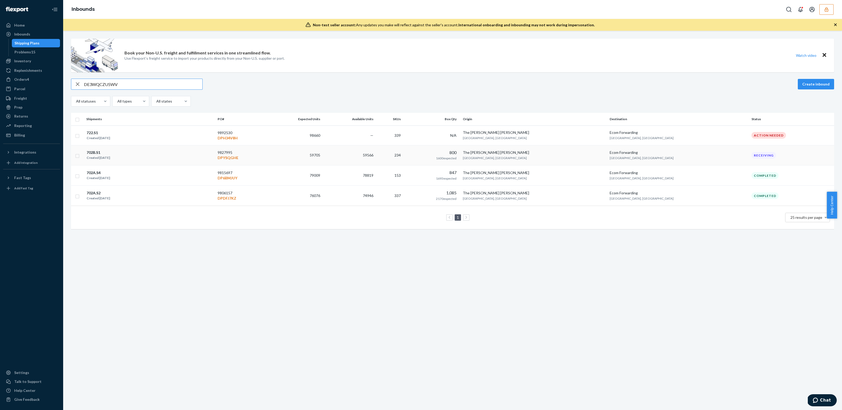
click at [213, 163] on td "702B.S1 Created [DATE]" at bounding box center [149, 155] width 131 height 20
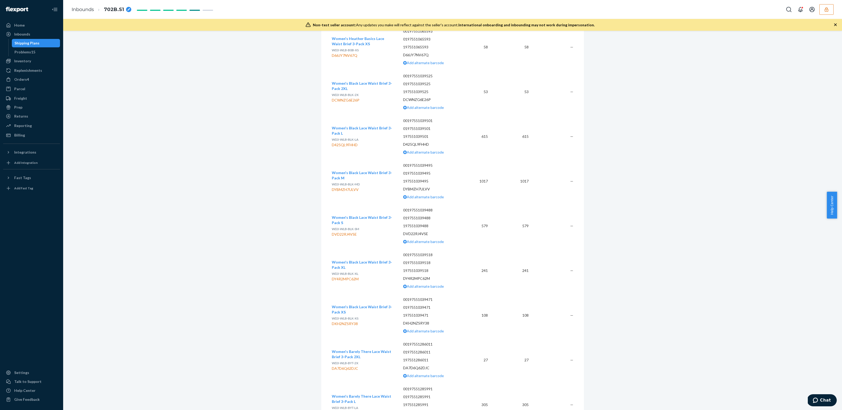
scroll to position [10114, 0]
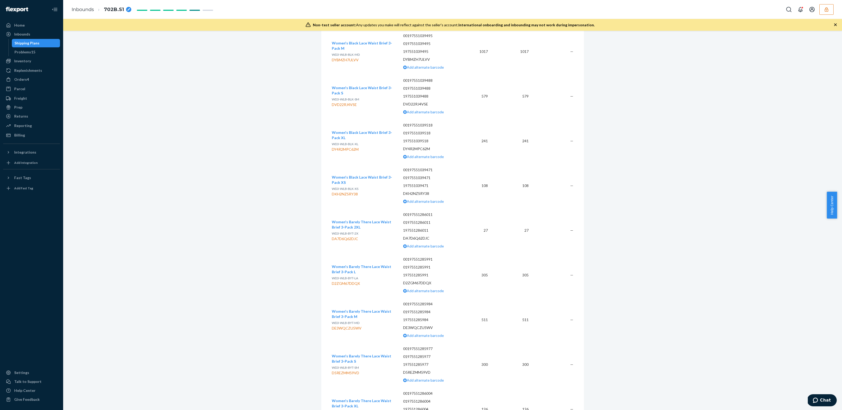
click at [33, 44] on div "Shipping Plans" at bounding box center [26, 43] width 25 height 5
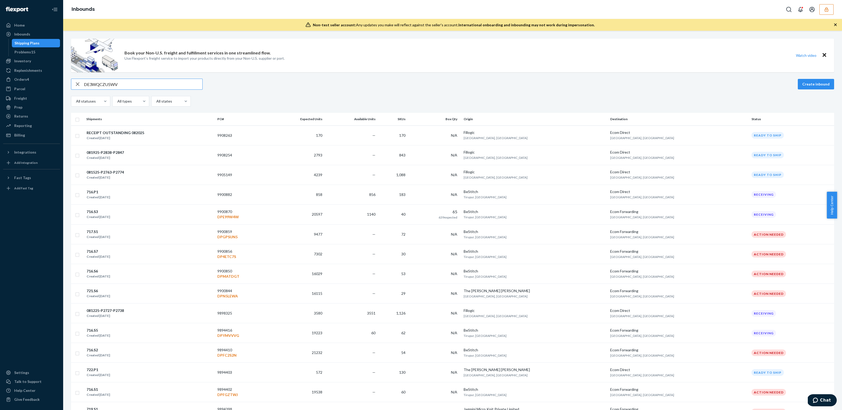
type input "DE3WQCZU5WV"
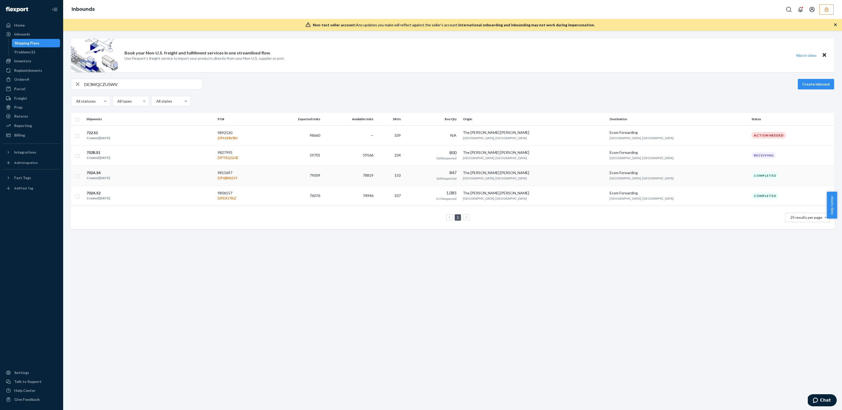
click at [215, 182] on td "702A.S4 Created [DATE]" at bounding box center [149, 175] width 131 height 20
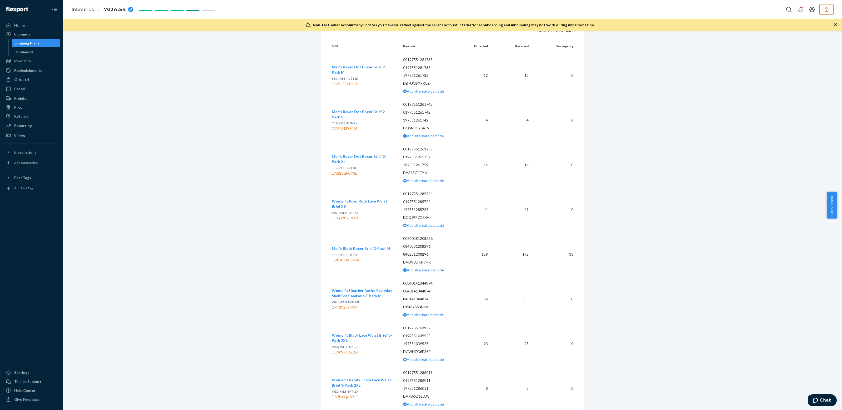
scroll to position [1294, 0]
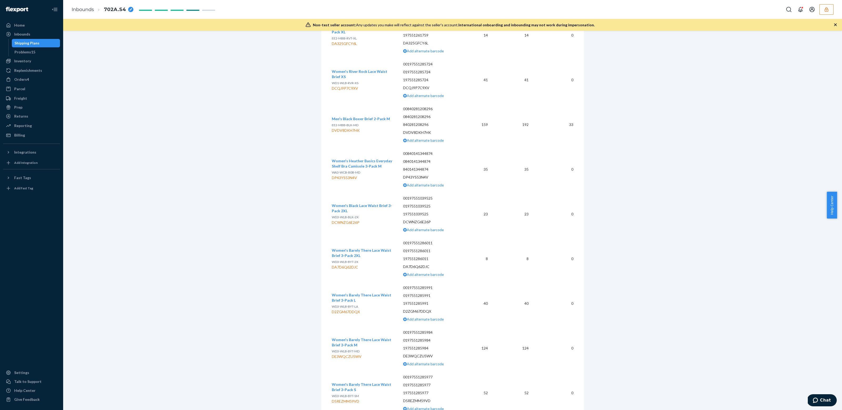
click at [30, 42] on div "Shipping Plans" at bounding box center [26, 43] width 25 height 5
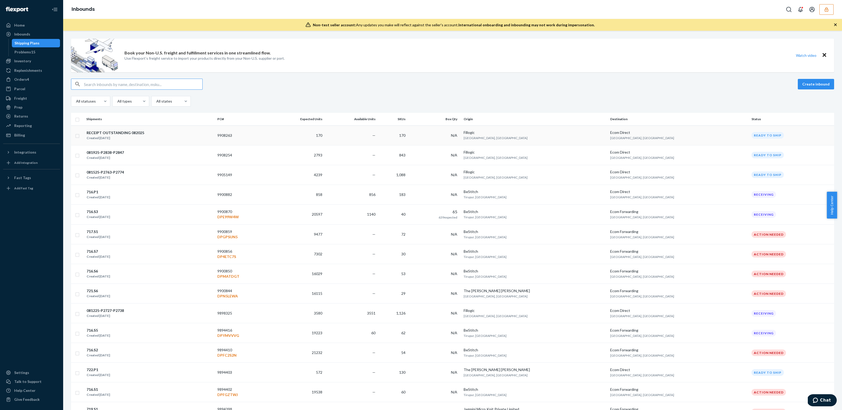
click at [117, 135] on div "Created [DATE]" at bounding box center [116, 137] width 58 height 5
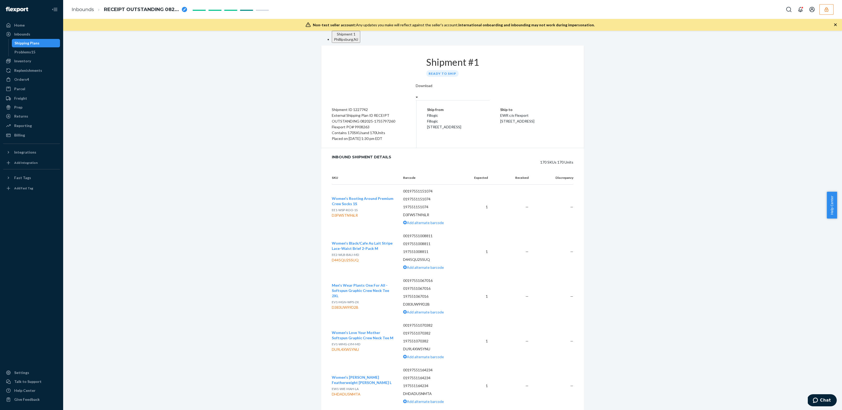
click at [362, 124] on div "Flexport PO# 9908263" at bounding box center [369, 127] width 74 height 6
click at [374, 124] on div "Flexport PO# 9908263" at bounding box center [369, 127] width 74 height 6
drag, startPoint x: 375, startPoint y: 124, endPoint x: 339, endPoint y: 118, distance: 36.5
click at [326, 113] on div "Shipment ID 1227742 External Shipping Plan ID RECEIPT OUTSTANDING 082025-175579…" at bounding box center [368, 124] width 95 height 47
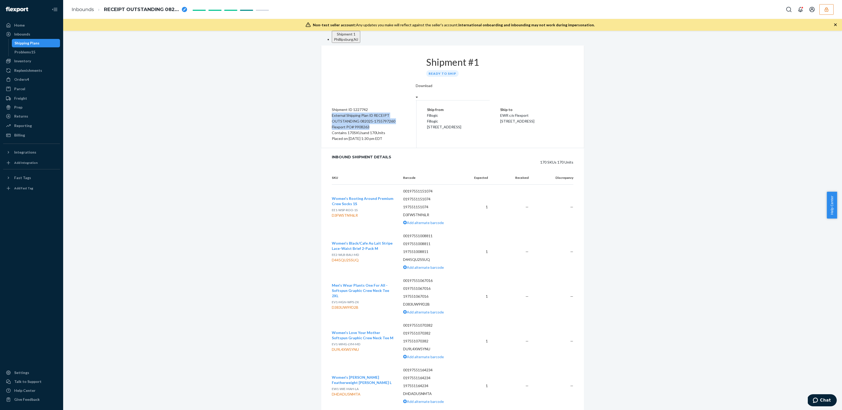
copy div "External Shipping Plan ID RECEIPT OUTSTANDING 082025-1755797260 Flexport PO# 99…"
click at [38, 42] on div "Shipping Plans" at bounding box center [35, 42] width 47 height 7
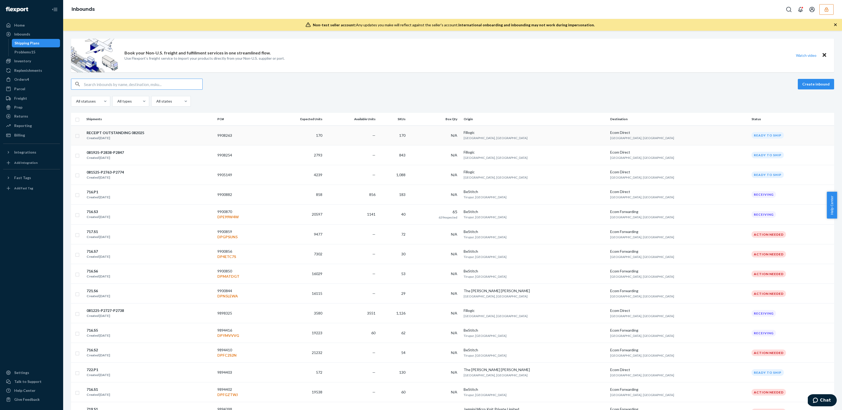
click at [132, 137] on div "Created [DATE]" at bounding box center [116, 137] width 58 height 5
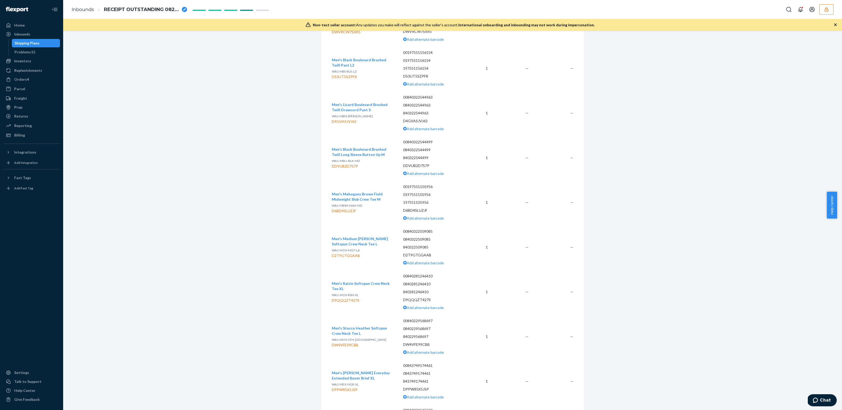
scroll to position [1045, 0]
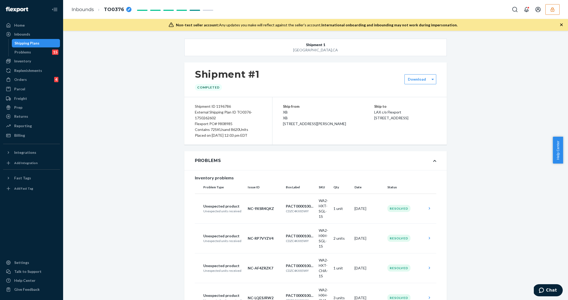
click at [42, 40] on div "Shipping Plans" at bounding box center [35, 42] width 47 height 7
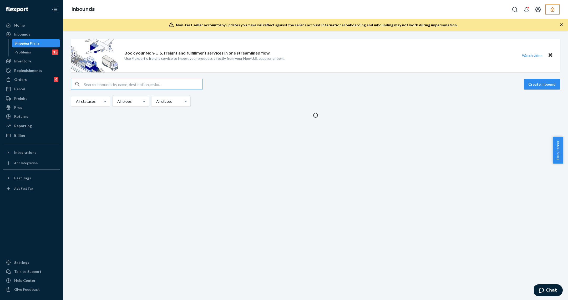
click at [130, 89] on input "text" at bounding box center [143, 84] width 118 height 11
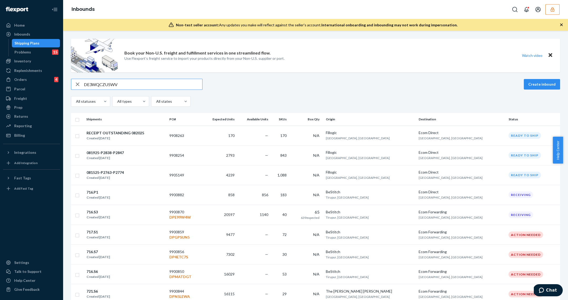
type input "DE3WQCZU5WV"
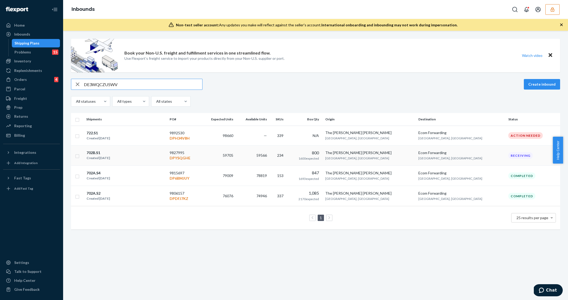
click at [168, 163] on td "702B.S1 Created [DATE]" at bounding box center [125, 155] width 83 height 20
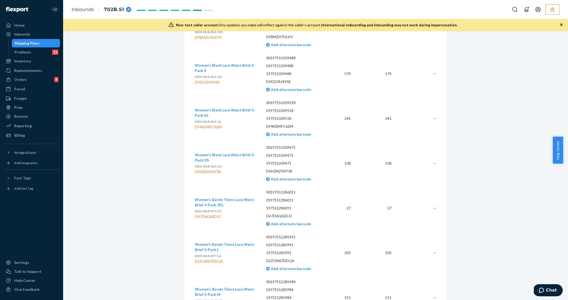
scroll to position [10169, 0]
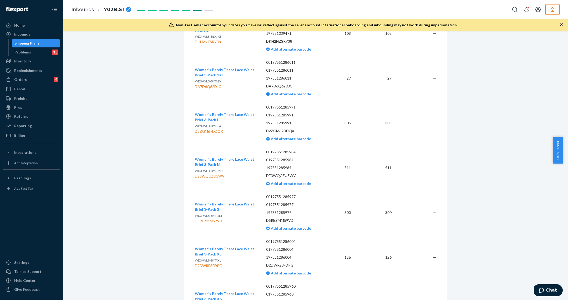
click at [28, 45] on div "Shipping Plans" at bounding box center [26, 43] width 25 height 5
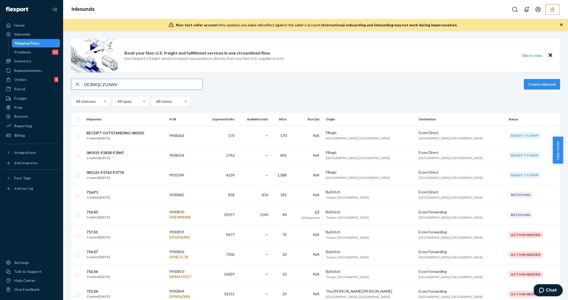
type input "DE3WQCZU5WV"
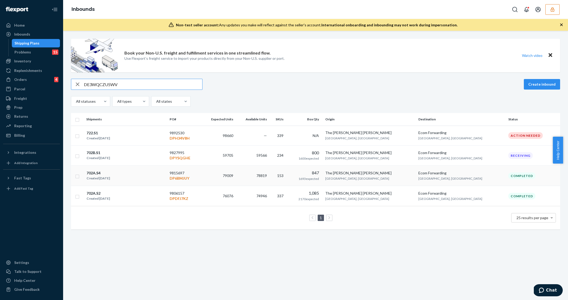
click at [139, 175] on div "702A.S4 Created [DATE]" at bounding box center [125, 175] width 79 height 11
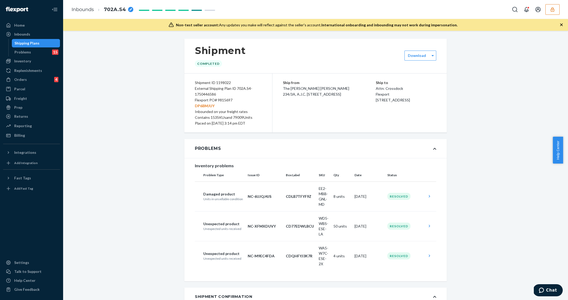
scroll to position [1220, 0]
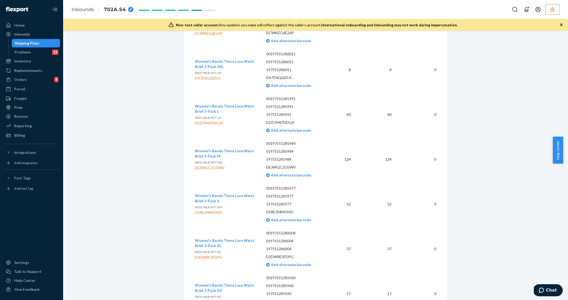
click at [17, 44] on div "Shipping Plans" at bounding box center [26, 43] width 25 height 5
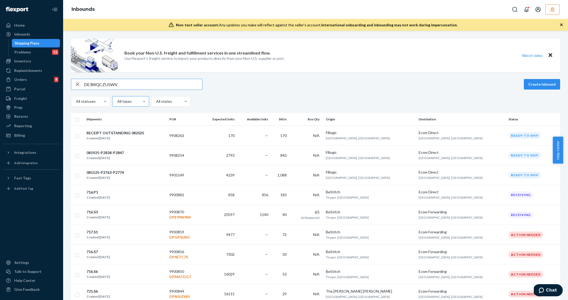
type input "DE3WQCZU5WV"
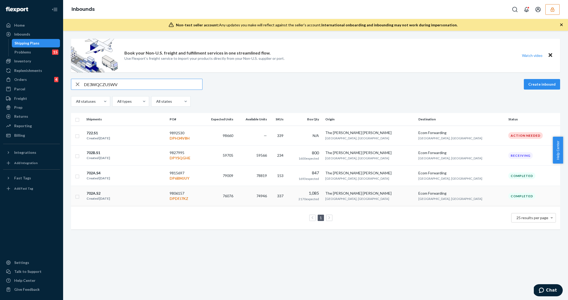
click at [153, 190] on div "702A.S2 Created [DATE]" at bounding box center [125, 195] width 79 height 11
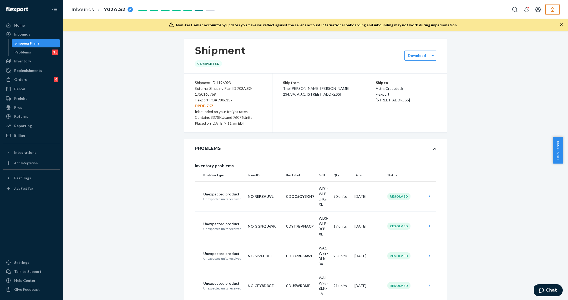
click at [227, 98] on div "Flexport PO# 9806157 DPDFJ7KZ" at bounding box center [228, 103] width 67 height 12
copy div "9806157"
click at [24, 44] on div "Shipping Plans" at bounding box center [26, 43] width 25 height 5
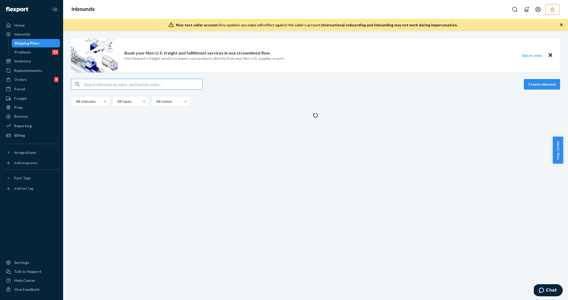
type input "D5PNAZLNTNJ"
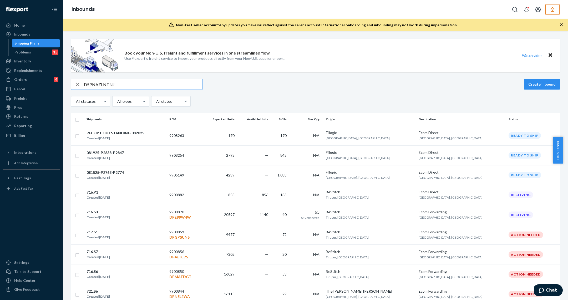
type input "D5PNAZLNTNJ"
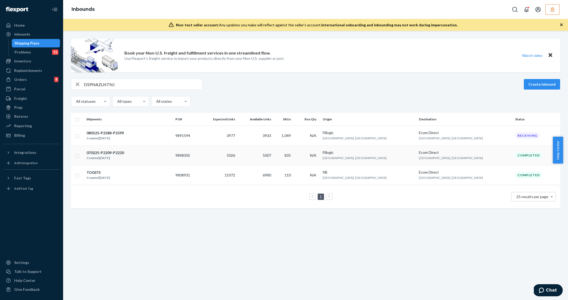
click at [171, 159] on div "070225-P2209-P2220 Created [DATE]" at bounding box center [128, 155] width 85 height 11
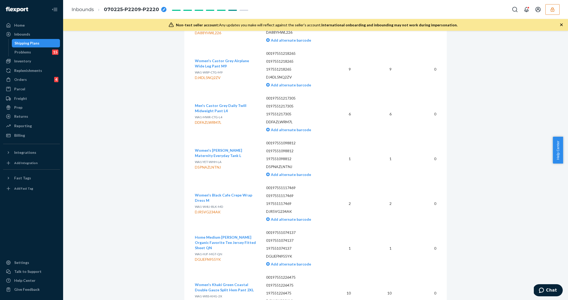
scroll to position [47381, 0]
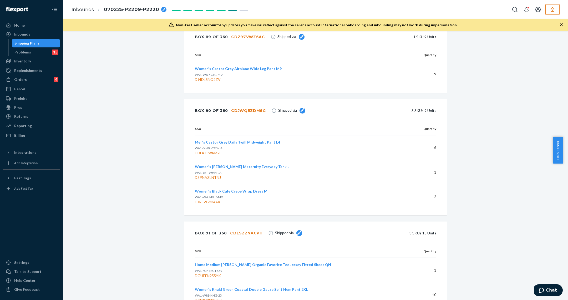
click at [31, 43] on div "Shipping Plans" at bounding box center [26, 43] width 25 height 5
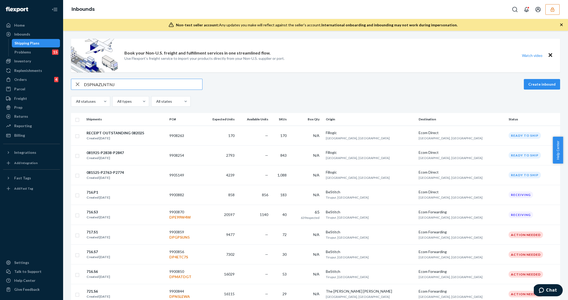
type input "D5PNAZLNTNJ"
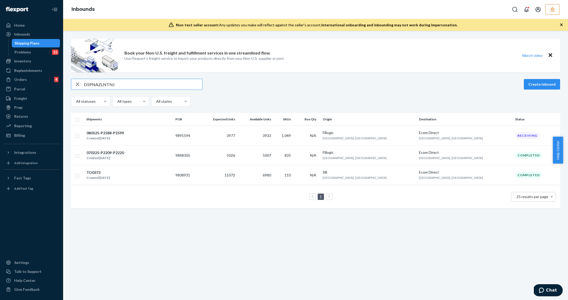
click at [150, 84] on input "D5PNAZLNTNJ" at bounding box center [143, 84] width 118 height 11
click at [273, 178] on td "6980" at bounding box center [255, 175] width 36 height 20
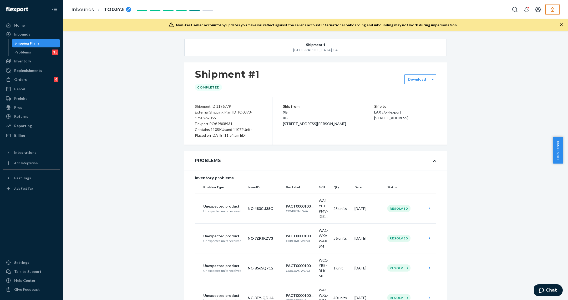
click at [224, 122] on div "Flexport PO# 9808931" at bounding box center [228, 124] width 67 height 6
copy div "9808931"
click at [29, 51] on div "Problems" at bounding box center [22, 51] width 17 height 5
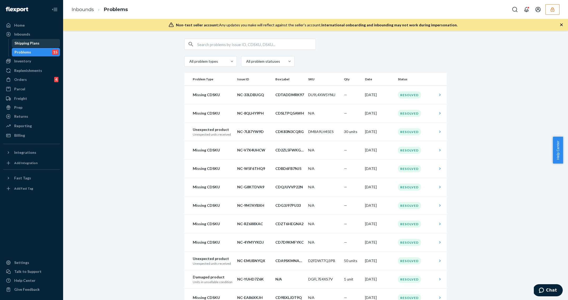
click at [33, 43] on div "Shipping Plans" at bounding box center [26, 43] width 25 height 5
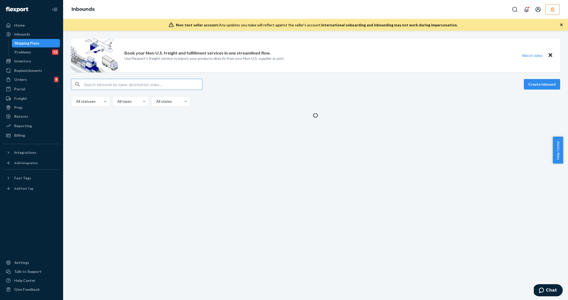
click at [107, 82] on input "text" at bounding box center [143, 84] width 118 height 11
type input "DA88W6R9R9Y"
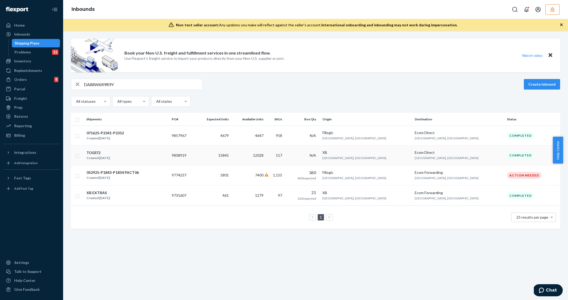
click at [133, 159] on div "TO0372 Created [DATE]" at bounding box center [126, 155] width 81 height 11
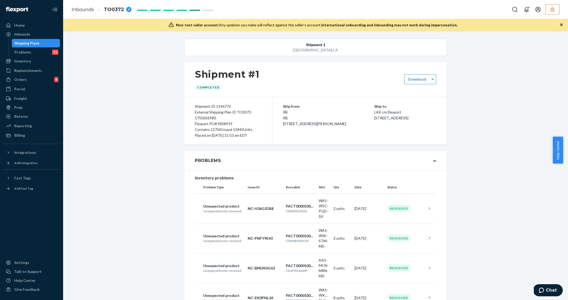
scroll to position [1030, 0]
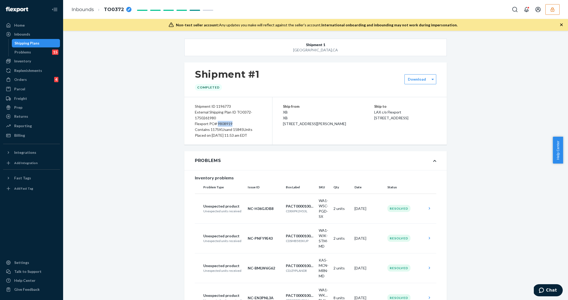
click at [49, 36] on div "Inbounds" at bounding box center [32, 34] width 56 height 7
click at [47, 41] on div "Shipping Plans" at bounding box center [35, 42] width 47 height 7
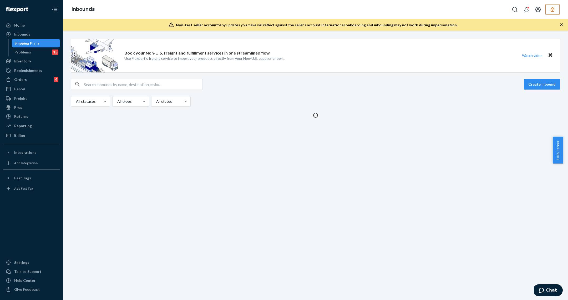
click at [132, 81] on input "text" at bounding box center [143, 84] width 118 height 11
paste input "DADHKDL87KE"
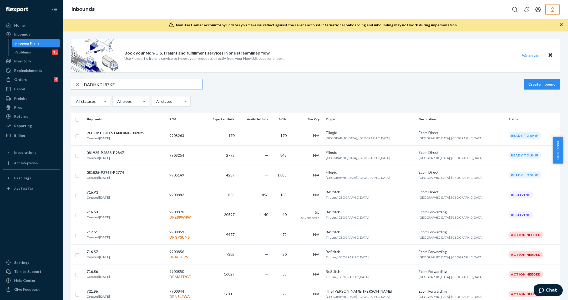
type input "DADHKDL87KE"
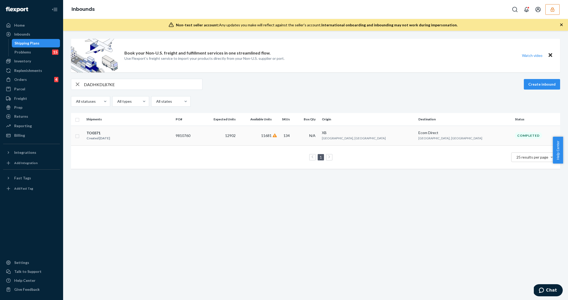
click at [108, 134] on div "TO0371" at bounding box center [98, 132] width 23 height 5
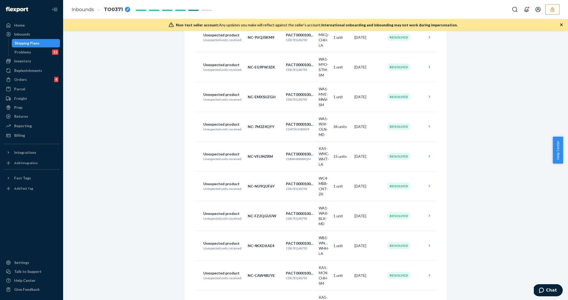
scroll to position [252, 0]
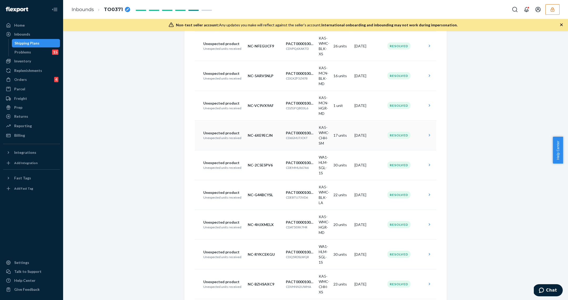
click at [223, 121] on td "Unexpected product Unexpected units received" at bounding box center [220, 135] width 51 height 30
click at [223, 123] on td "Unexpected product Unexpected units received" at bounding box center [220, 135] width 51 height 30
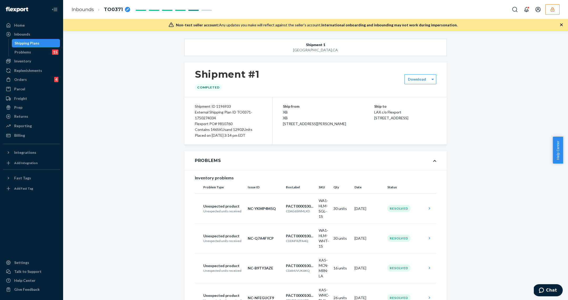
click at [223, 123] on div "Flexport PO# 9810760" at bounding box center [228, 124] width 67 height 6
copy div "9810760"
drag, startPoint x: 273, startPoint y: 140, endPoint x: 276, endPoint y: 143, distance: 4.5
click at [273, 140] on div "Ship from XB XB 8115 Saint Andrews Ave San Diego, CA 92154 Ship to LAX c/o Flex…" at bounding box center [360, 120] width 174 height 47
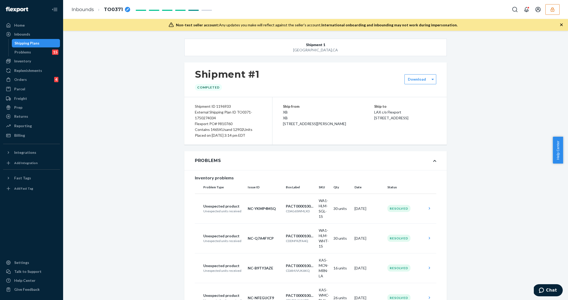
drag, startPoint x: 164, startPoint y: 127, endPoint x: 132, endPoint y: 107, distance: 38.4
click at [45, 46] on div "Shipping Plans" at bounding box center [35, 42] width 47 height 7
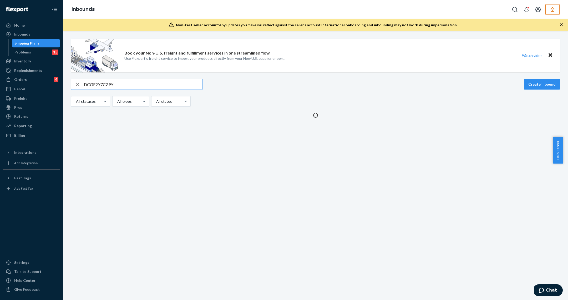
type input "DCGE2Y7CZ9Y"
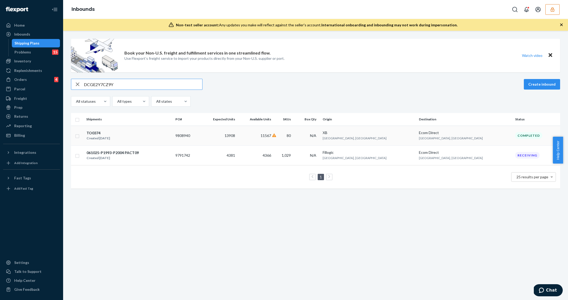
click at [162, 134] on div "TO0374 Created Jun 18, 2025" at bounding box center [128, 135] width 85 height 11
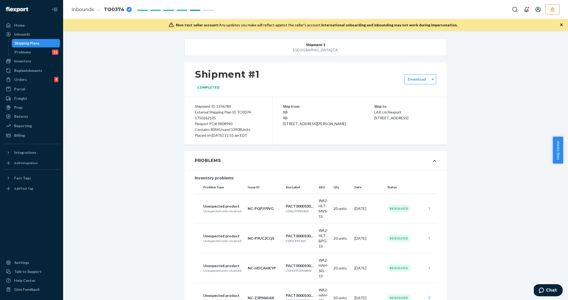
click at [219, 124] on div "Flexport PO# 9808940" at bounding box center [228, 124] width 67 height 6
copy div "9808940"
click at [284, 126] on span "XB XB [STREET_ADDRESS][PERSON_NAME]" at bounding box center [314, 118] width 63 height 16
drag, startPoint x: 188, startPoint y: 120, endPoint x: 105, endPoint y: 68, distance: 97.9
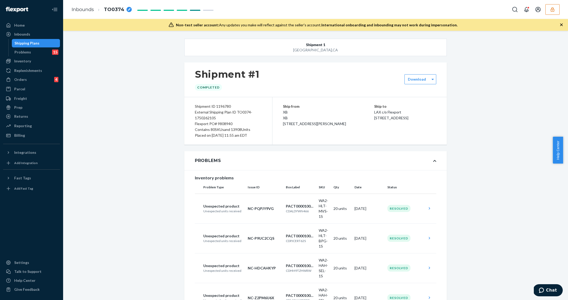
click at [188, 118] on div "Shipment ID 1196780 External Shipping Plan ID TO0374-1750262105 Flexport PO# 98…" at bounding box center [228, 120] width 88 height 47
click at [48, 39] on div "Shipping Plans" at bounding box center [35, 42] width 47 height 7
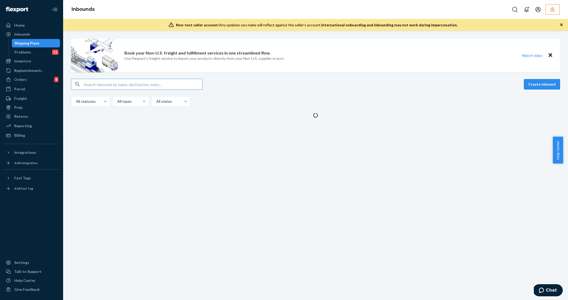
click at [112, 88] on input "text" at bounding box center [143, 84] width 118 height 11
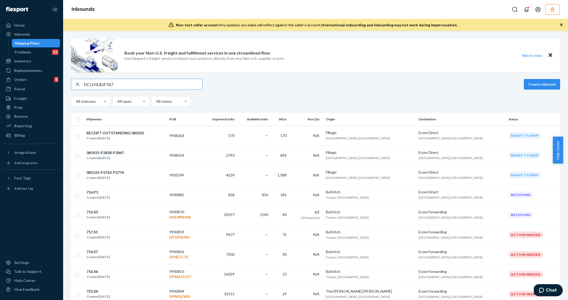
type input "DCUY43GF7X7"
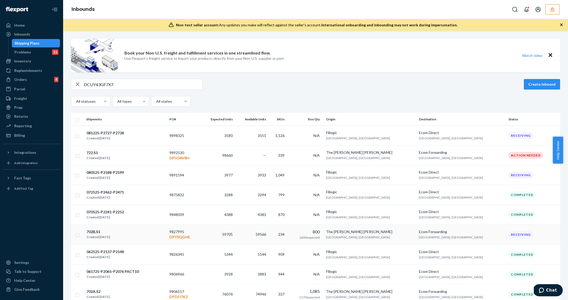
click at [164, 237] on div "702B.S1 Created Jun 26, 2025" at bounding box center [125, 234] width 79 height 11
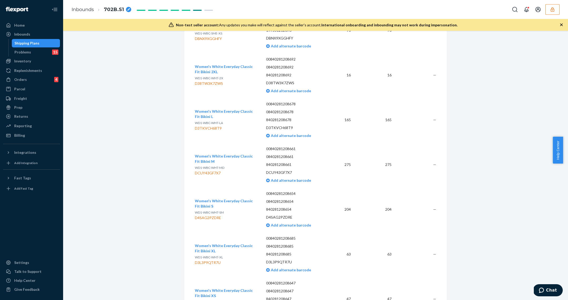
scroll to position [6680, 0]
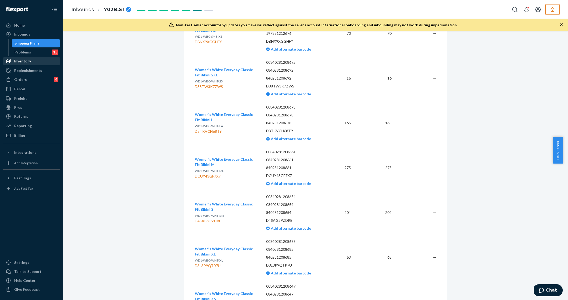
drag, startPoint x: 27, startPoint y: 44, endPoint x: 55, endPoint y: 59, distance: 32.3
click at [27, 44] on div "Shipping Plans" at bounding box center [26, 43] width 25 height 5
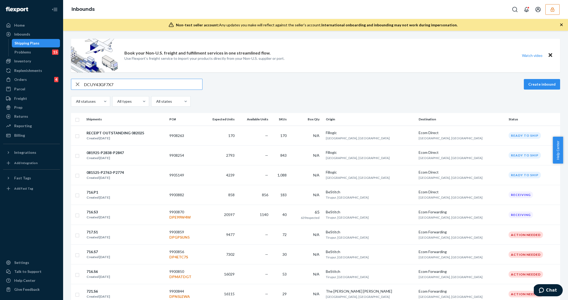
type input "DCUY43GF7X7"
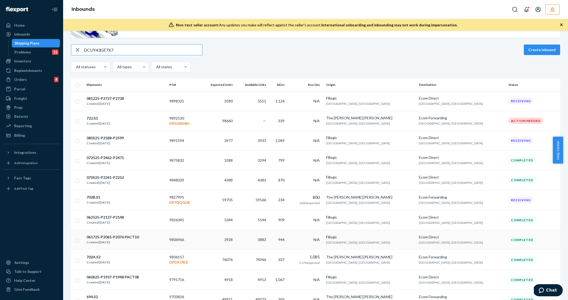
scroll to position [41, 0]
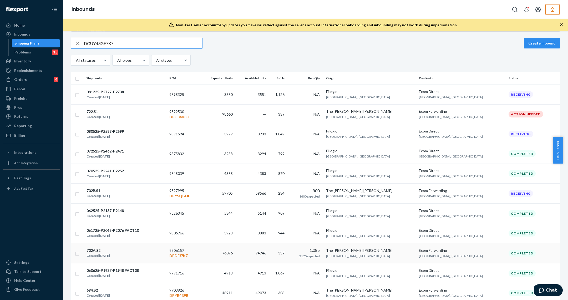
click at [132, 250] on div "702A.S2 Created Jun 17, 2025" at bounding box center [125, 252] width 79 height 11
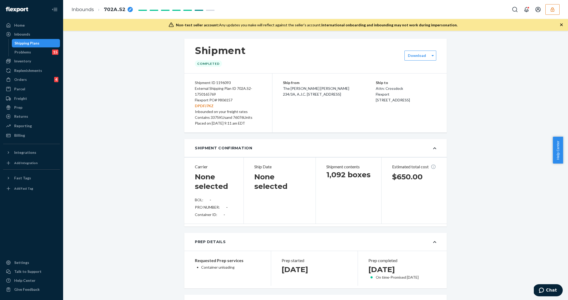
scroll to position [12291, 0]
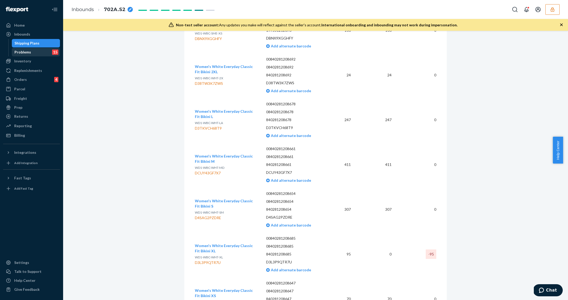
drag, startPoint x: 31, startPoint y: 43, endPoint x: 53, endPoint y: 53, distance: 24.3
click at [31, 43] on div "Shipping Plans" at bounding box center [26, 43] width 25 height 5
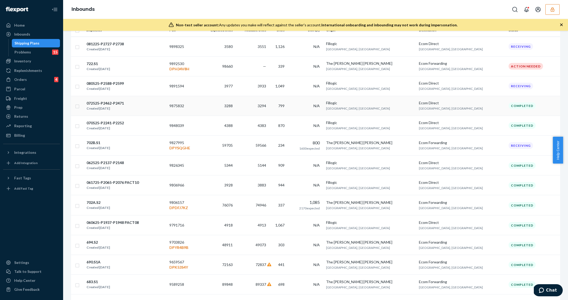
scroll to position [46, 0]
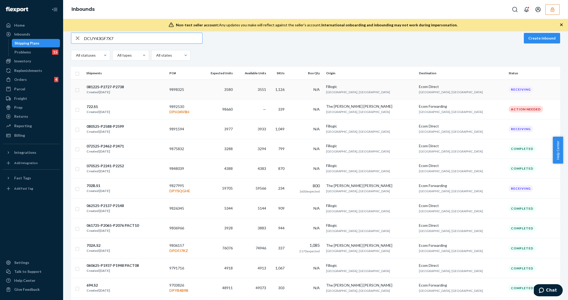
type input "DCUY43GF7X7"
click at [269, 93] on td "3551" at bounding box center [252, 89] width 34 height 20
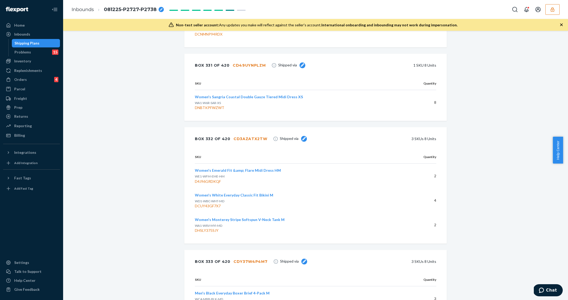
scroll to position [40818, 0]
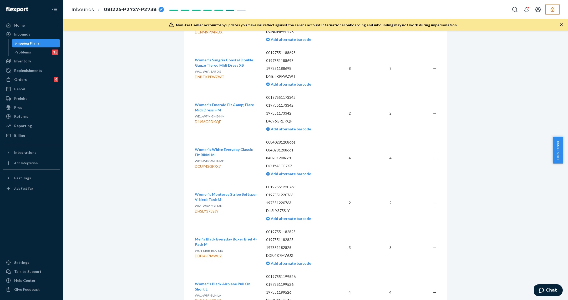
click at [40, 44] on div "Shipping Plans" at bounding box center [35, 42] width 47 height 7
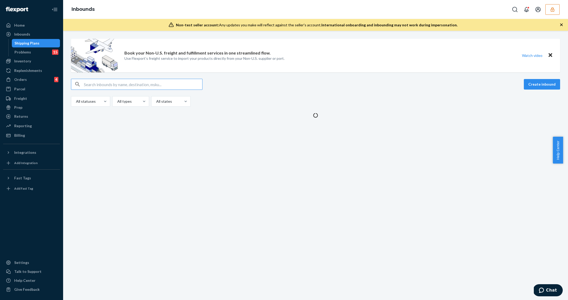
click at [119, 85] on input "text" at bounding box center [143, 84] width 118 height 11
type input "DHDGRNYKK94"
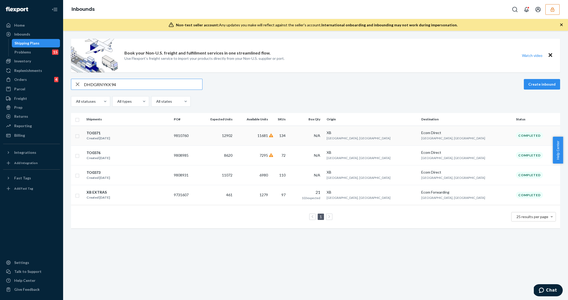
click at [165, 141] on td "TO0371 Created Jun 18, 2025" at bounding box center [128, 136] width 88 height 20
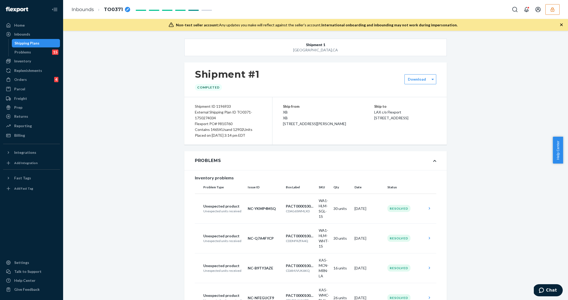
scroll to position [9559, 0]
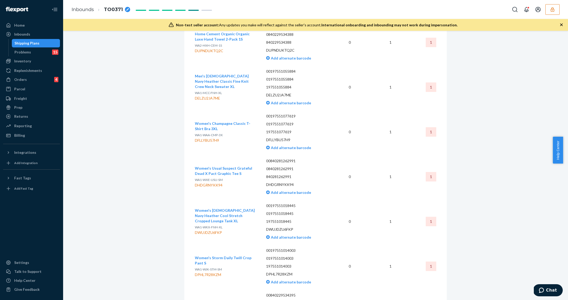
click at [25, 42] on div "Shipping Plans" at bounding box center [26, 43] width 25 height 5
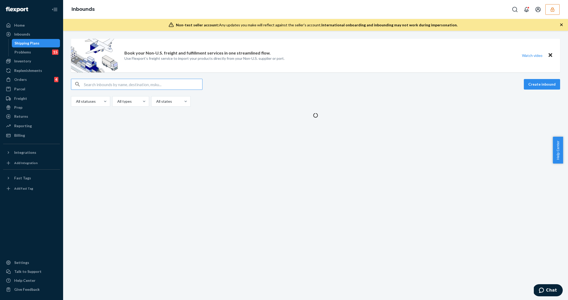
type input "DHDGRNYKK94"
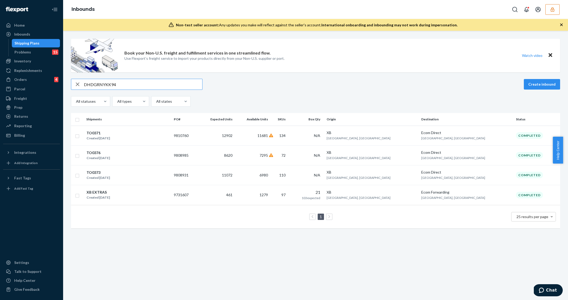
click at [170, 159] on div "TO0376 Created [DATE]" at bounding box center [127, 155] width 83 height 11
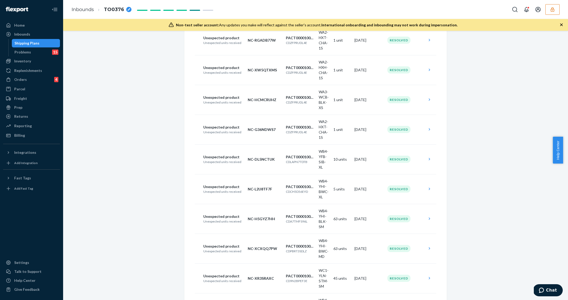
scroll to position [5870, 0]
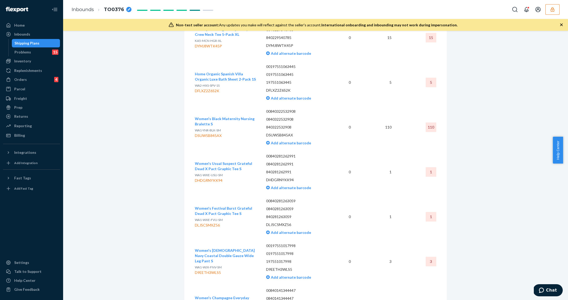
click at [28, 41] on div "Shipping Plans" at bounding box center [26, 43] width 25 height 5
click at [33, 45] on div "Shipping Plans" at bounding box center [26, 43] width 25 height 5
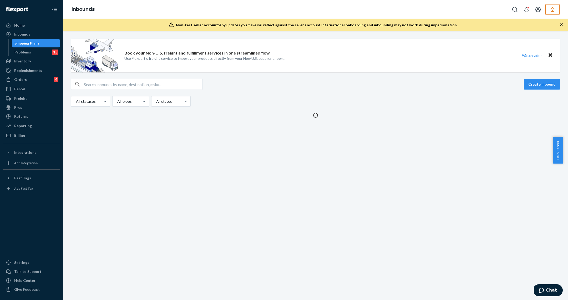
click at [115, 82] on input "text" at bounding box center [143, 84] width 118 height 11
paste input "DHDGRNYKK94"
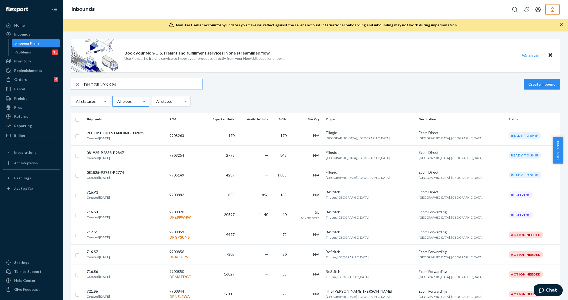
type input "DHDGRNYKK94"
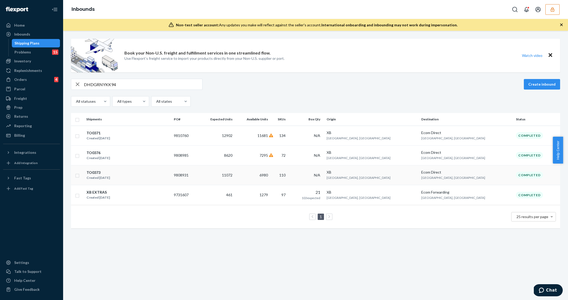
click at [170, 179] on div "TO0373 Created Jun 18, 2025" at bounding box center [127, 174] width 83 height 11
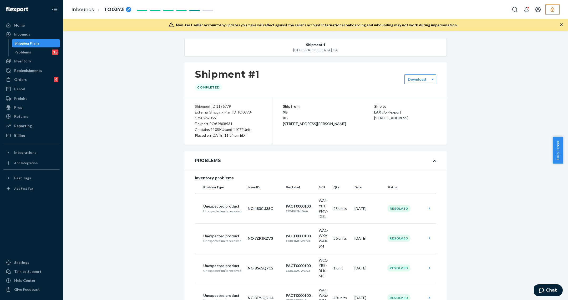
click at [214, 123] on div "Flexport PO# 9808931" at bounding box center [228, 124] width 67 height 6
click at [223, 123] on div "Flexport PO# 9808931" at bounding box center [228, 124] width 67 height 6
copy div "9808931"
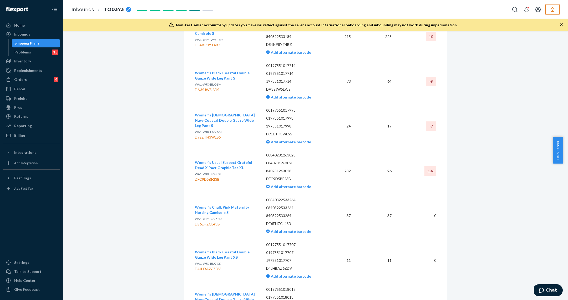
scroll to position [2425, 0]
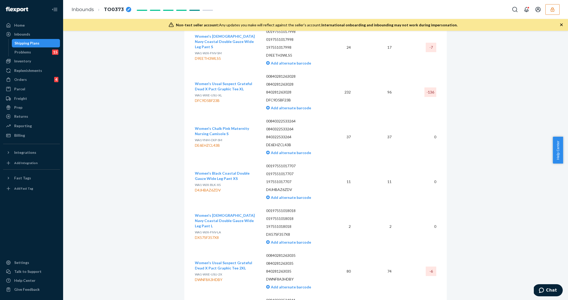
click at [41, 42] on div "Shipping Plans" at bounding box center [35, 42] width 47 height 7
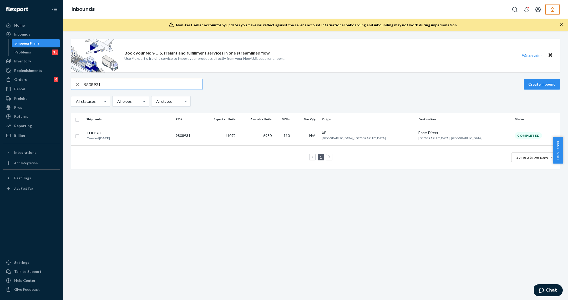
click at [108, 88] on input "9808931" at bounding box center [143, 84] width 118 height 11
paste input "DT94HFTPUCZ"
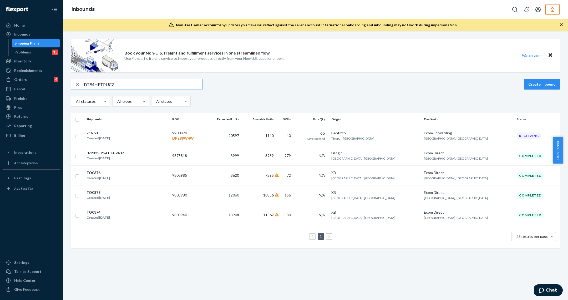
type input "DT94HFTPUCZ"
click at [139, 161] on td "072325-P2418-P2437 Created [DATE]" at bounding box center [127, 156] width 86 height 20
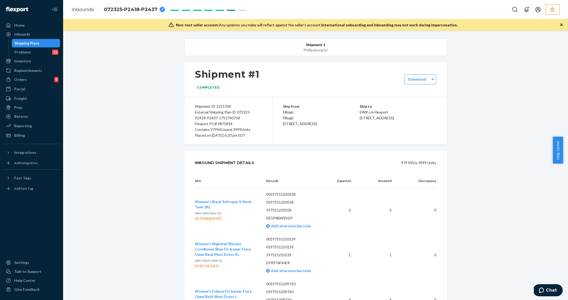
scroll to position [22550, 0]
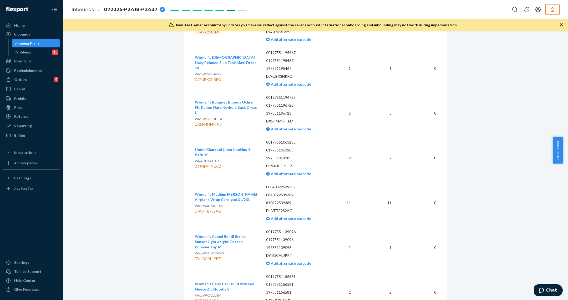
click at [46, 42] on div "Shipping Plans" at bounding box center [35, 42] width 47 height 7
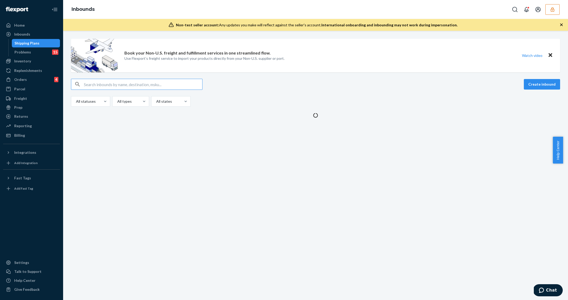
click at [115, 86] on input "text" at bounding box center [143, 84] width 118 height 11
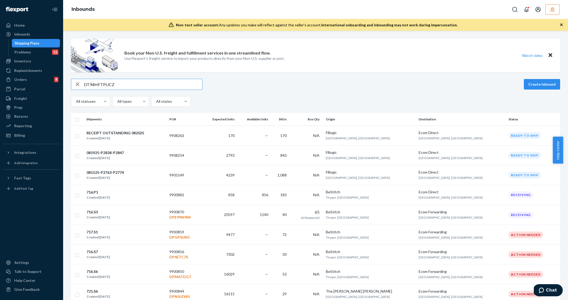
type input "DT94HFTPUCZ"
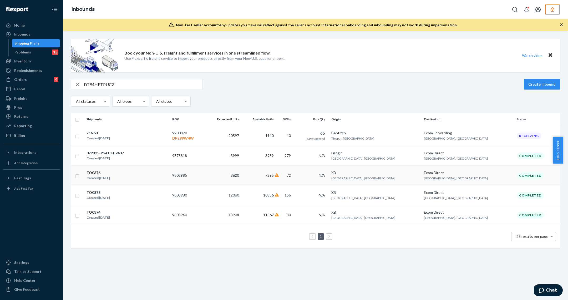
click at [121, 180] on td "TO0376 Created [DATE]" at bounding box center [127, 175] width 86 height 20
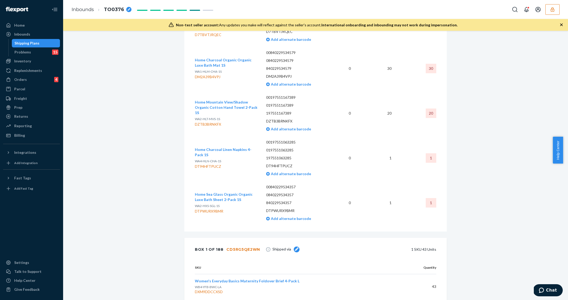
scroll to position [7301, 0]
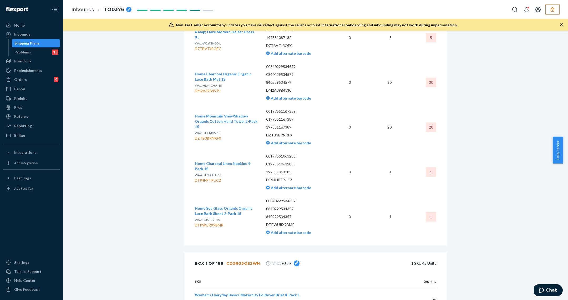
click at [46, 45] on div "Shipping Plans" at bounding box center [35, 42] width 47 height 7
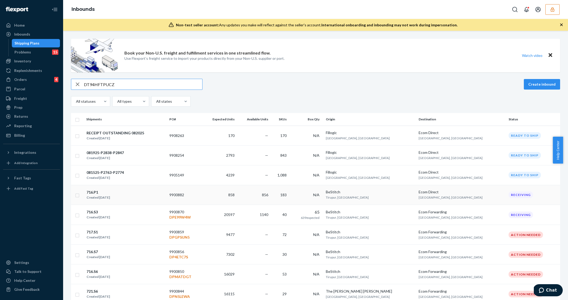
type input "DT94HFTPUCZ"
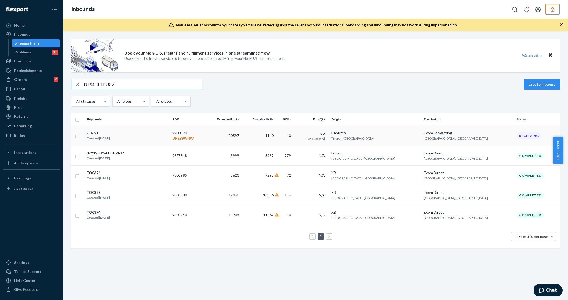
click at [329, 139] on td "65 639 expected" at bounding box center [312, 136] width 34 height 20
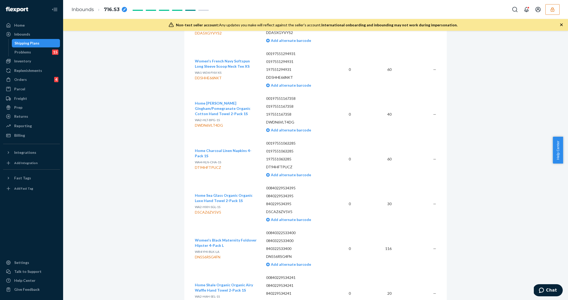
scroll to position [4173, 0]
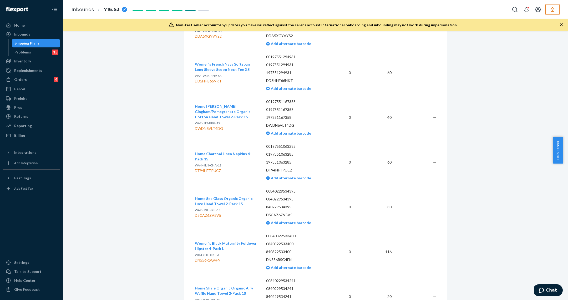
click at [36, 43] on div "Shipping Plans" at bounding box center [26, 43] width 25 height 5
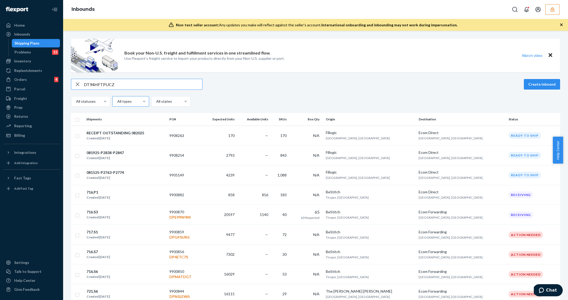
type input "DT94HFTPUCZ"
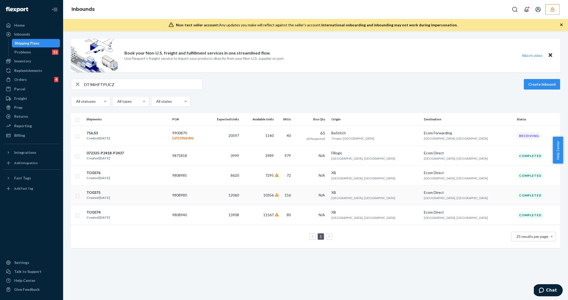
click at [241, 198] on td "12060" at bounding box center [223, 195] width 36 height 20
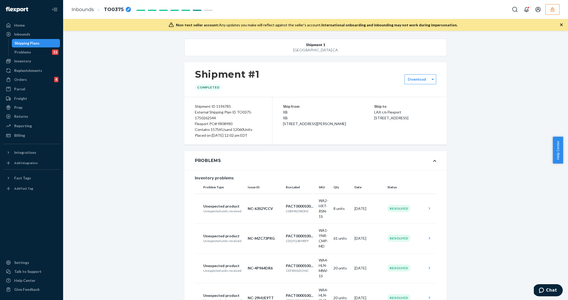
click at [227, 123] on div "Flexport PO# 9808980" at bounding box center [228, 124] width 67 height 6
copy div "9808980"
click at [36, 45] on div "Shipping Plans" at bounding box center [26, 43] width 25 height 5
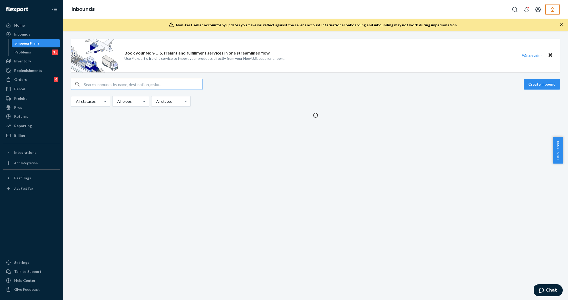
drag, startPoint x: 120, startPoint y: 78, endPoint x: 119, endPoint y: 81, distance: 3.5
click at [121, 78] on div "Book your Non-U.S. freight and fulfillment services in one streamlined flow. Us…" at bounding box center [315, 78] width 497 height 79
click at [119, 81] on input "text" at bounding box center [143, 84] width 118 height 11
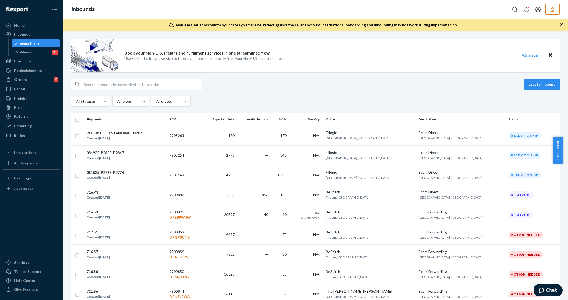
paste input "DMWZ45Y6XFF"
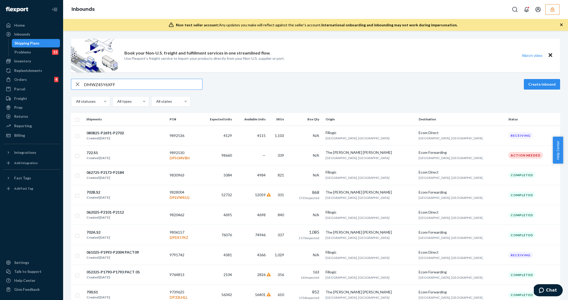
type input "DMWZ45Y6XFF"
